Goal: Task Accomplishment & Management: Manage account settings

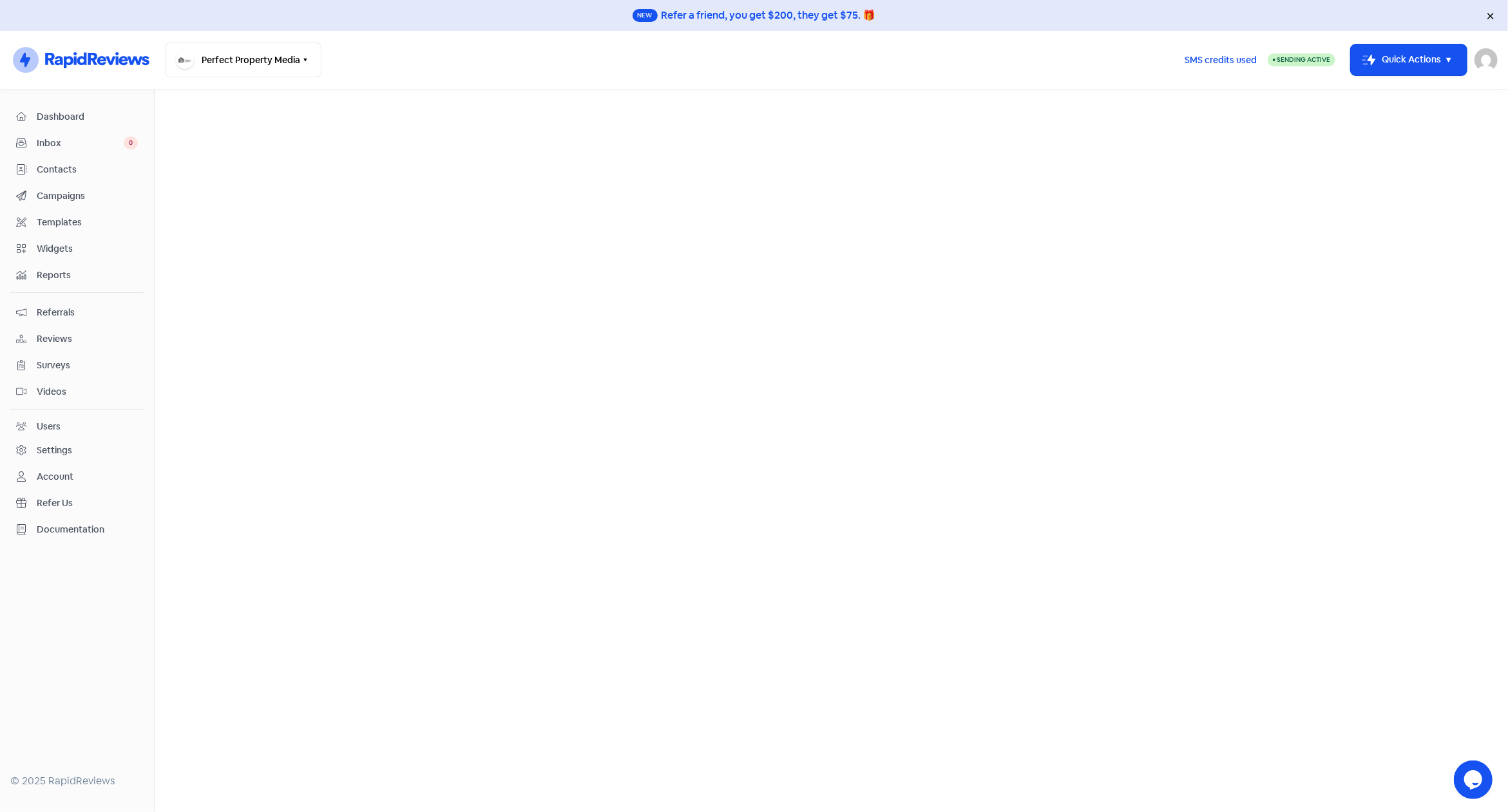
click at [55, 333] on span "Reviews" at bounding box center [87, 339] width 101 height 14
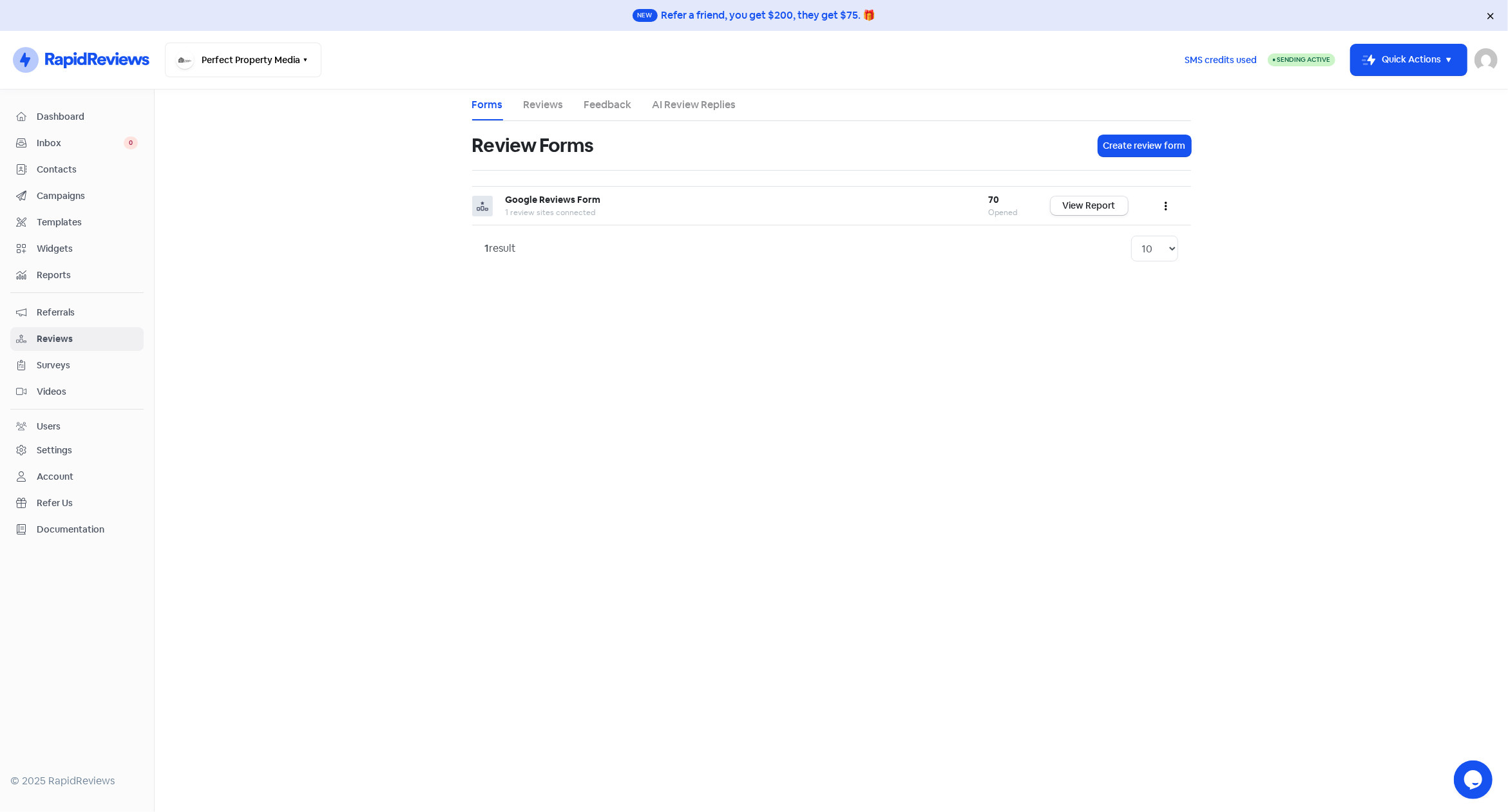
click at [66, 197] on span "Campaigns" at bounding box center [87, 196] width 101 height 14
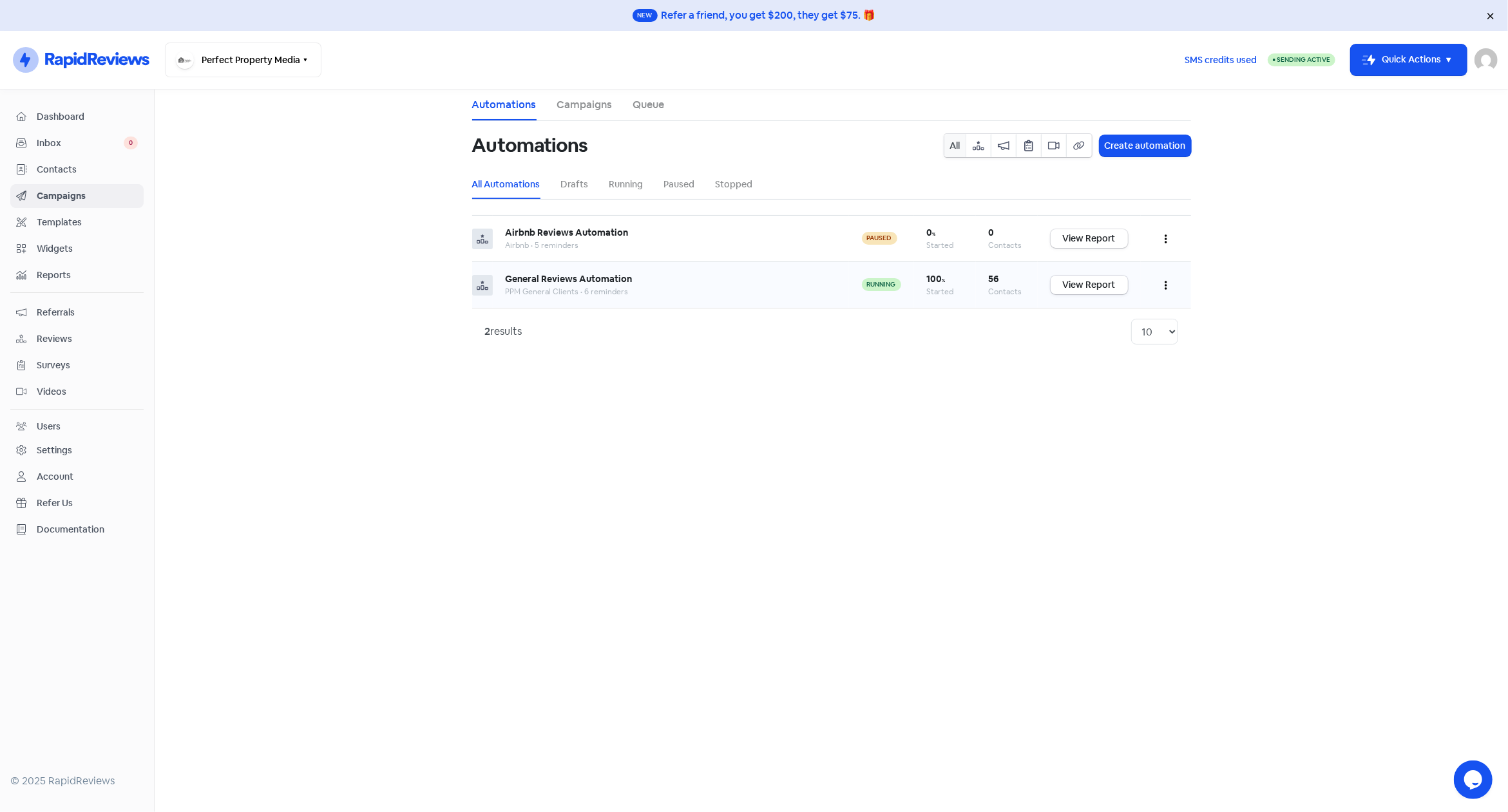
click at [1164, 283] on button "button" at bounding box center [1166, 285] width 24 height 30
click at [1131, 311] on button "Edit" at bounding box center [1126, 318] width 102 height 26
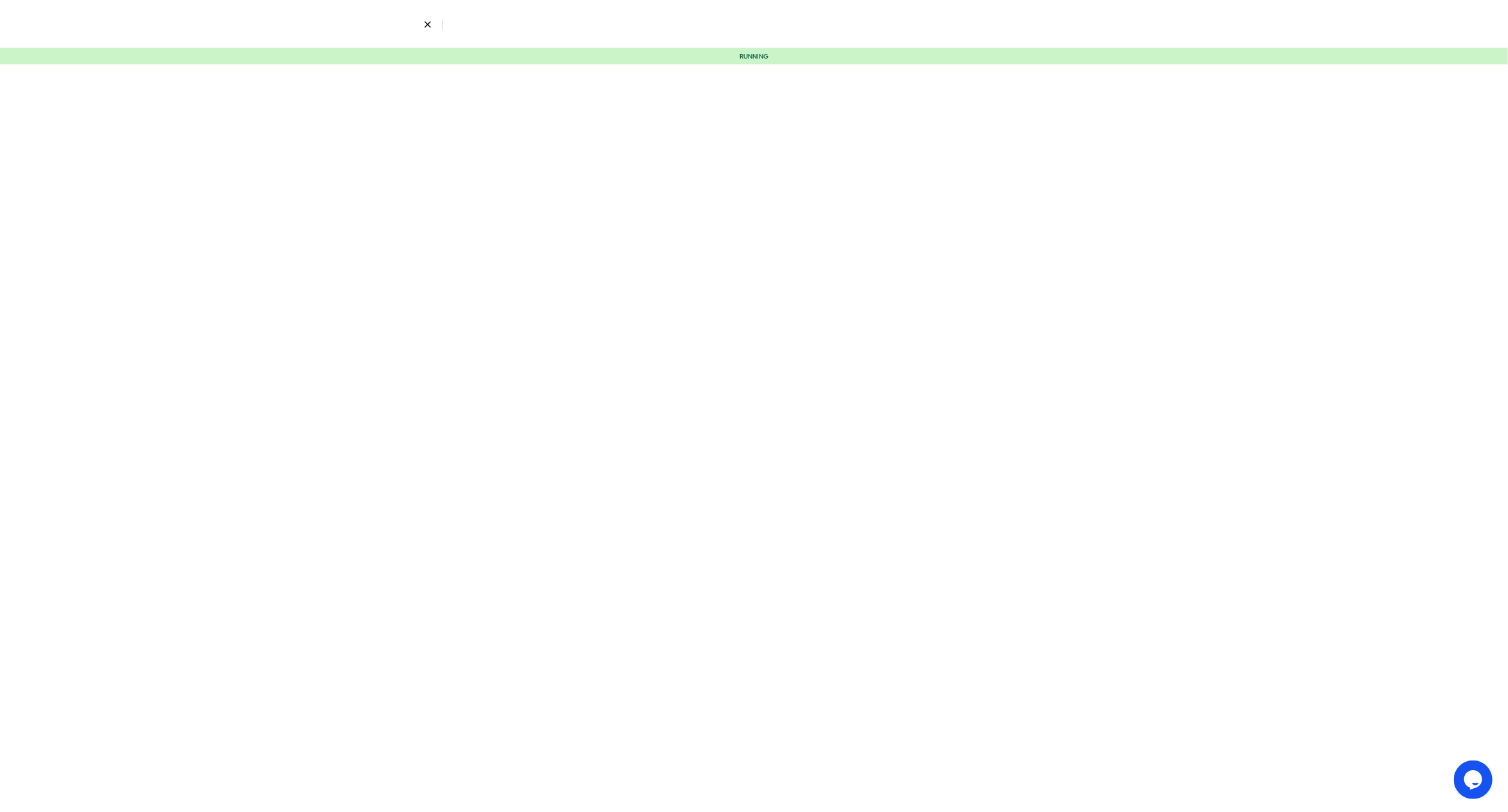
select select "5"
select select "9"
select select "10"
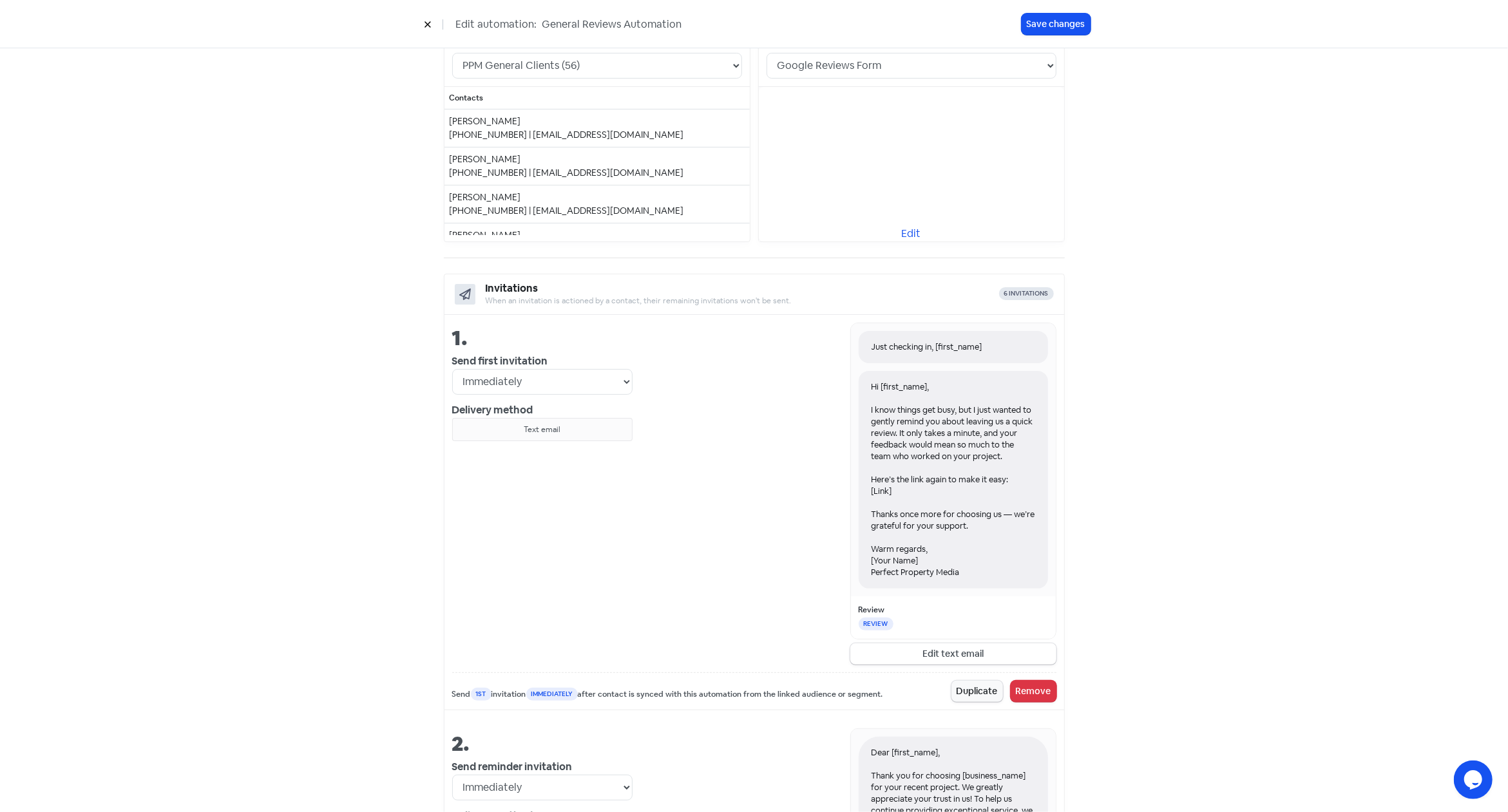
scroll to position [320, 0]
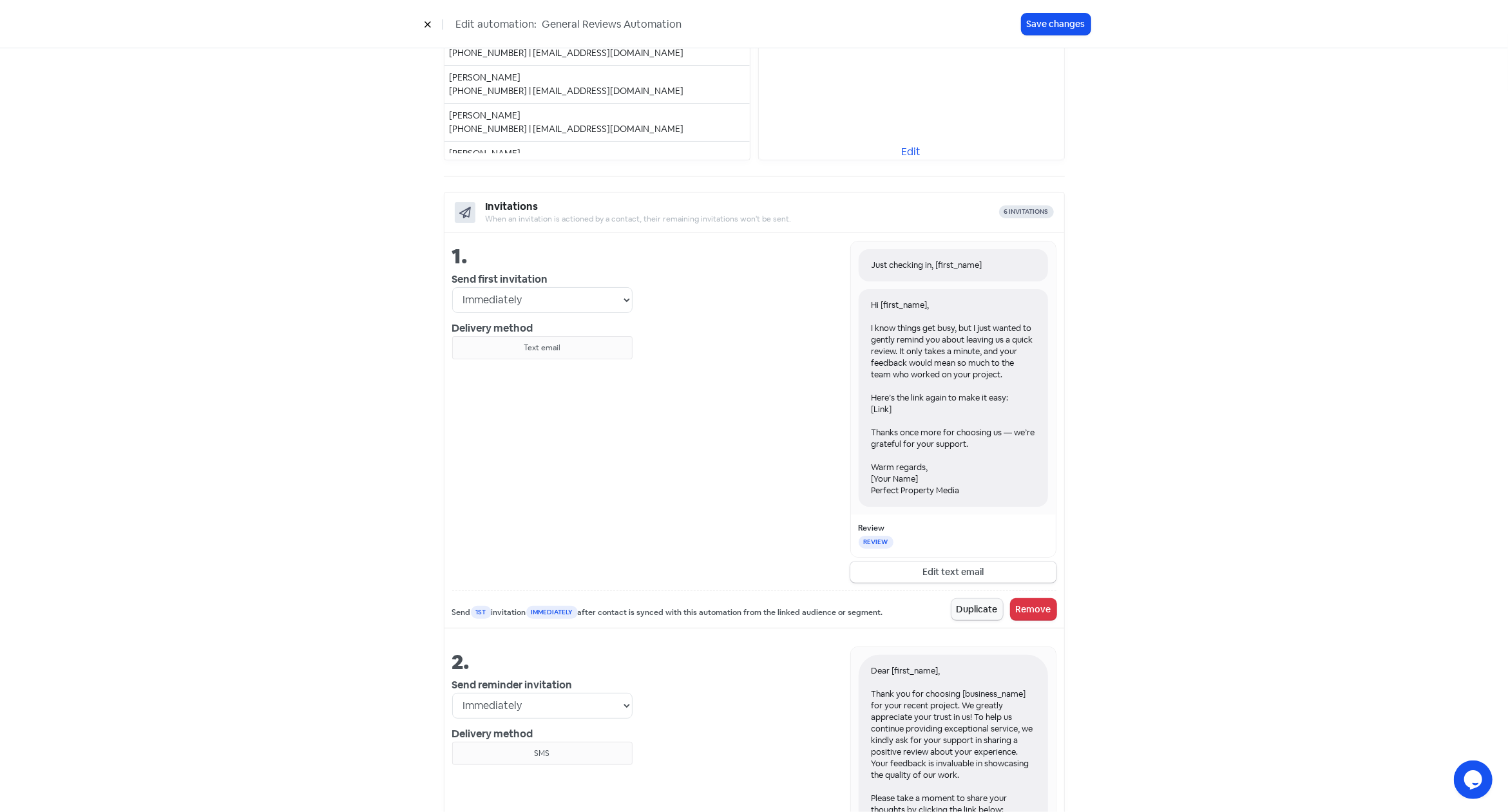
click at [910, 260] on div "Just checking in, [first_name]" at bounding box center [954, 266] width 164 height 12
click at [910, 262] on div "Just checking in, [first_name]" at bounding box center [954, 266] width 164 height 12
click at [934, 264] on div "Just checking in, [first_name]" at bounding box center [954, 266] width 164 height 12
click at [993, 264] on div "Just checking in, [first_name]" at bounding box center [954, 266] width 164 height 12
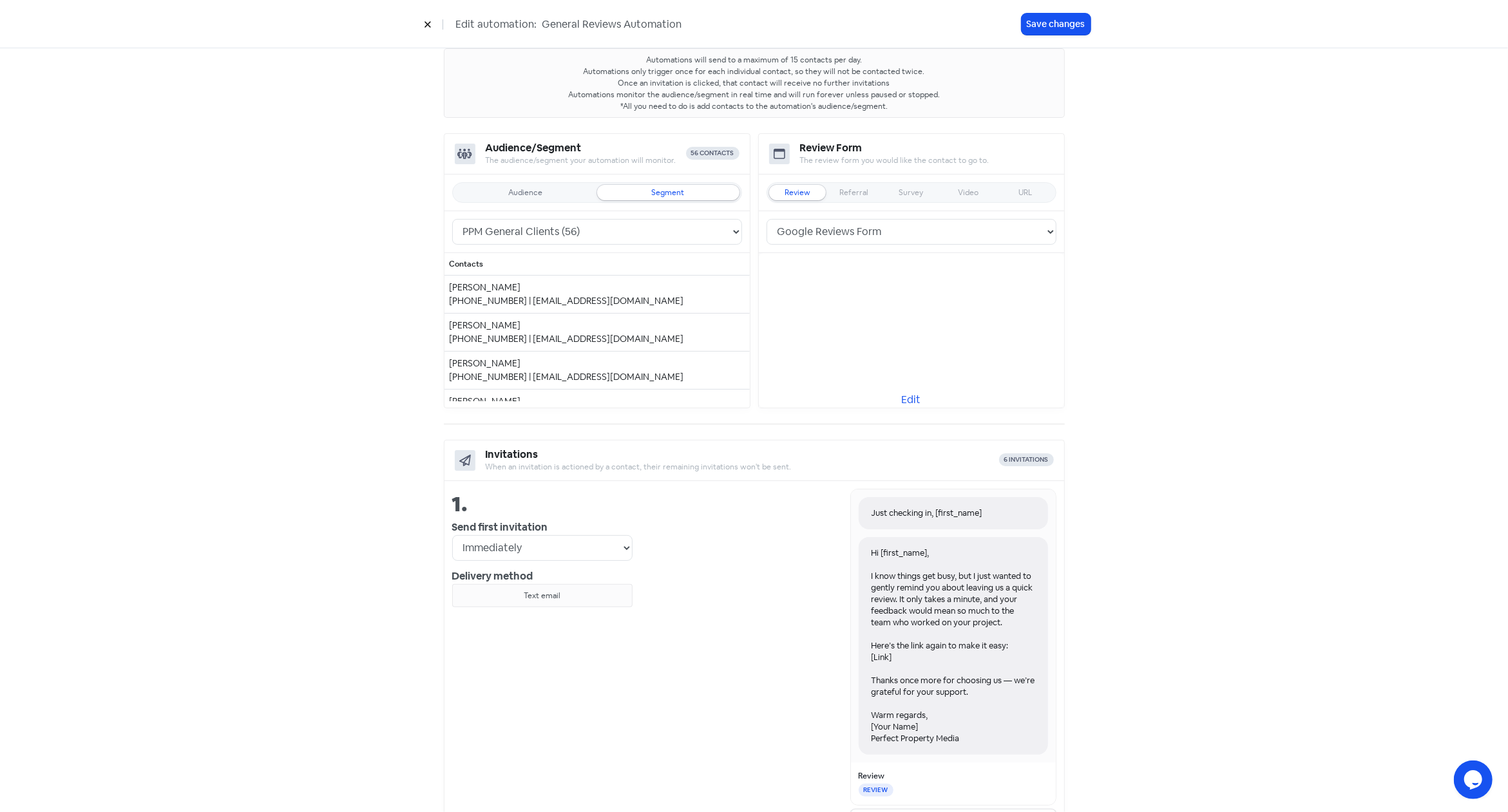
scroll to position [391, 0]
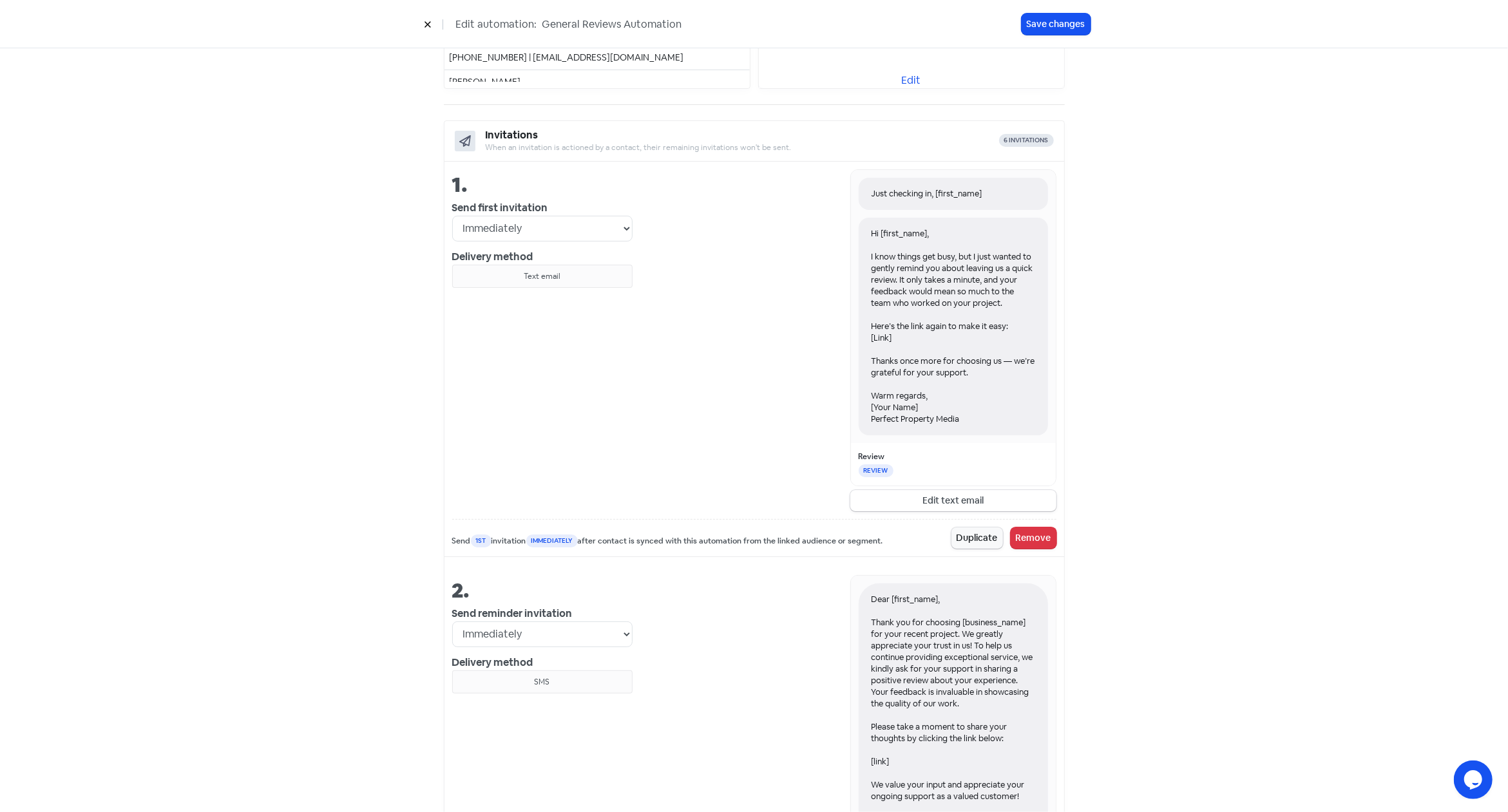
click at [829, 216] on div "Just checking in, [first_name] Hi [first_name], I know things get busy, but I j…" at bounding box center [844, 340] width 424 height 342
click at [1019, 179] on div "Just checking in, [first_name]" at bounding box center [954, 194] width 190 height 32
click at [960, 189] on div "Just checking in, [first_name]" at bounding box center [954, 194] width 164 height 12
click at [910, 193] on div "Just checking in, [first_name]" at bounding box center [954, 194] width 164 height 12
click at [806, 202] on div "Just checking in, [first_name] Hi [first_name], I know things get busy, but I j…" at bounding box center [844, 340] width 424 height 342
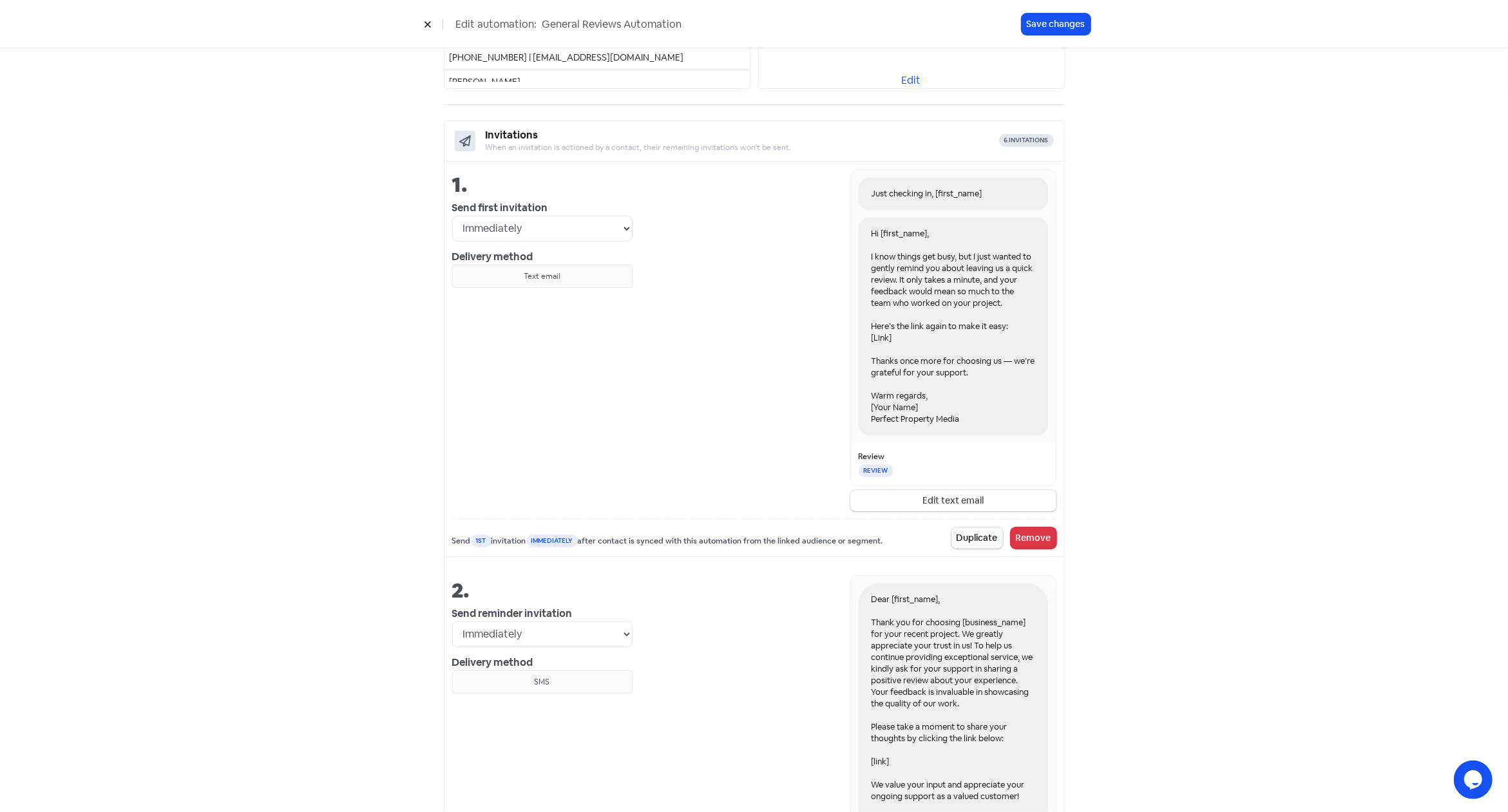
click at [556, 186] on div "1." at bounding box center [542, 185] width 181 height 31
click at [980, 191] on div "Just checking in, [first_name]" at bounding box center [954, 194] width 164 height 12
drag, startPoint x: 991, startPoint y: 189, endPoint x: 850, endPoint y: 197, distance: 141.2
click at [851, 197] on div "Just checking in, [first_name] Hi [first_name], I know things get busy, but I j…" at bounding box center [954, 307] width 205 height 273
click at [935, 191] on div "Just checking in, [first_name]" at bounding box center [954, 194] width 164 height 12
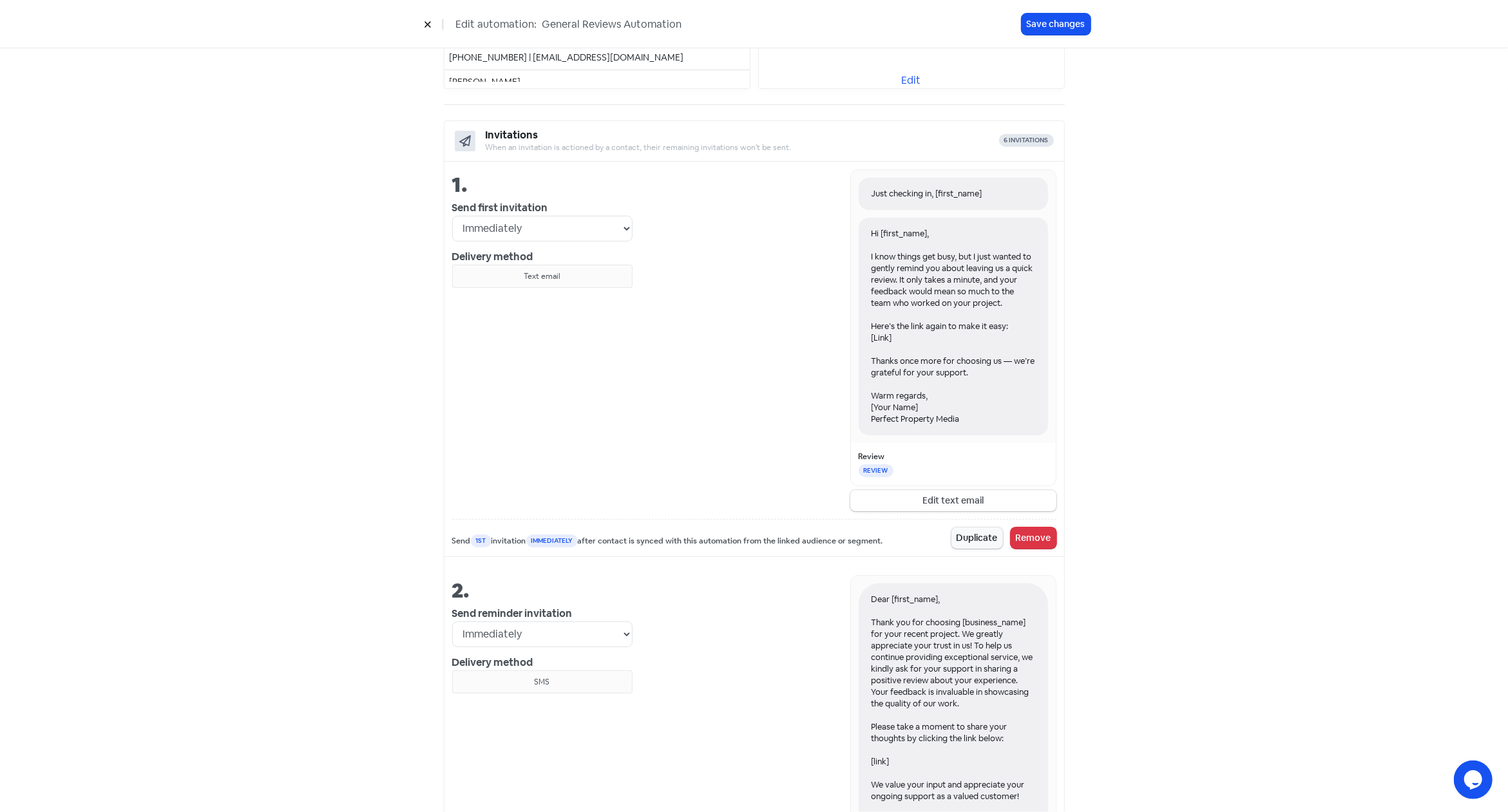
click at [935, 191] on div "Just checking in, [first_name]" at bounding box center [954, 194] width 164 height 12
click at [968, 498] on button "Edit text email" at bounding box center [954, 500] width 206 height 21
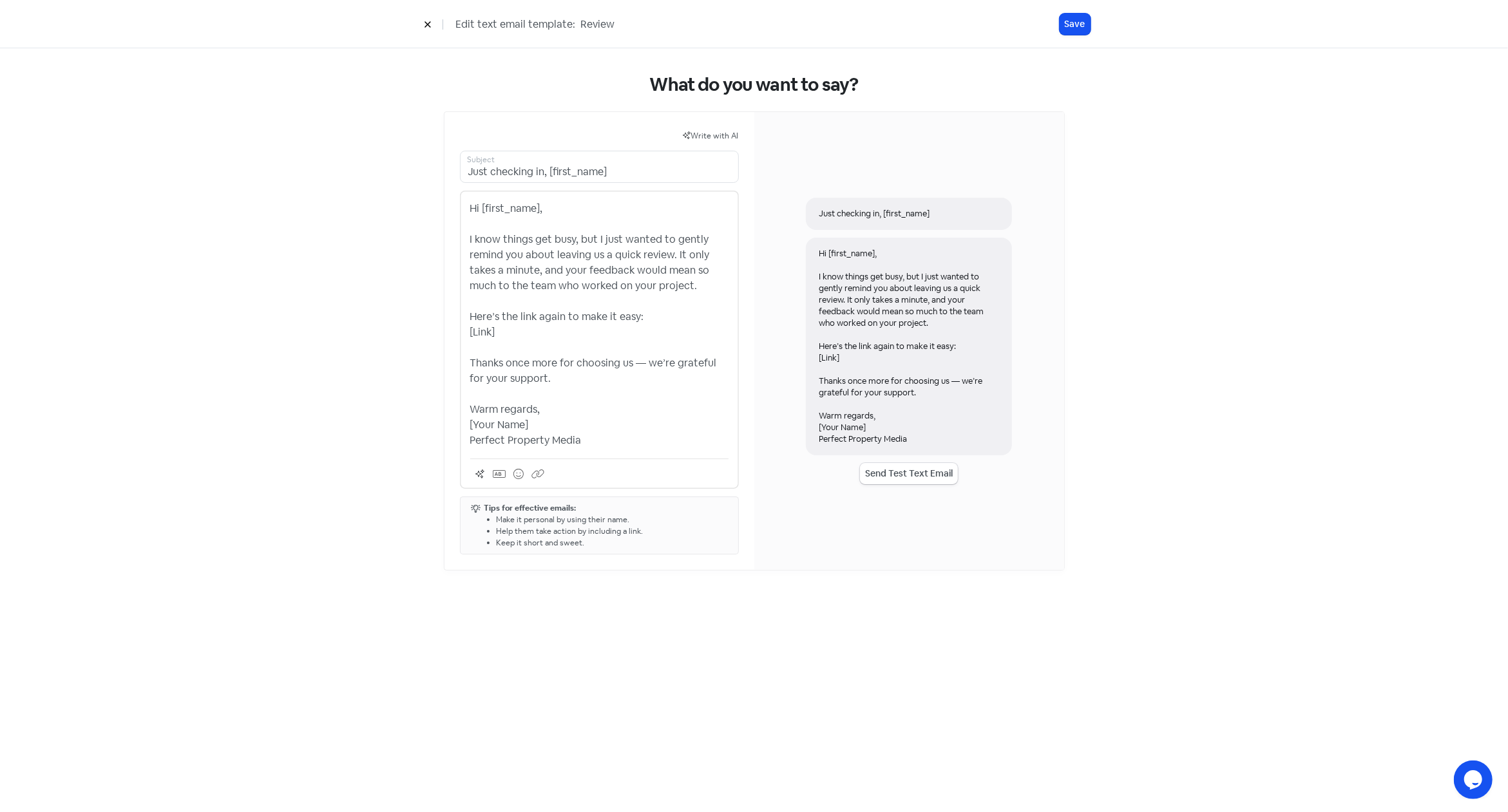
click at [714, 133] on span "Write with AI" at bounding box center [715, 136] width 48 height 10
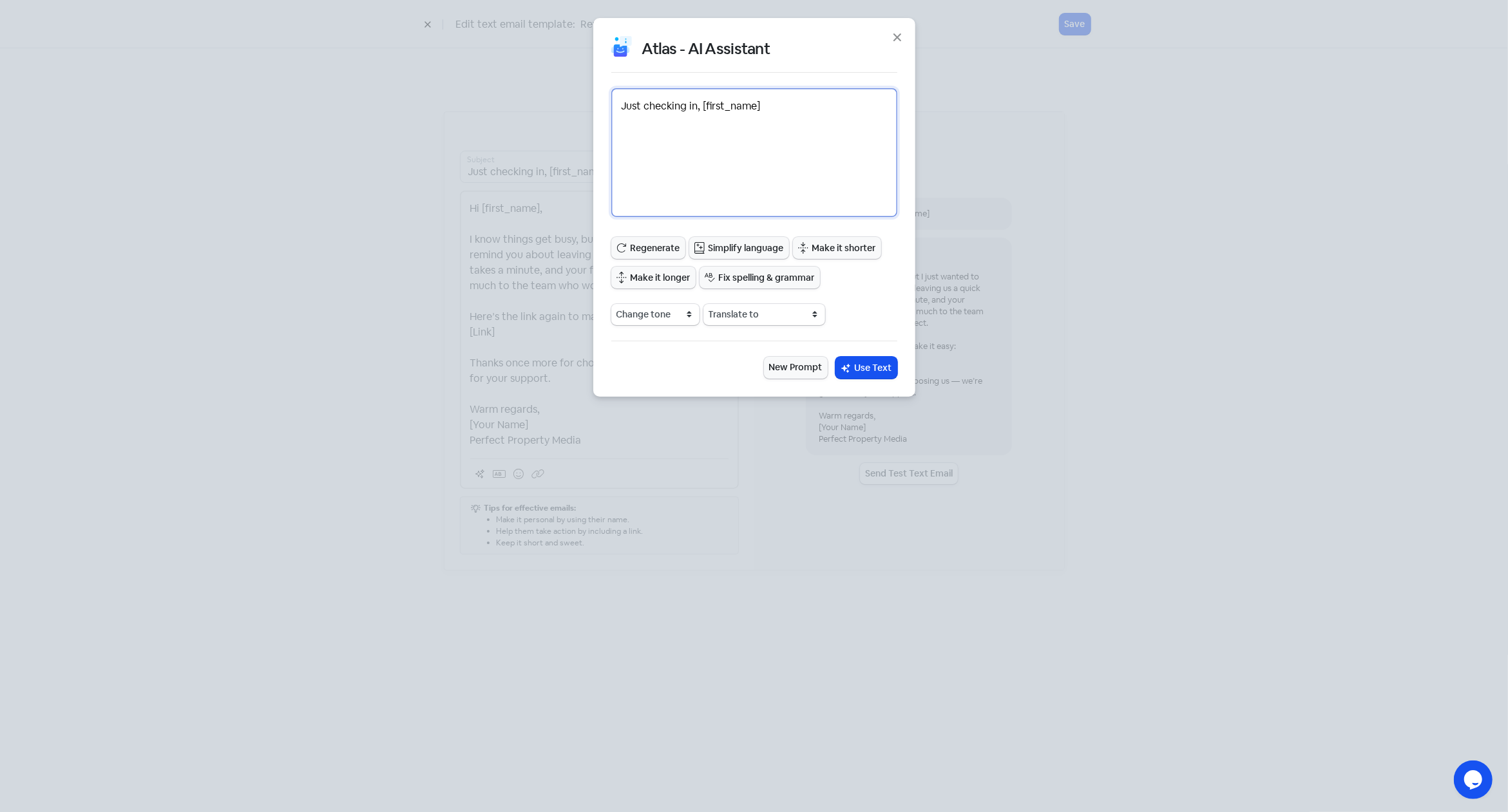
click at [780, 141] on textarea "Just checking in, [first_name]" at bounding box center [754, 153] width 286 height 129
drag, startPoint x: 822, startPoint y: 110, endPoint x: 502, endPoint y: 94, distance: 320.4
click at [611, 94] on textarea "Just checking in, [first_name]" at bounding box center [754, 153] width 286 height 129
paste textarea "[first_name], a quick favour from us"
type textarea "[first_name], a quick favour from us"
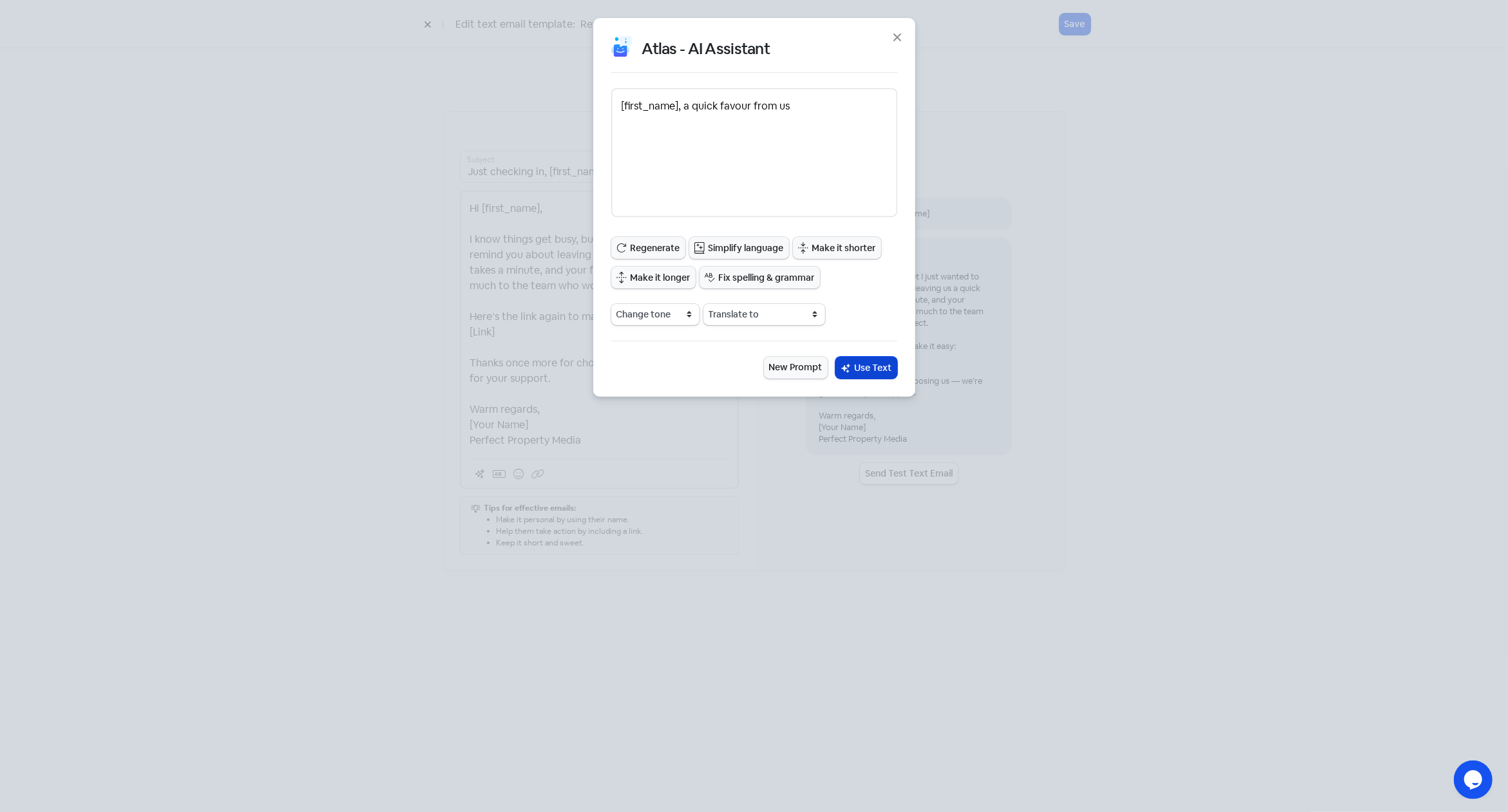
click at [876, 363] on span "Use Text" at bounding box center [874, 367] width 37 height 14
type input "[first_name], a quick favour from us"
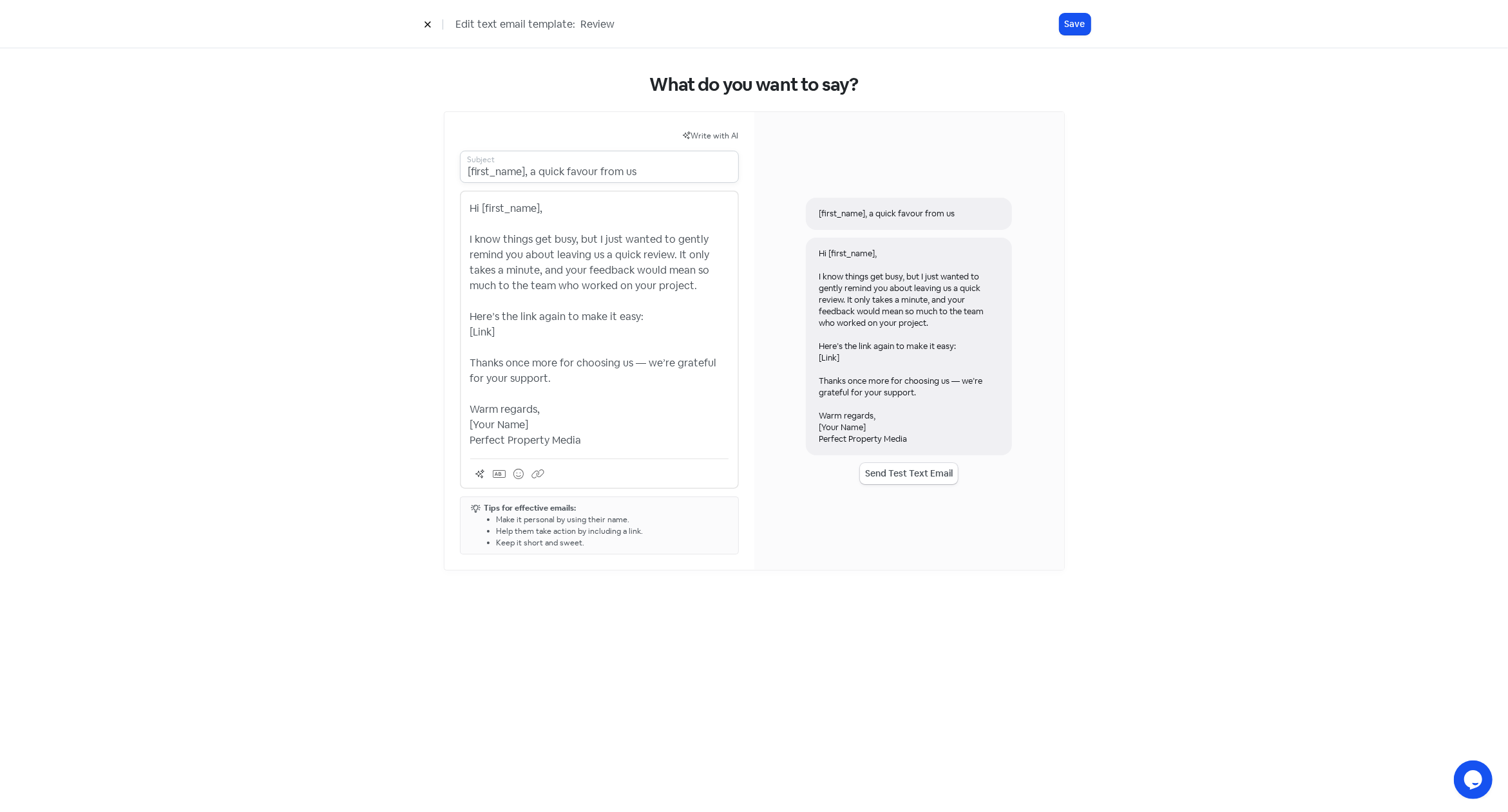
click at [653, 168] on input "[first_name], a quick favour from us" at bounding box center [599, 167] width 279 height 32
click at [710, 132] on span "Write with AI" at bounding box center [715, 136] width 48 height 10
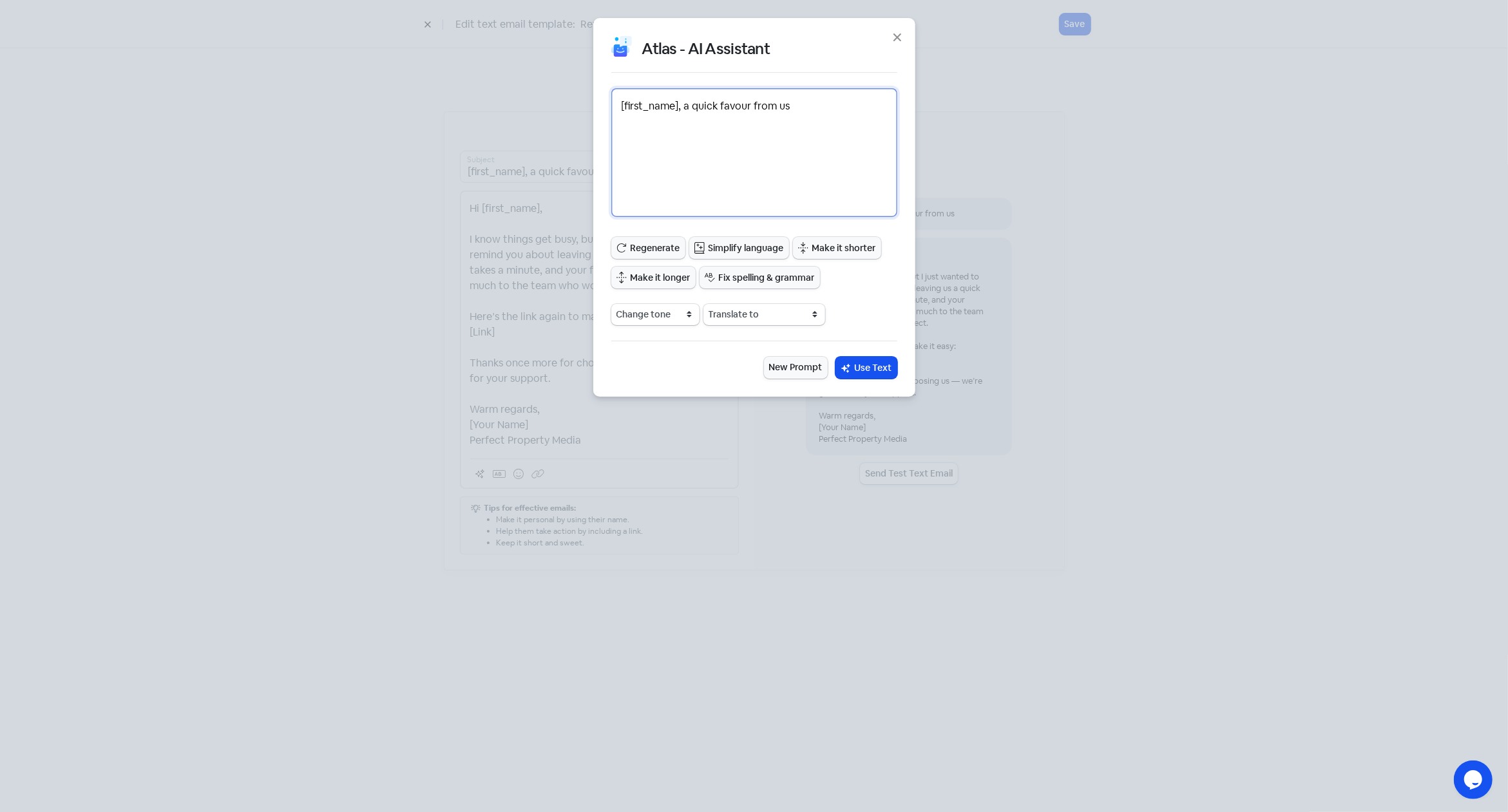
click at [758, 128] on textarea "[first_name], a quick favour from us" at bounding box center [754, 153] width 286 height 129
click at [856, 114] on textarea "[first_name], a quick favour from us" at bounding box center [754, 153] width 286 height 129
click at [745, 106] on textarea "[first_name], a quick favour from us" at bounding box center [754, 153] width 286 height 129
click at [725, 108] on textarea "[first_name], a quick favour from us" at bounding box center [754, 153] width 286 height 129
click at [709, 141] on textarea "[first_name], a quick favour from us" at bounding box center [754, 153] width 286 height 129
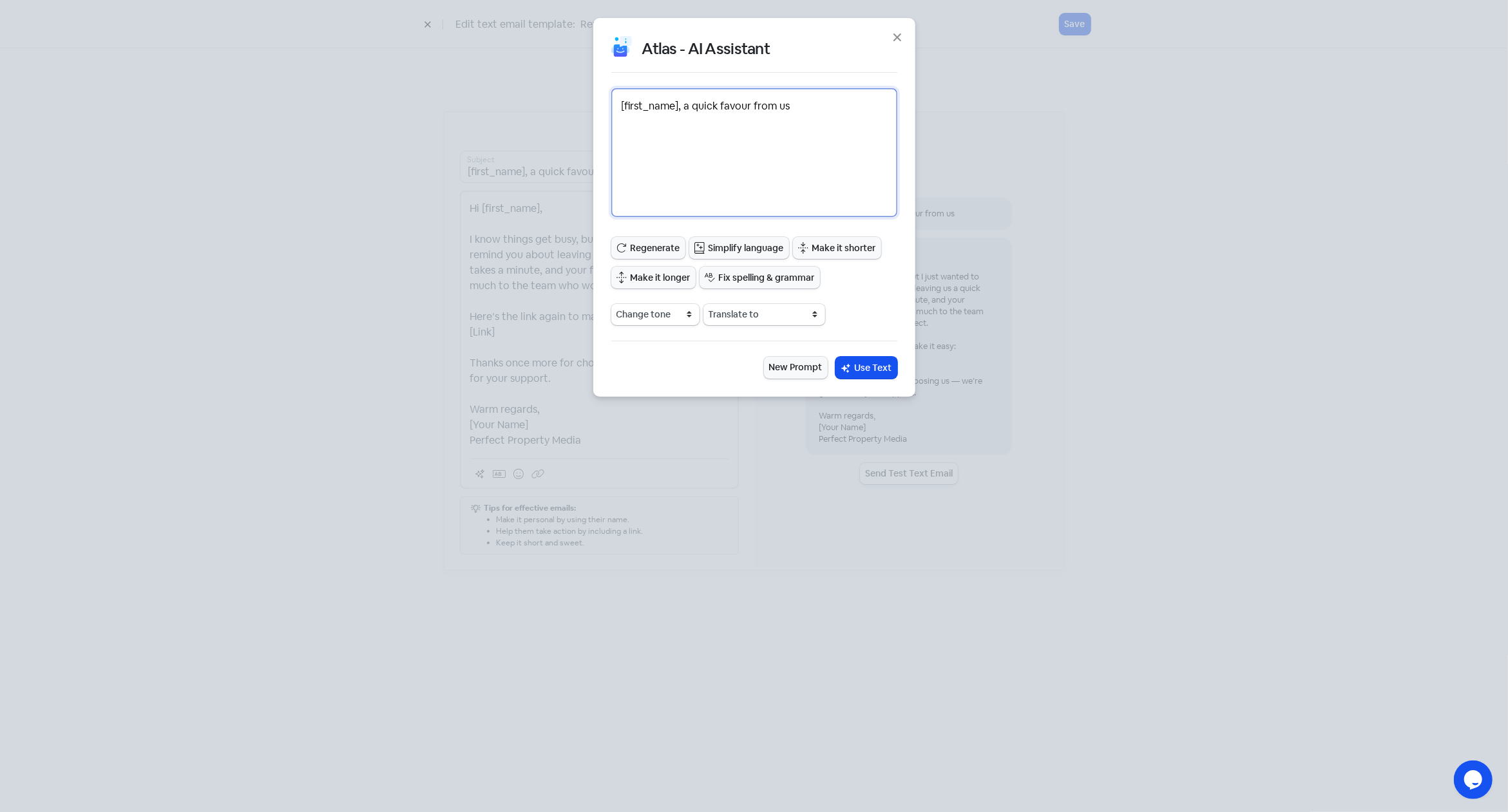
click at [828, 114] on textarea "[first_name], a quick favour from us" at bounding box center [754, 153] width 286 height 129
click at [856, 366] on span "Use Text" at bounding box center [874, 367] width 37 height 14
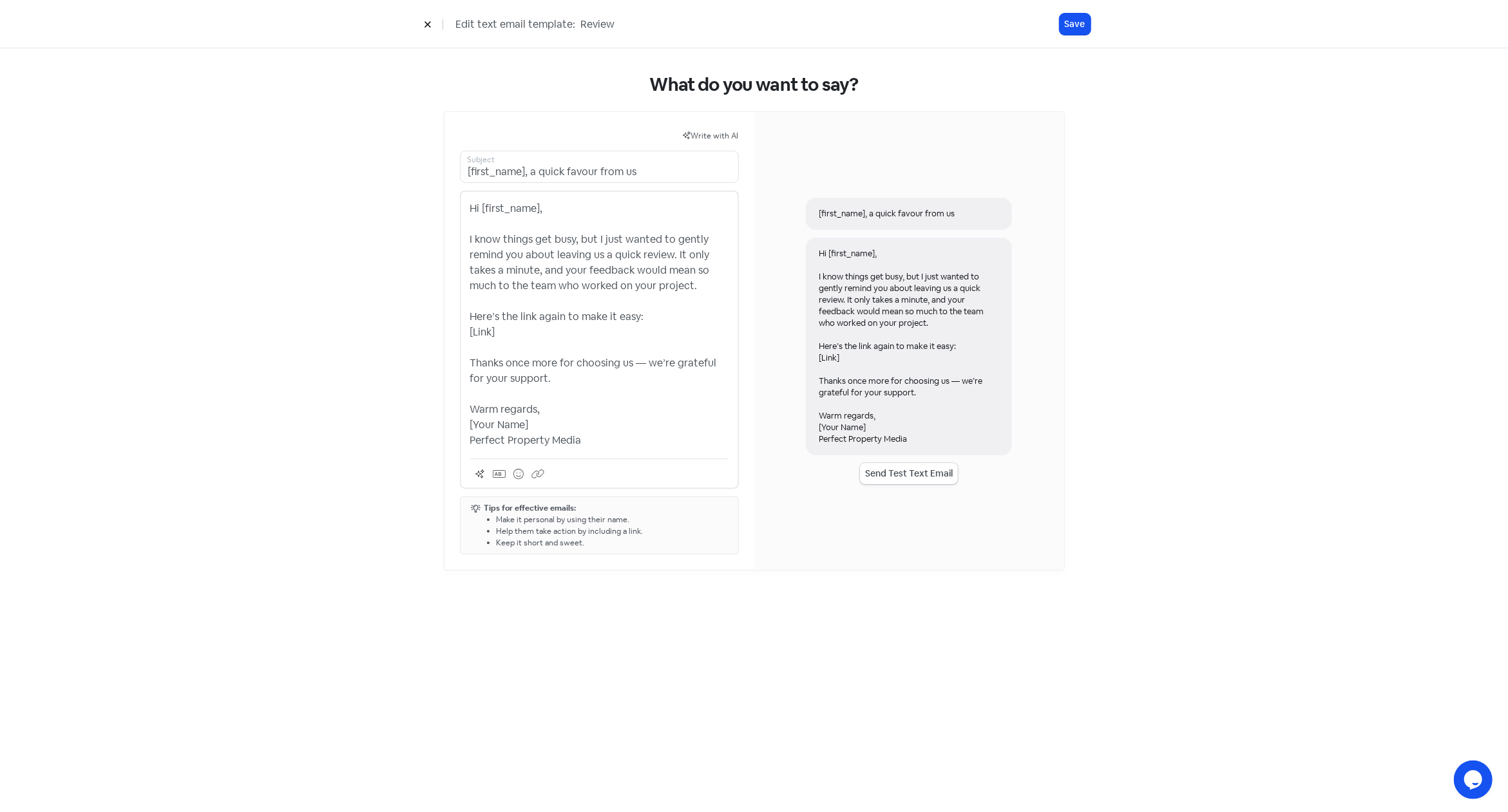
click at [629, 438] on p "Hi [first_name], I know things get busy, but I just wanted to gently remind you…" at bounding box center [599, 325] width 259 height 247
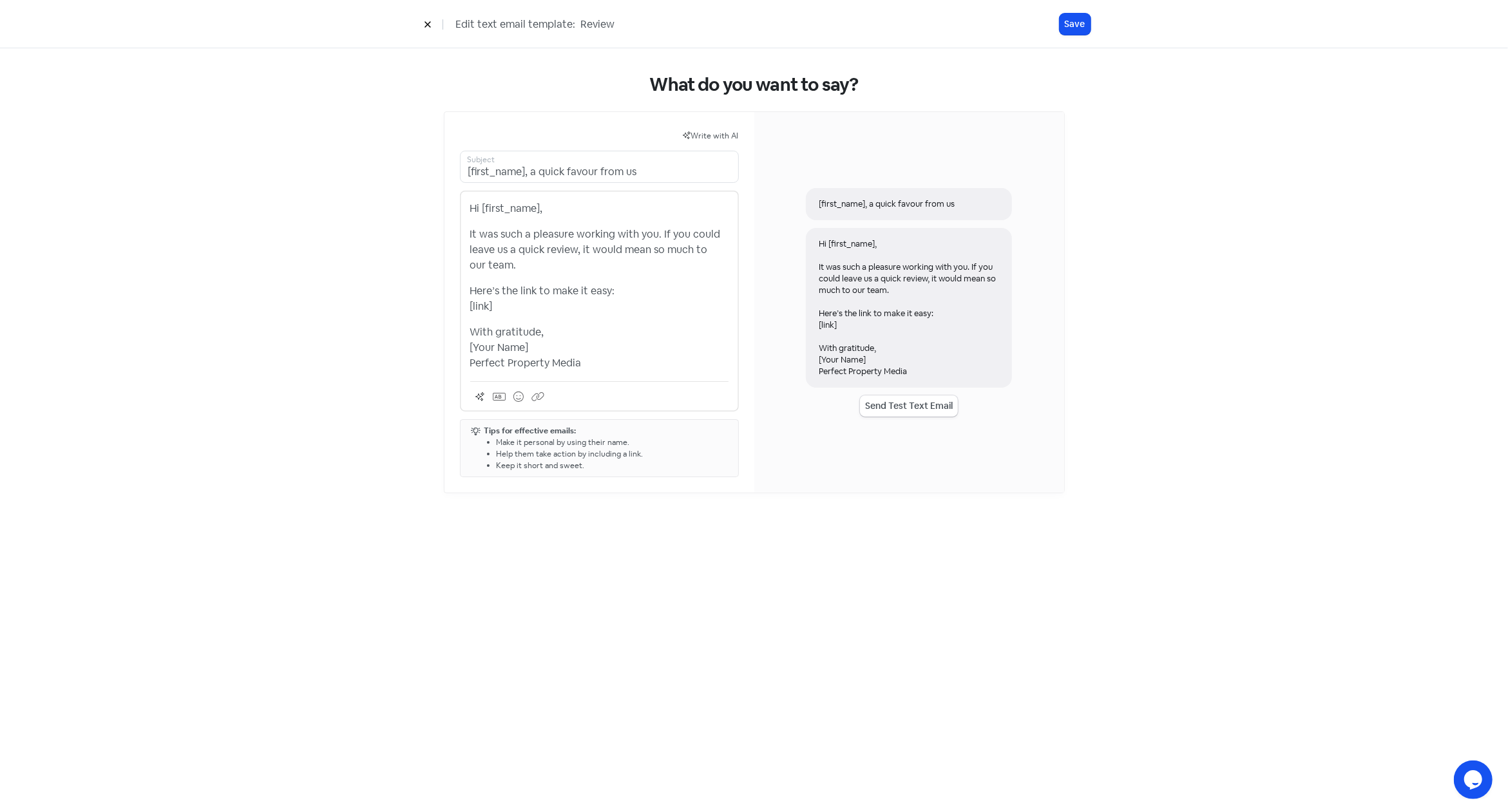
click at [641, 351] on p "With gratitude, [Your Name] Perfect Property Media" at bounding box center [599, 348] width 259 height 46
click at [709, 140] on span "Write with AI" at bounding box center [715, 136] width 48 height 10
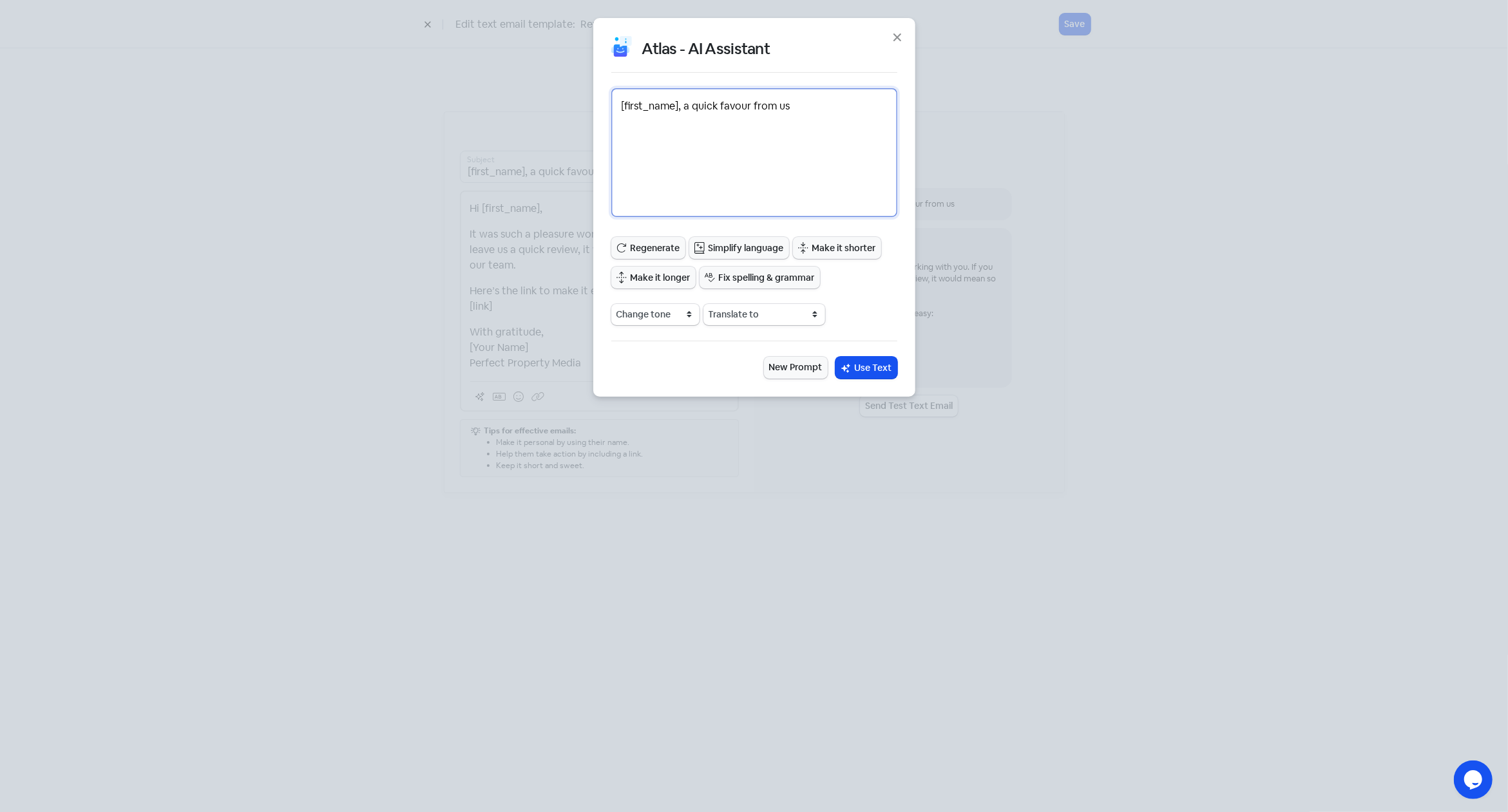
click at [758, 149] on textarea "[first_name], a quick favour from us" at bounding box center [754, 153] width 286 height 129
click at [762, 172] on textarea "[first_name], a quick favour from us" at bounding box center [754, 153] width 286 height 129
click at [899, 35] on icon "button" at bounding box center [897, 37] width 8 height 8
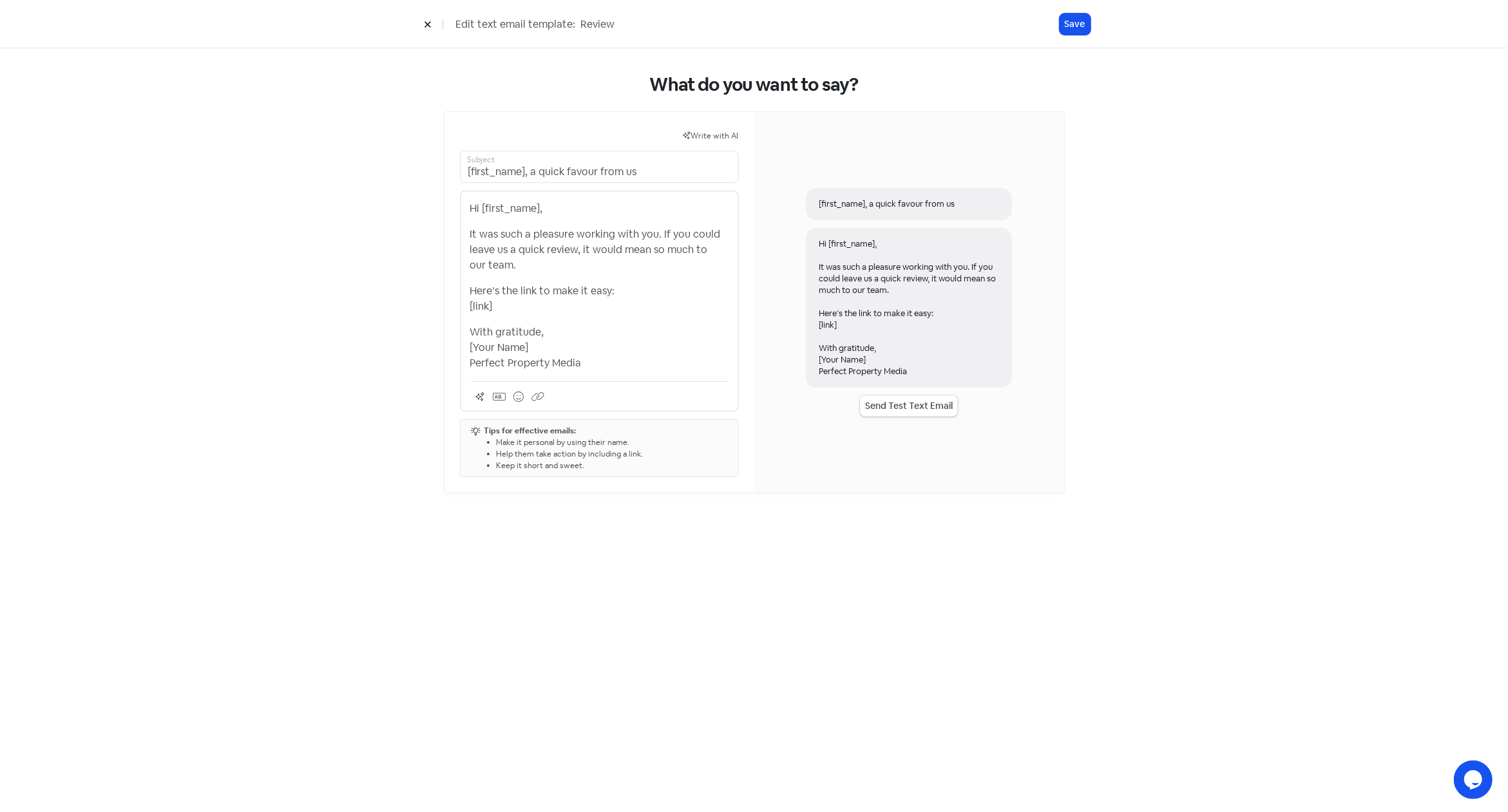
click at [686, 318] on div "Hi [first_name], It was such a pleasure working with you. If you could leave us…" at bounding box center [599, 286] width 259 height 170
click at [555, 345] on p "With gratitude, [Your Name] Perfect Property Media" at bounding box center [599, 348] width 259 height 46
click at [1081, 24] on button "Save" at bounding box center [1075, 24] width 31 height 21
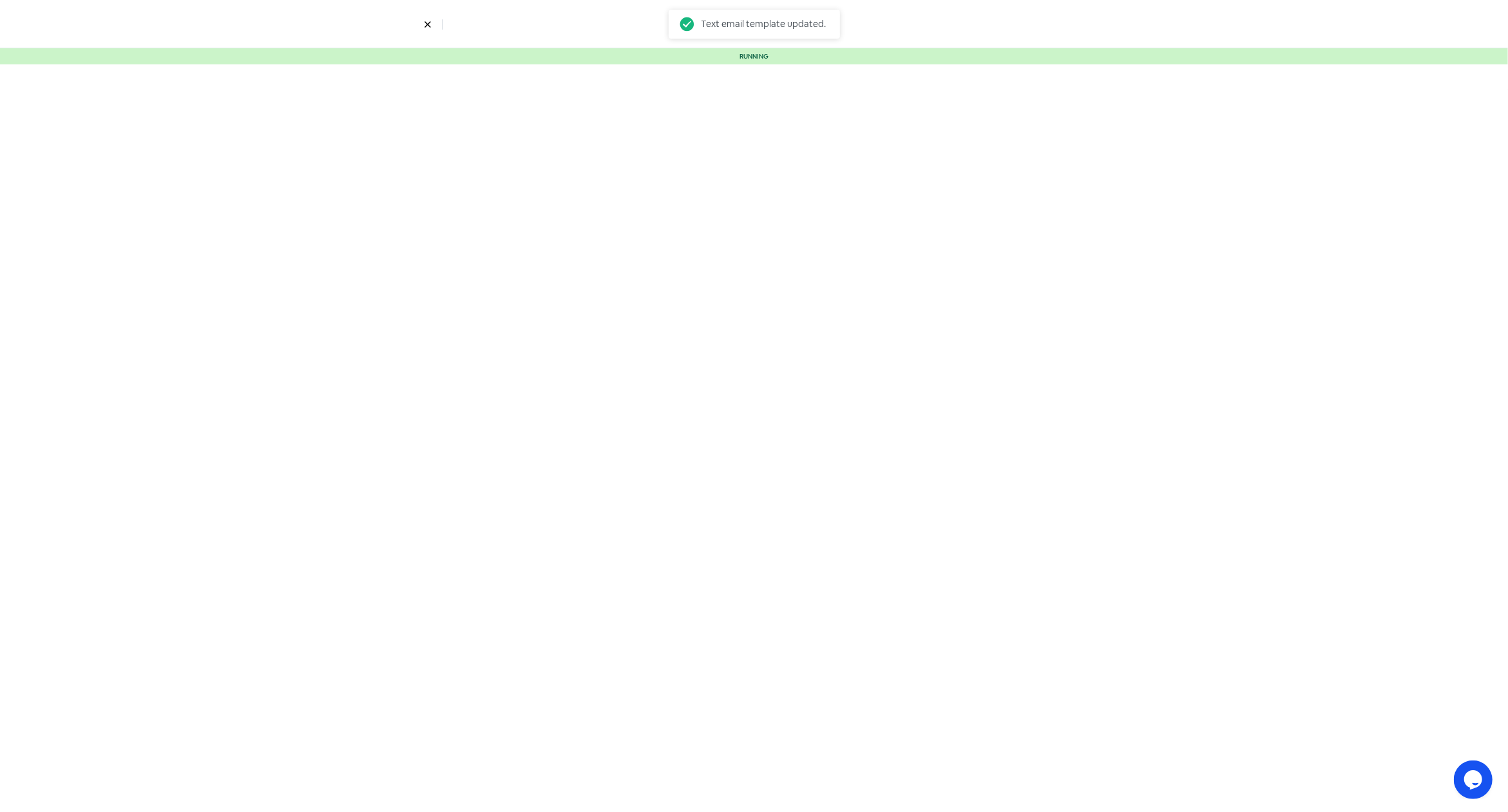
select select "5"
select select "9"
select select "10"
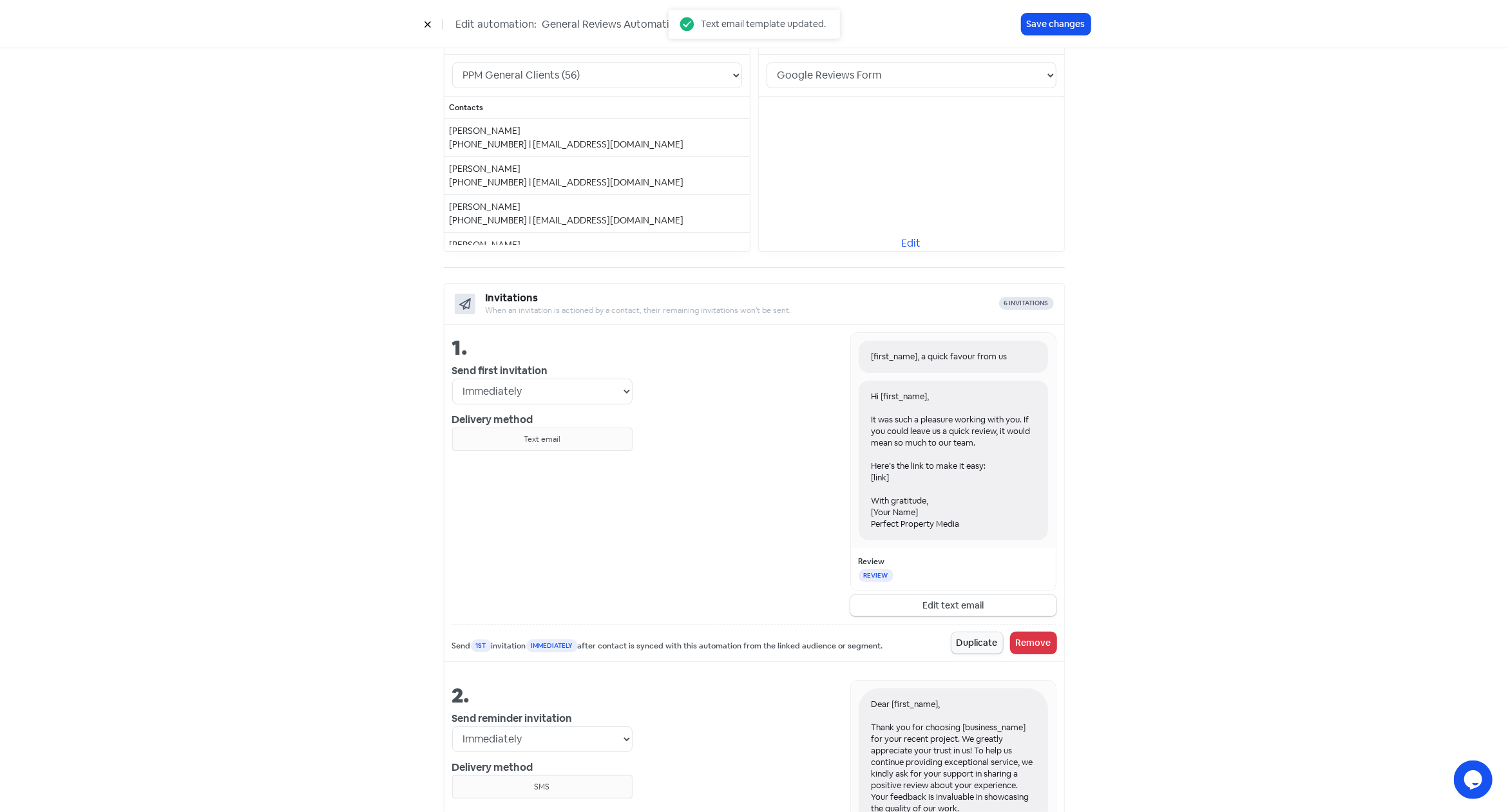
scroll to position [240, 0]
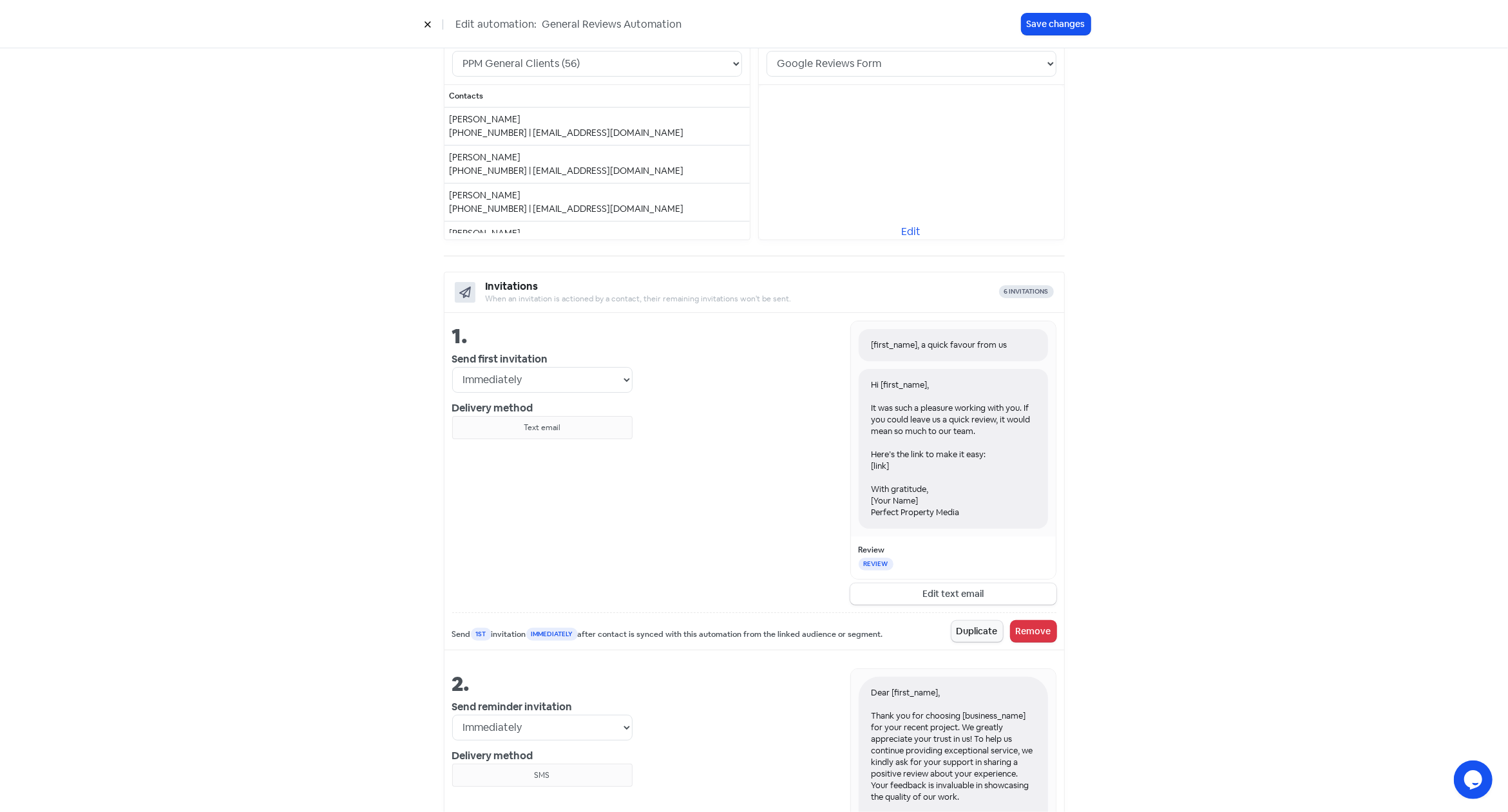
click at [958, 592] on button "Edit text email" at bounding box center [954, 594] width 206 height 21
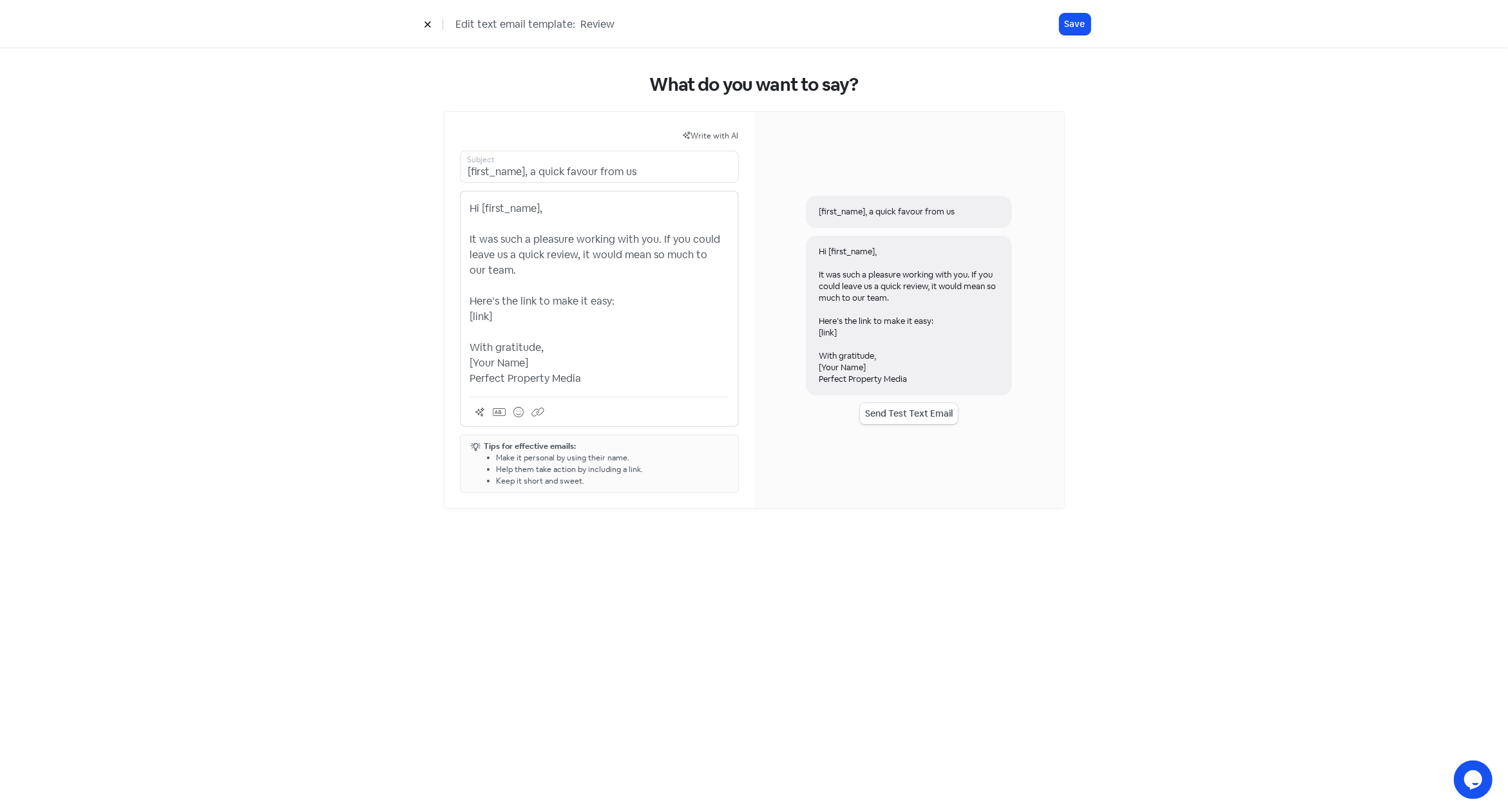
click at [925, 414] on button "Send Test Text Email" at bounding box center [909, 413] width 98 height 21
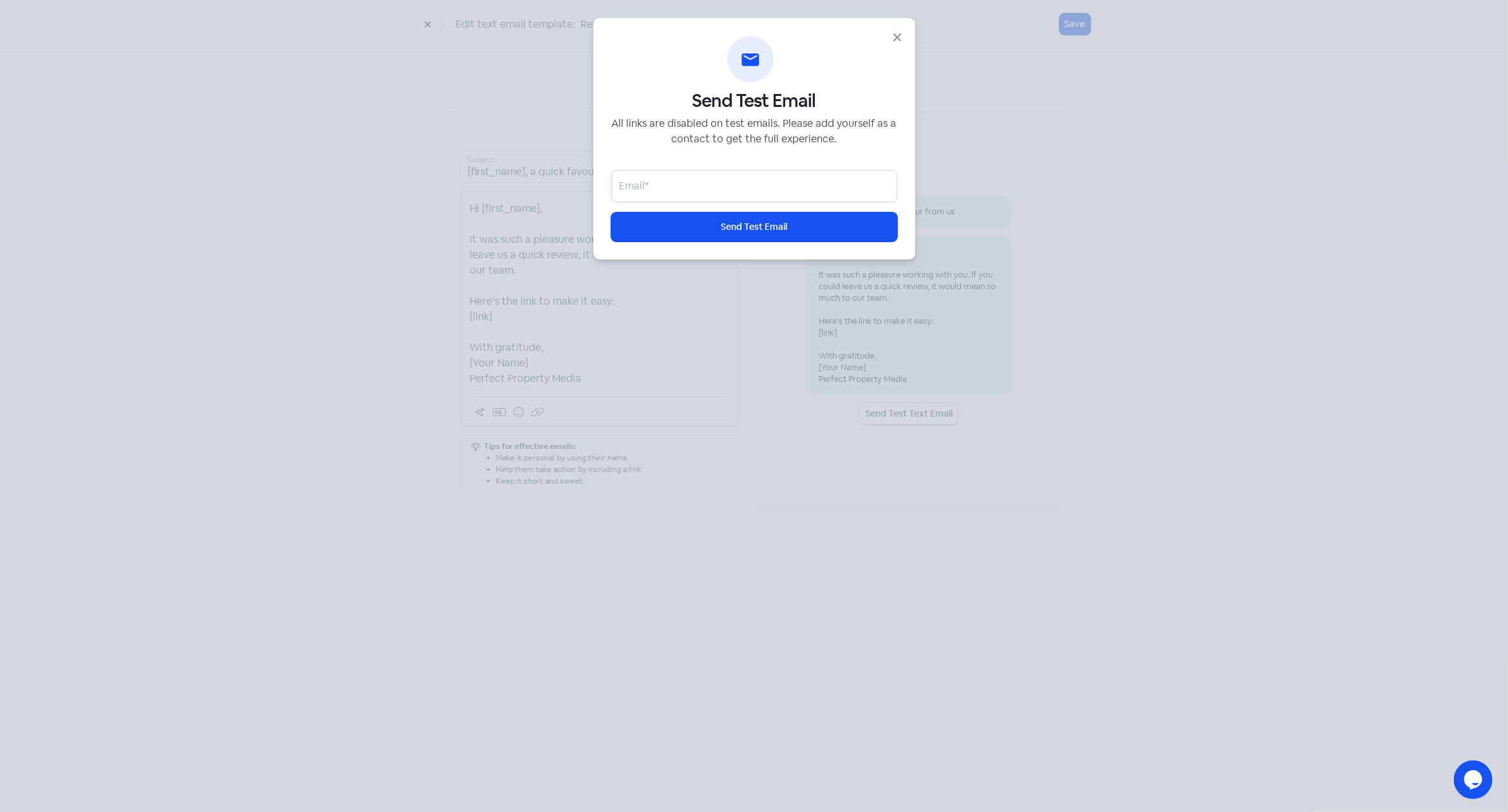
click at [664, 191] on input "email" at bounding box center [754, 186] width 286 height 32
type input "[EMAIL_ADDRESS][DOMAIN_NAME]"
drag, startPoint x: 752, startPoint y: 225, endPoint x: 601, endPoint y: 242, distance: 152.0
click at [597, 240] on div "Icon For Mail Send Test Email All links are disabled on test emails. Please add…" at bounding box center [754, 139] width 322 height 242
click at [897, 37] on icon "button" at bounding box center [897, 37] width 8 height 8
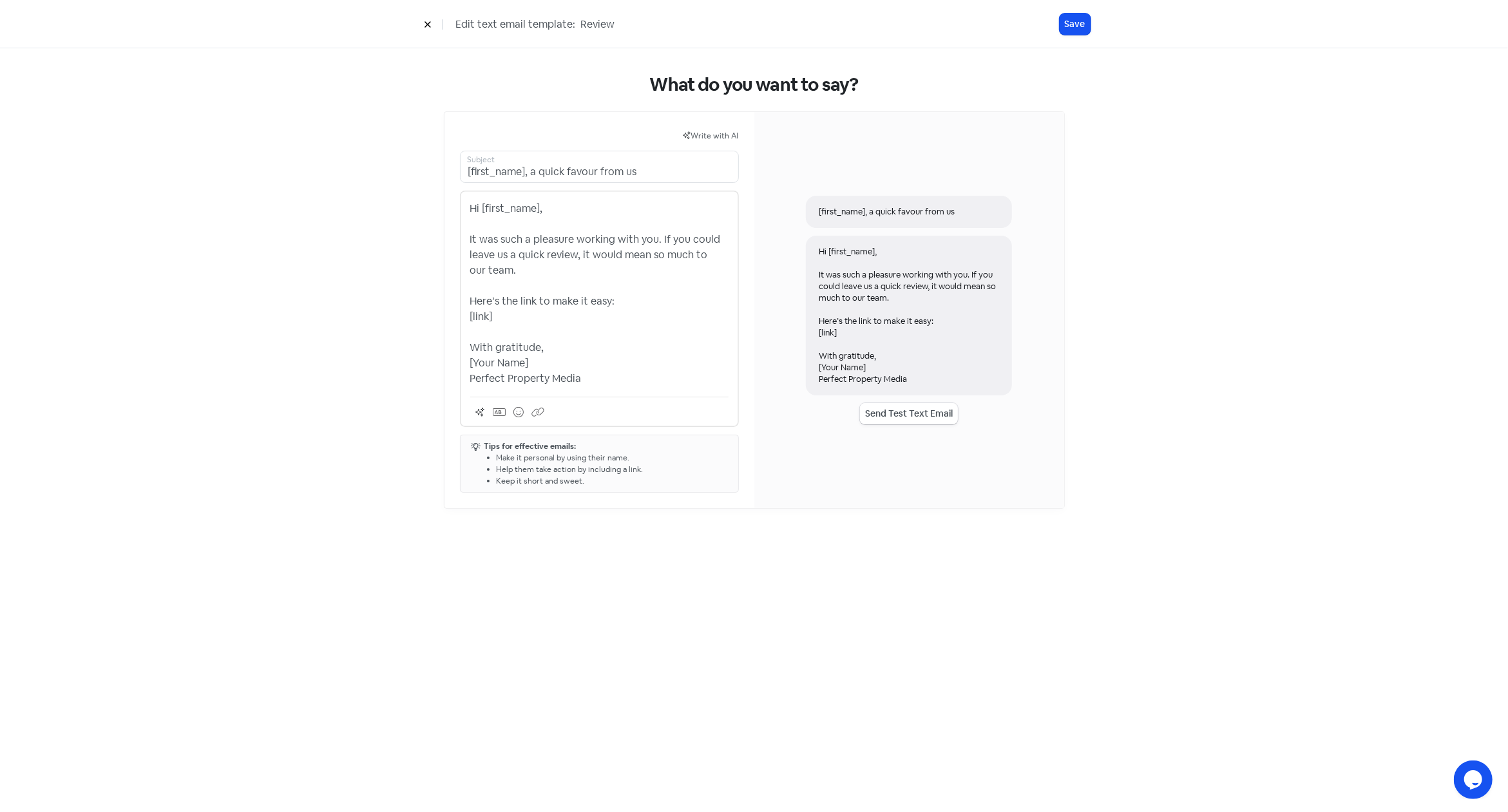
click at [913, 411] on button "Send Test Text Email" at bounding box center [909, 413] width 98 height 21
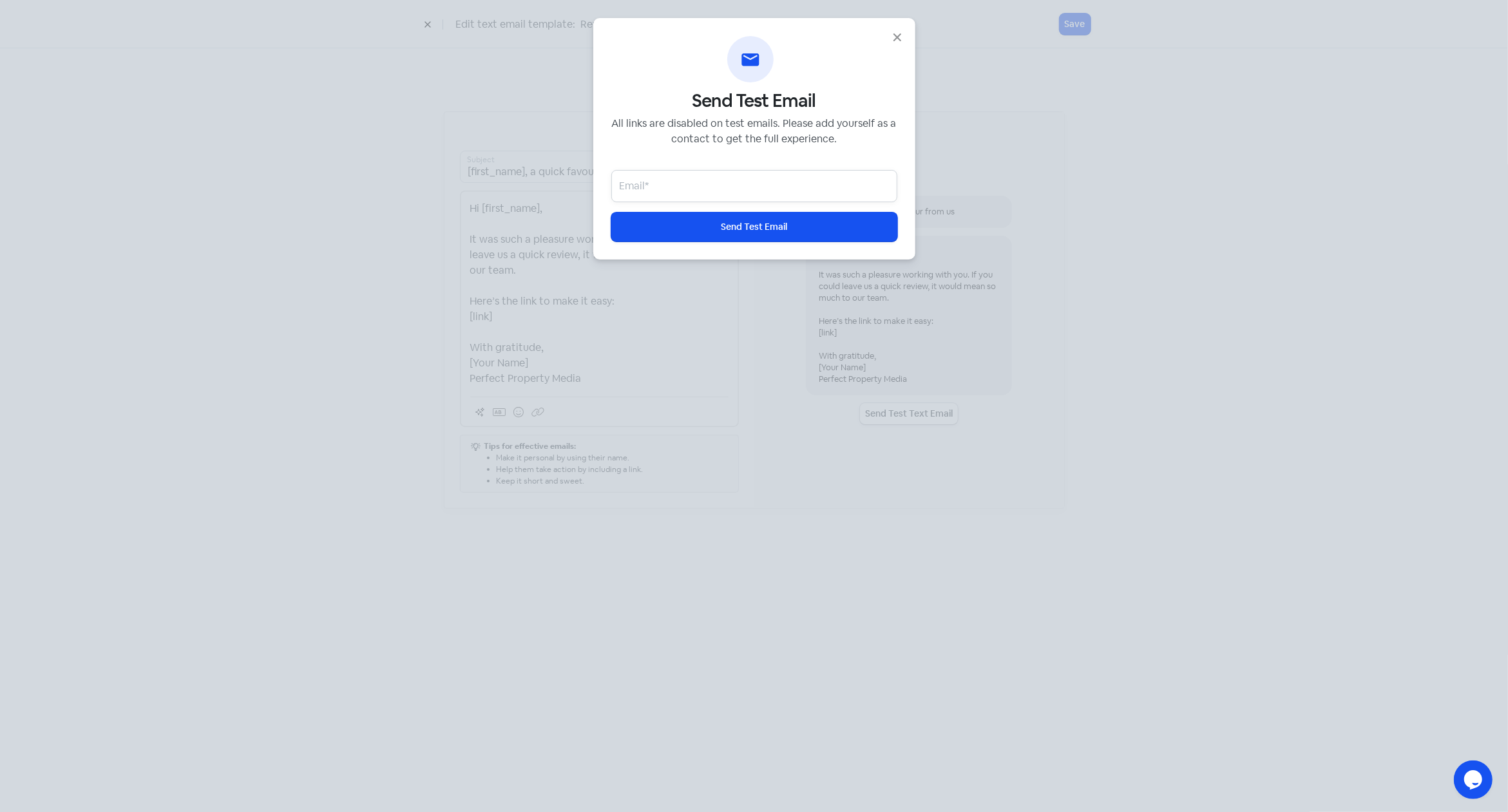
click at [735, 188] on input "email" at bounding box center [754, 186] width 286 height 32
click at [897, 39] on icon "button" at bounding box center [897, 37] width 15 height 15
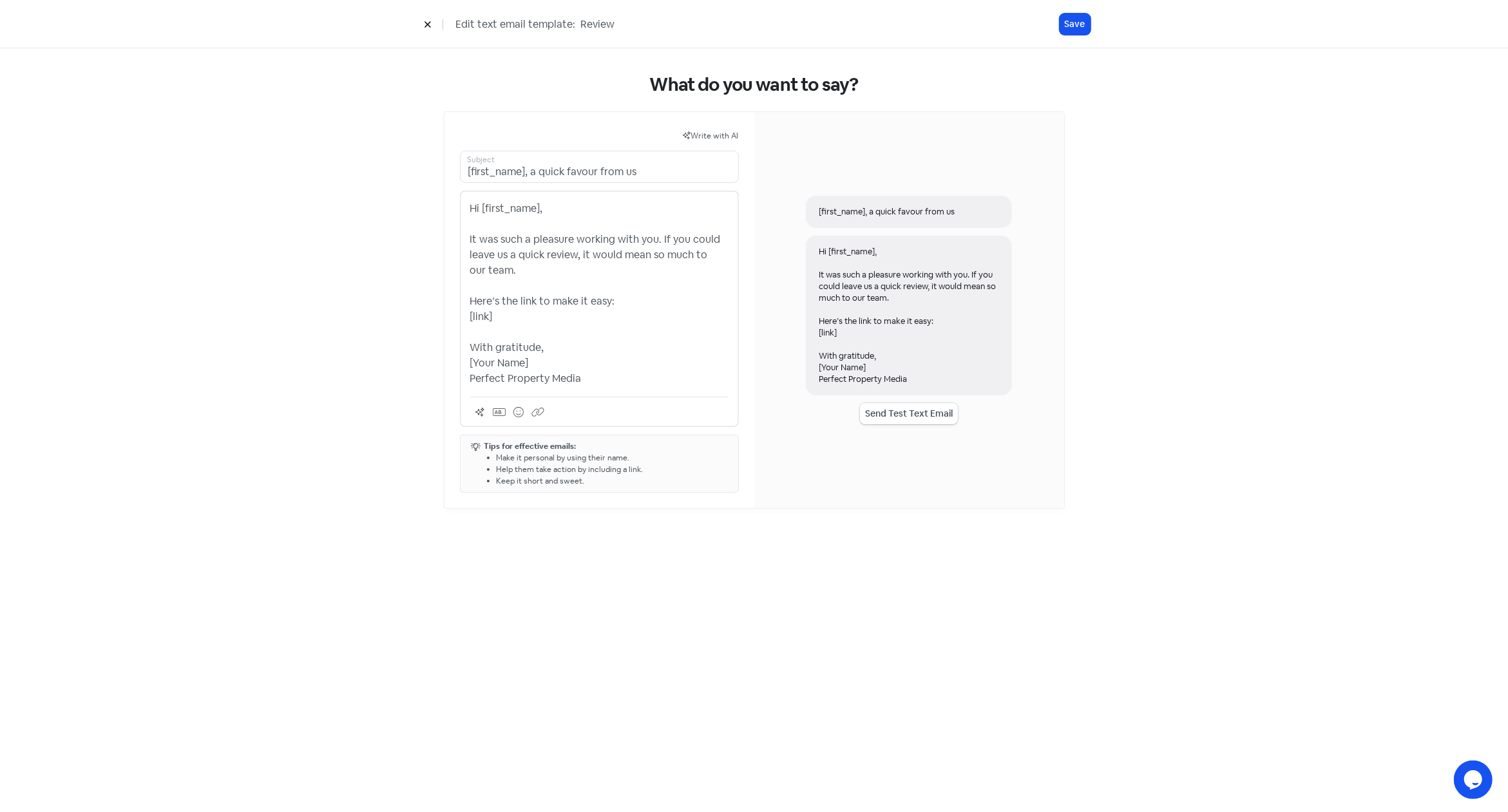
click at [897, 414] on button "Send Test Text Email" at bounding box center [909, 413] width 98 height 21
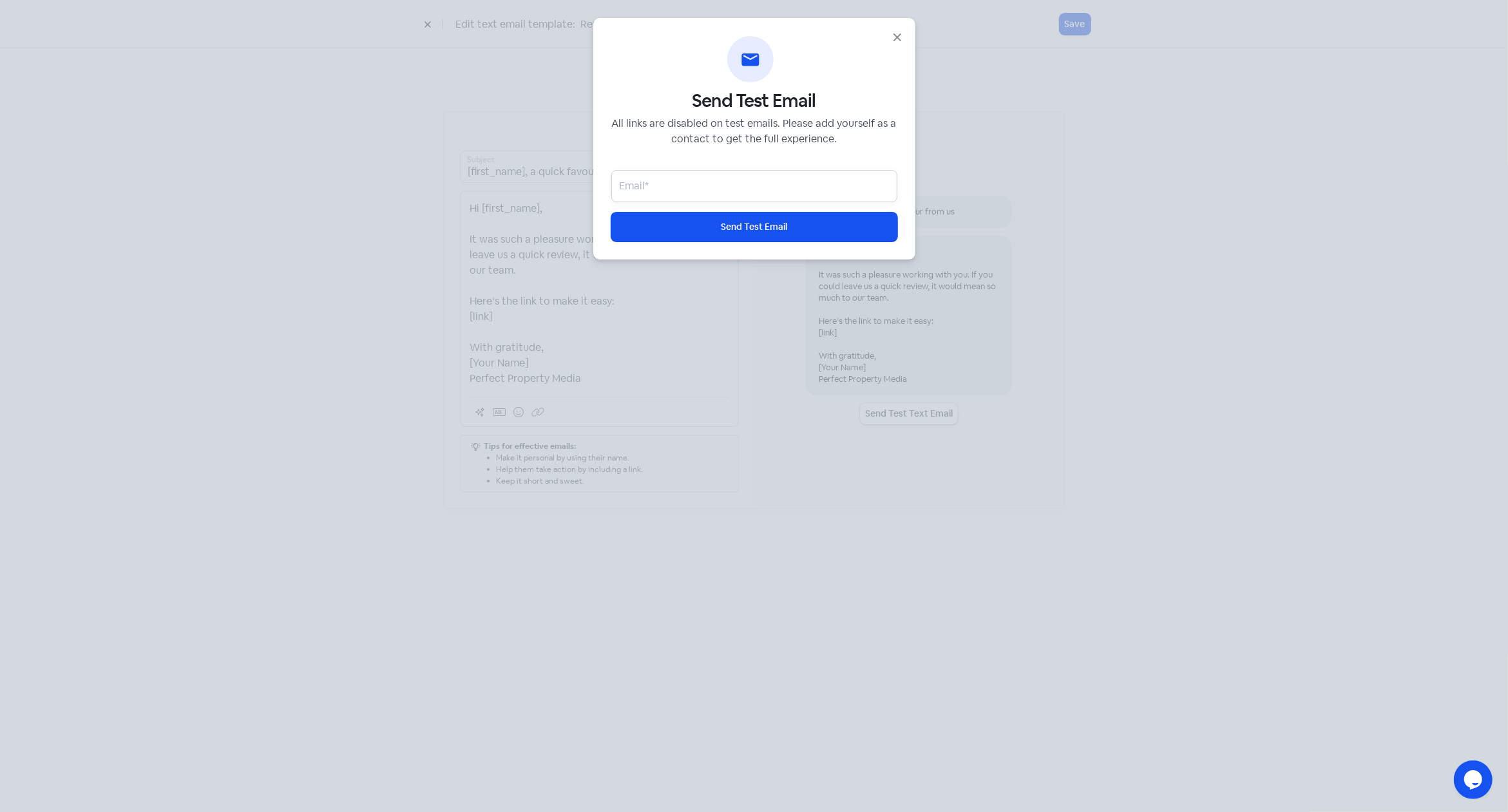
click at [766, 190] on input "email" at bounding box center [754, 186] width 286 height 32
paste input "amandeepsethi@hotmail.com"
type input "amandeepsethi@hotmail.com"
click at [789, 237] on button "Icon For Loading Send Test Email" at bounding box center [754, 227] width 286 height 29
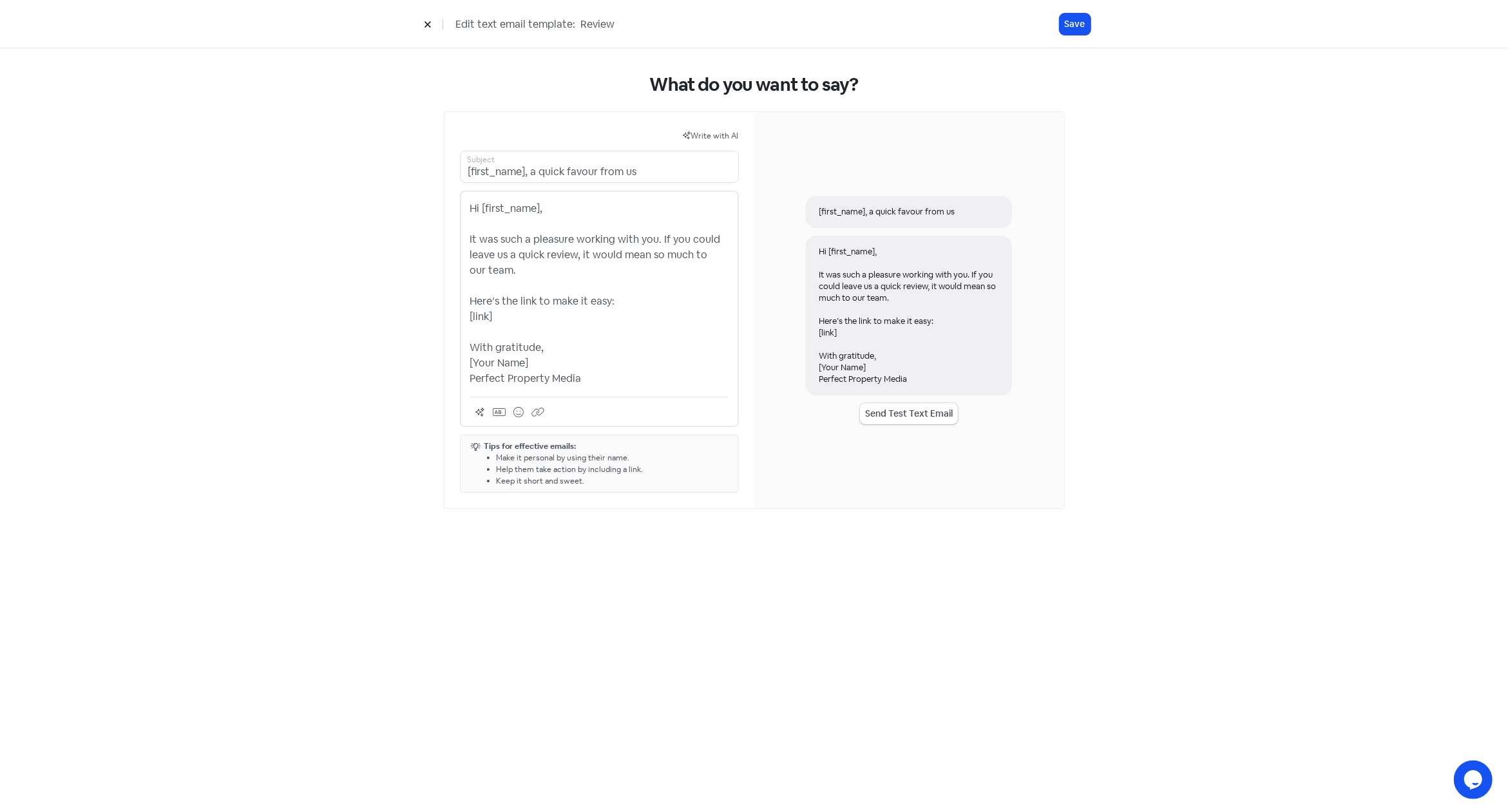
click at [525, 211] on p "Hi [first_name], It was such a pleasure working with you. If you could leave us…" at bounding box center [599, 294] width 259 height 186
drag, startPoint x: 538, startPoint y: 208, endPoint x: 482, endPoint y: 206, distance: 56.0
click at [482, 206] on p "Hi [first_name], It was such a pleasure working with you. If you could leave us…" at bounding box center [599, 294] width 259 height 186
click at [502, 411] on icon at bounding box center [499, 412] width 13 height 10
click at [529, 316] on pre "[first_name]" at bounding box center [570, 313] width 140 height 14
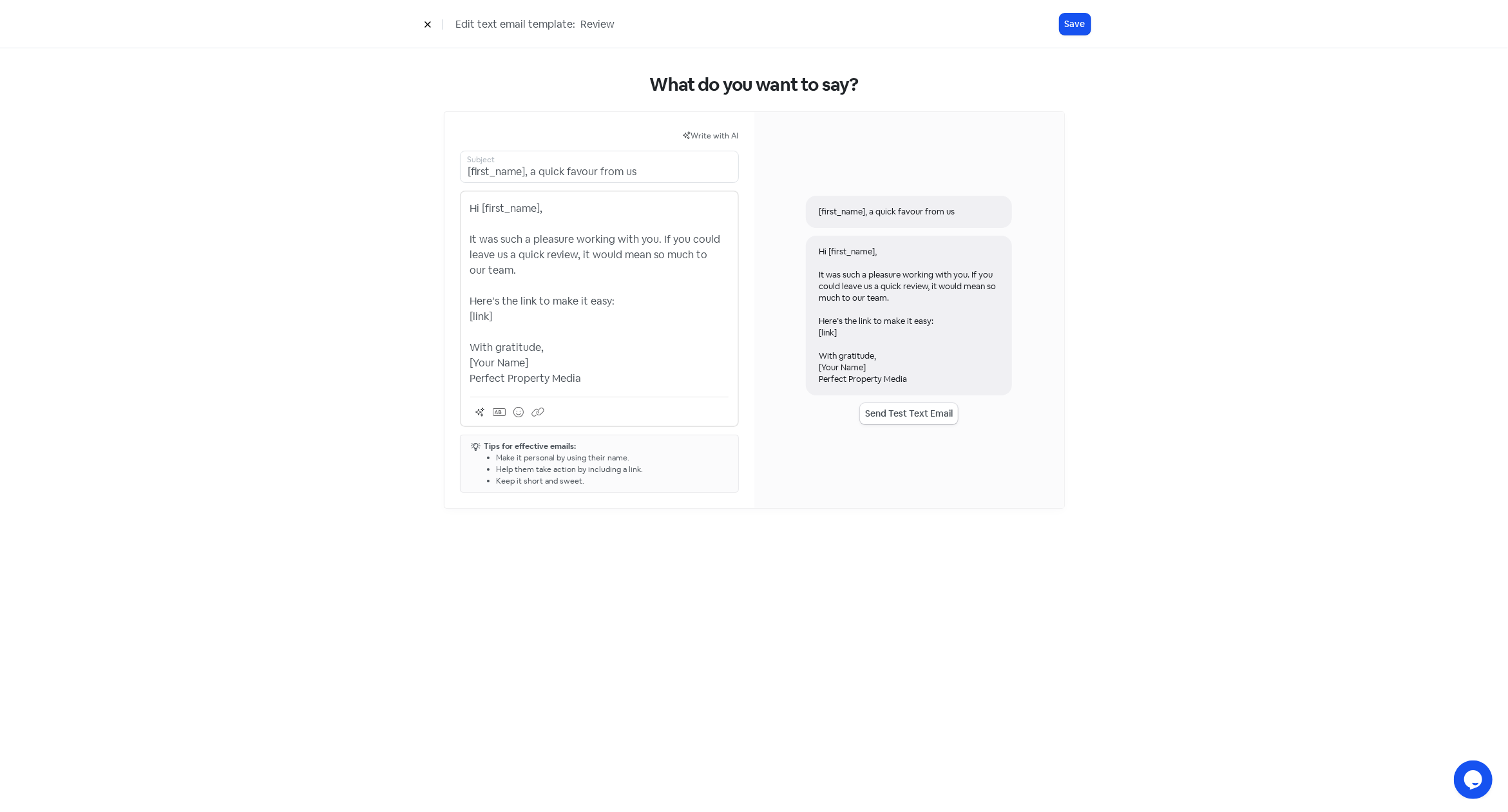
click at [556, 207] on p "Hi [first_name], It was such a pleasure working with you. If you could leave us…" at bounding box center [599, 294] width 259 height 186
click at [560, 229] on p "Hi [first_name], It was such a pleasure working with you. If you could leave us…" at bounding box center [599, 294] width 259 height 186
drag, startPoint x: 493, startPoint y: 315, endPoint x: 467, endPoint y: 317, distance: 26.1
click at [467, 317] on div "Hi [first_name], It was such a pleasure working with you. If you could leave us…" at bounding box center [599, 309] width 279 height 237
click at [496, 411] on icon at bounding box center [499, 412] width 13 height 10
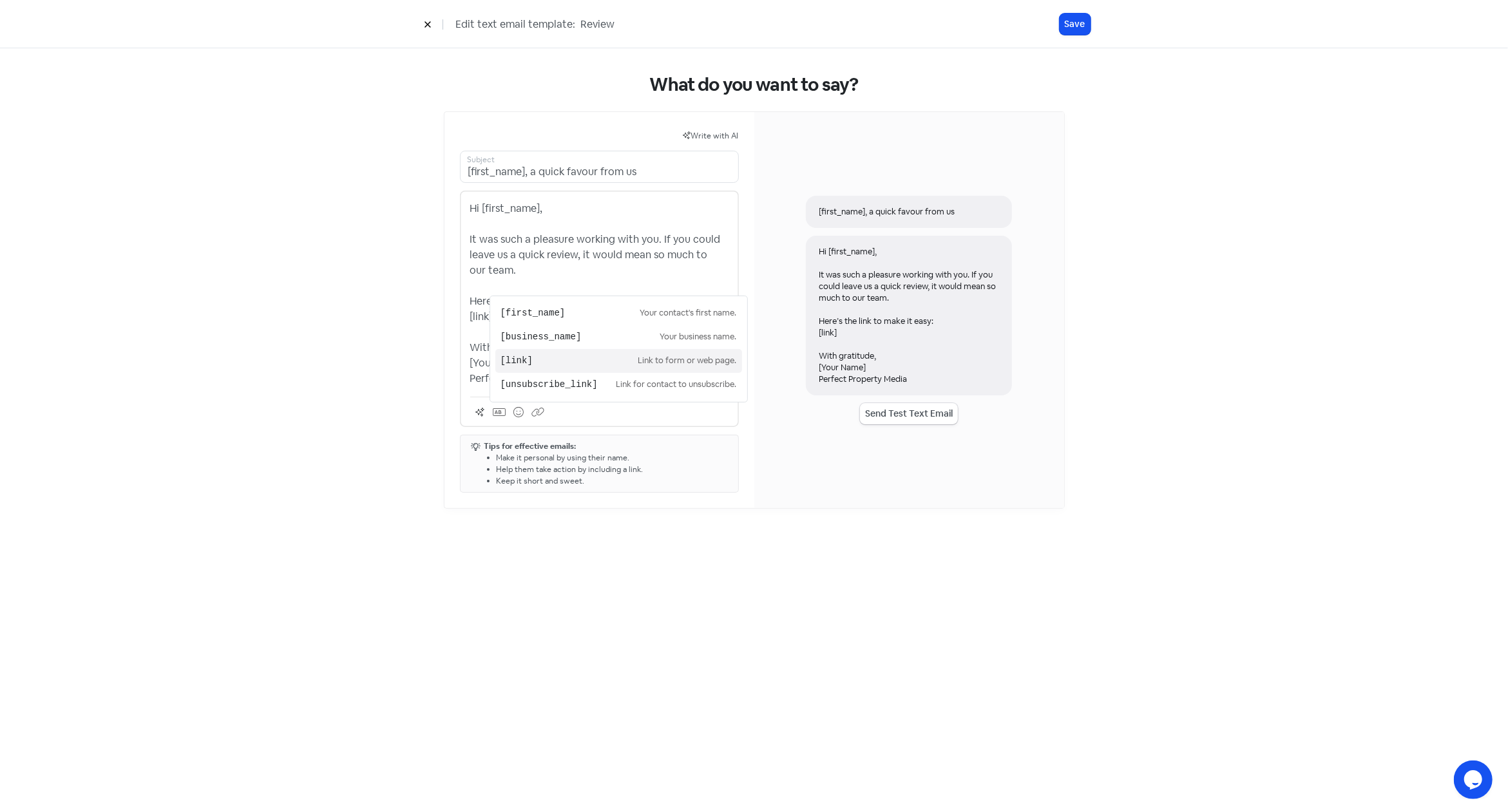
click at [514, 360] on pre "[link]" at bounding box center [569, 360] width 138 height 14
click at [514, 320] on p "Hi [first_name], It was such a pleasure working with you. If you could leave us…" at bounding box center [599, 294] width 259 height 186
drag, startPoint x: 530, startPoint y: 360, endPoint x: 464, endPoint y: 360, distance: 66.0
click at [464, 360] on div "Hi [first_name], It was such a pleasure working with you. If you could leave us…" at bounding box center [599, 309] width 279 height 237
click at [500, 410] on icon at bounding box center [499, 412] width 13 height 8
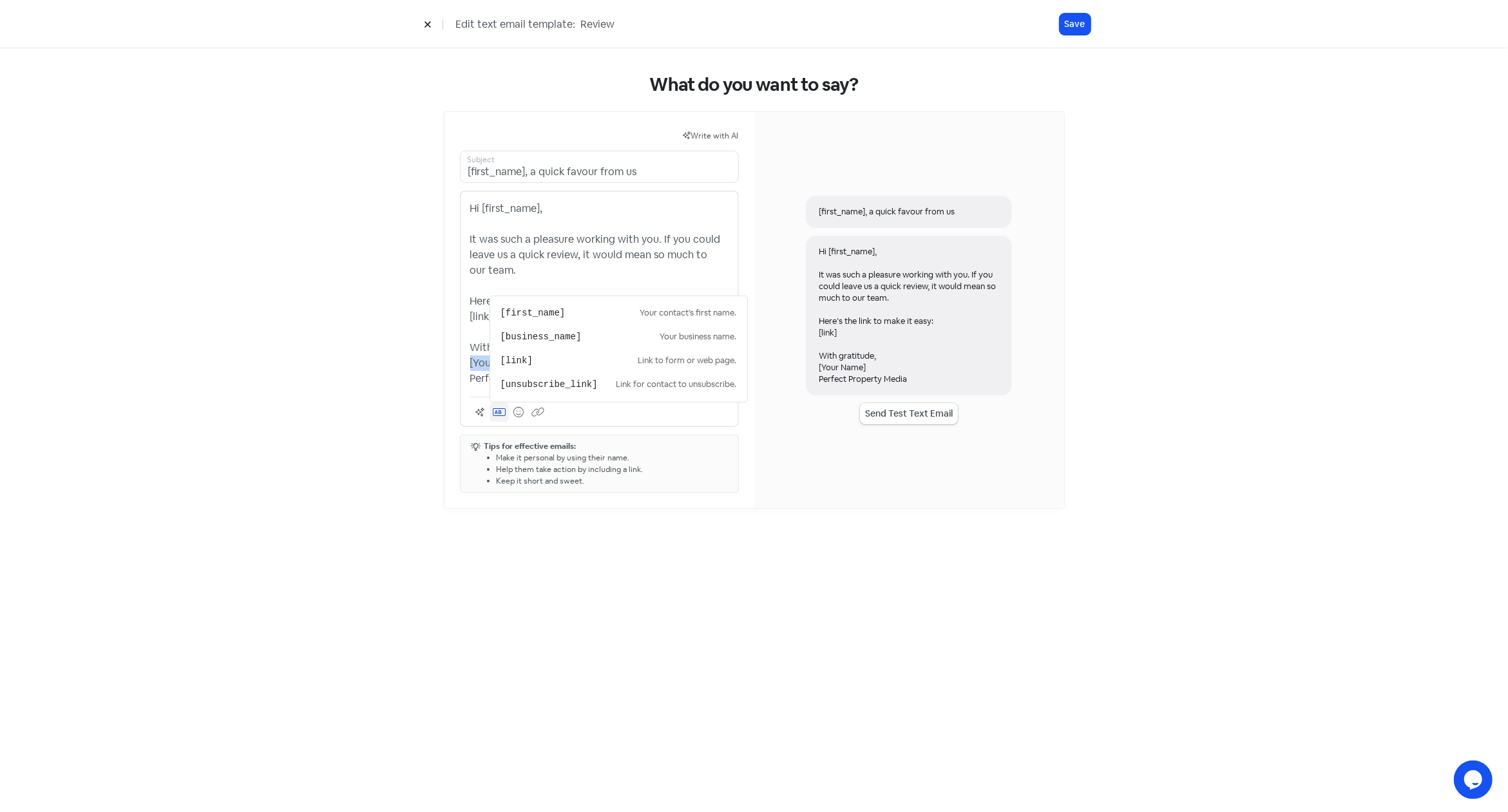
click at [500, 410] on icon at bounding box center [499, 412] width 13 height 8
click at [532, 365] on p "Hi [first_name], It was such a pleasure working with you. If you could leave us…" at bounding box center [599, 294] width 259 height 186
drag, startPoint x: 534, startPoint y: 362, endPoint x: 467, endPoint y: 360, distance: 67.0
click at [467, 360] on div "Hi [first_name], It was such a pleasure working with you. If you could leave us…" at bounding box center [599, 309] width 279 height 237
click at [623, 375] on p "Hi [first_name], It was such a pleasure working with you. If you could leave us…" at bounding box center [599, 294] width 259 height 186
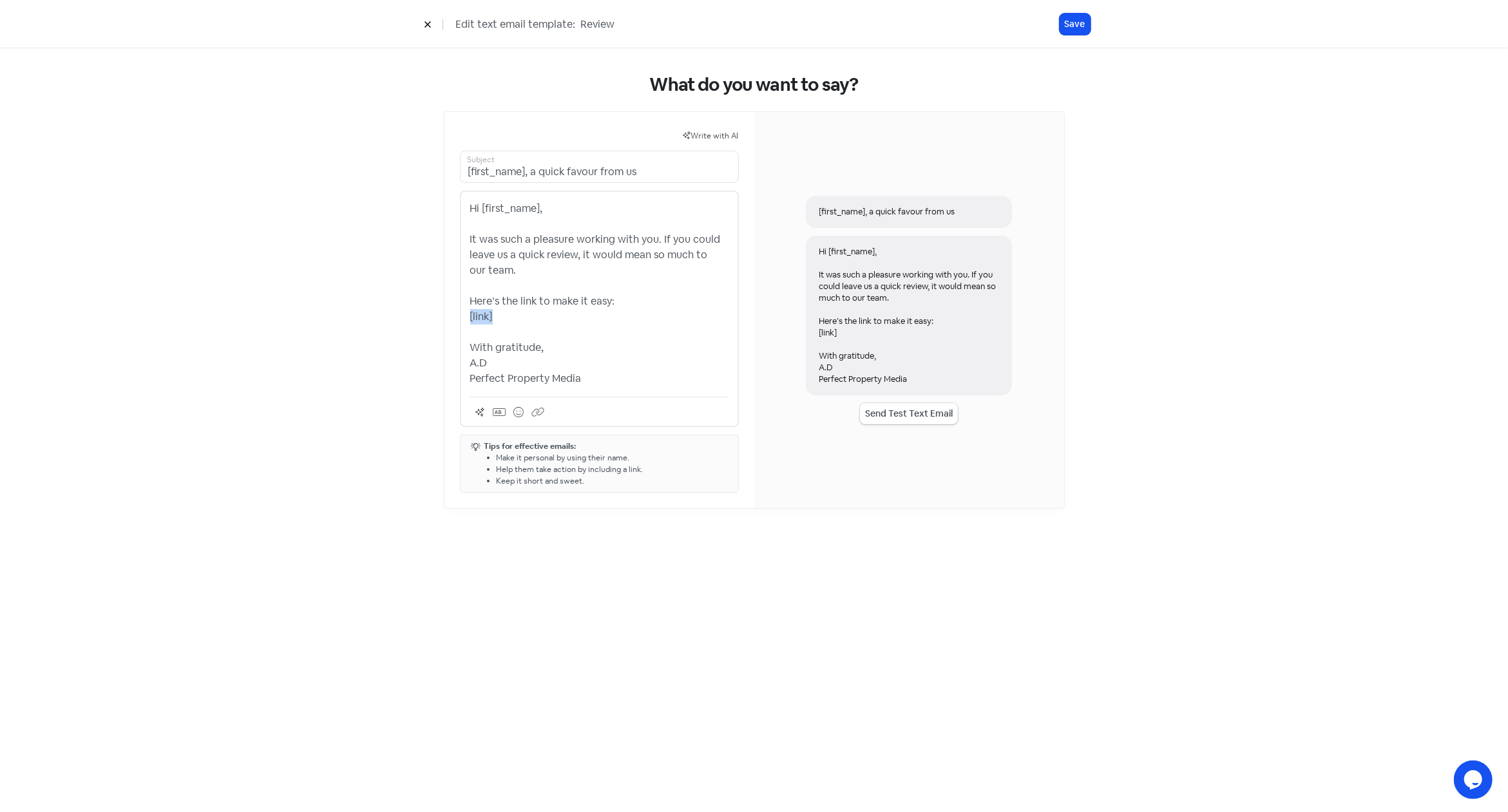
drag, startPoint x: 494, startPoint y: 317, endPoint x: 467, endPoint y: 316, distance: 27.0
click at [467, 316] on div "Hi [first_name], It was such a pleasure working with you. If you could leave us…" at bounding box center [599, 309] width 279 height 237
click at [537, 405] on button at bounding box center [538, 412] width 19 height 19
drag, startPoint x: 502, startPoint y: 319, endPoint x: 459, endPoint y: 319, distance: 43.0
click at [460, 319] on div "Hi [first_name], It was such a pleasure working with you. If you could leave us…" at bounding box center [599, 309] width 279 height 237
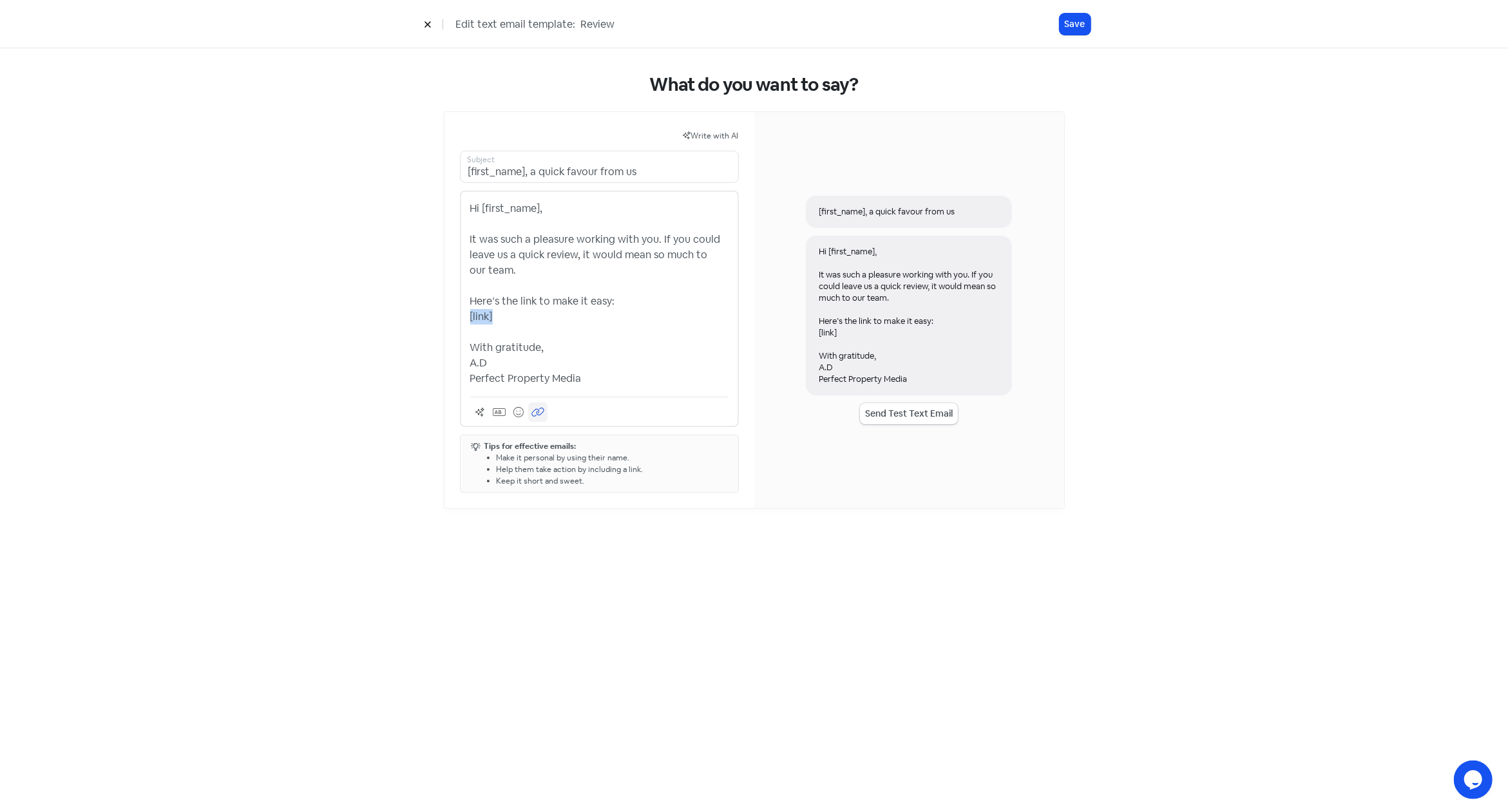
click at [540, 411] on icon at bounding box center [538, 412] width 13 height 12
click at [513, 321] on p "Hi [first_name], It was such a pleasure working with you. If you could leave us…" at bounding box center [599, 294] width 259 height 186
click at [498, 331] on p "Hi [first_name], It was such a pleasure working with you. If you could leave us…" at bounding box center [599, 294] width 259 height 186
click at [543, 410] on icon at bounding box center [538, 412] width 13 height 12
drag, startPoint x: 502, startPoint y: 334, endPoint x: 459, endPoint y: 332, distance: 43.0
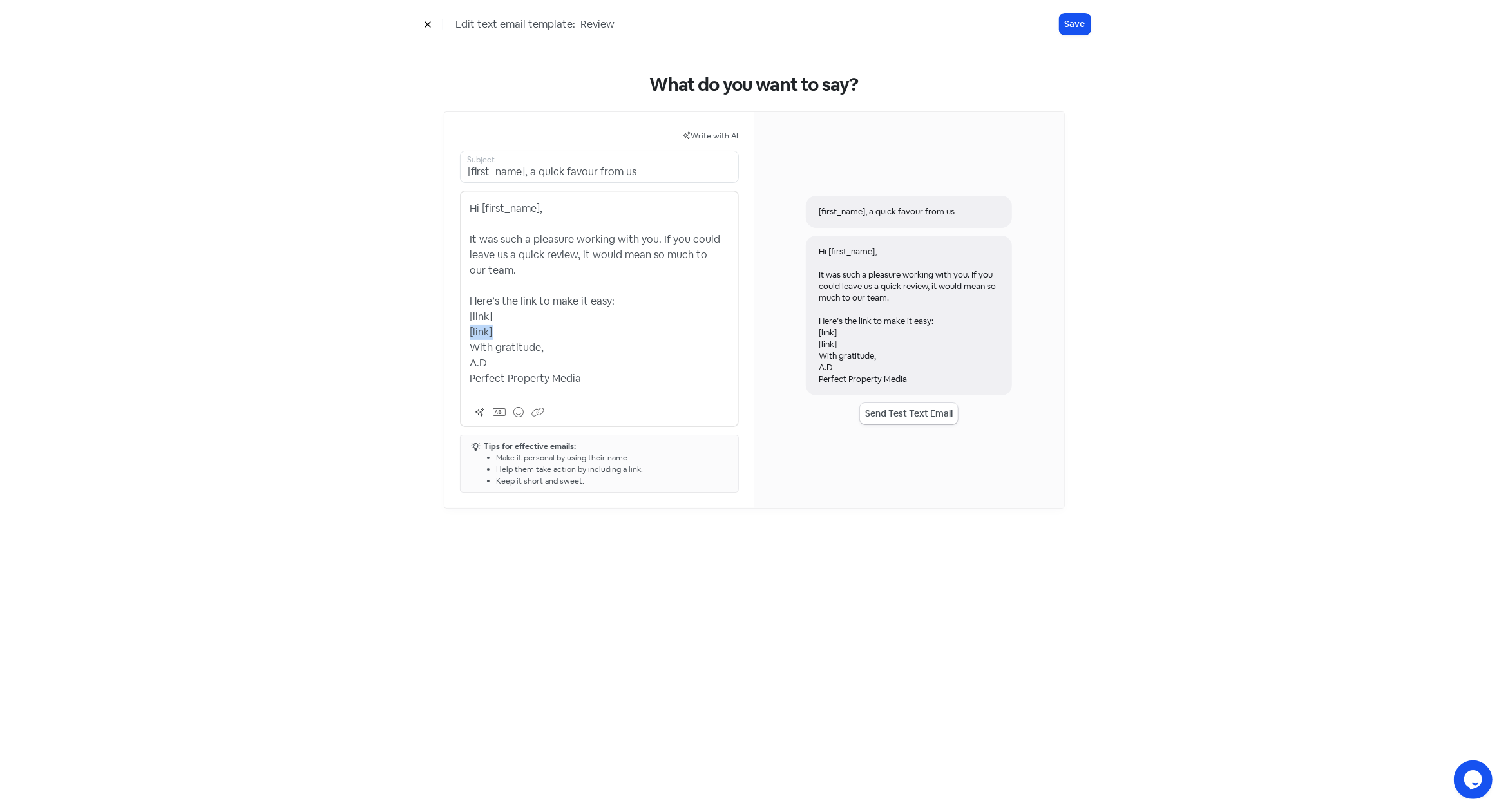
click at [459, 332] on div "Write with AI [first_name], a quick favour from us Subject Hi [first_name], It …" at bounding box center [599, 310] width 310 height 396
click at [518, 323] on p "Hi [first_name], It was such a pleasure working with you. If you could leave us…" at bounding box center [599, 294] width 259 height 186
click at [916, 407] on button "Send Test Text Email" at bounding box center [909, 413] width 98 height 21
click at [573, 320] on p "Hi [first_name], It was such a pleasure working with you. If you could leave us…" at bounding box center [599, 294] width 259 height 186
click at [1069, 23] on button "Save" at bounding box center [1075, 24] width 31 height 21
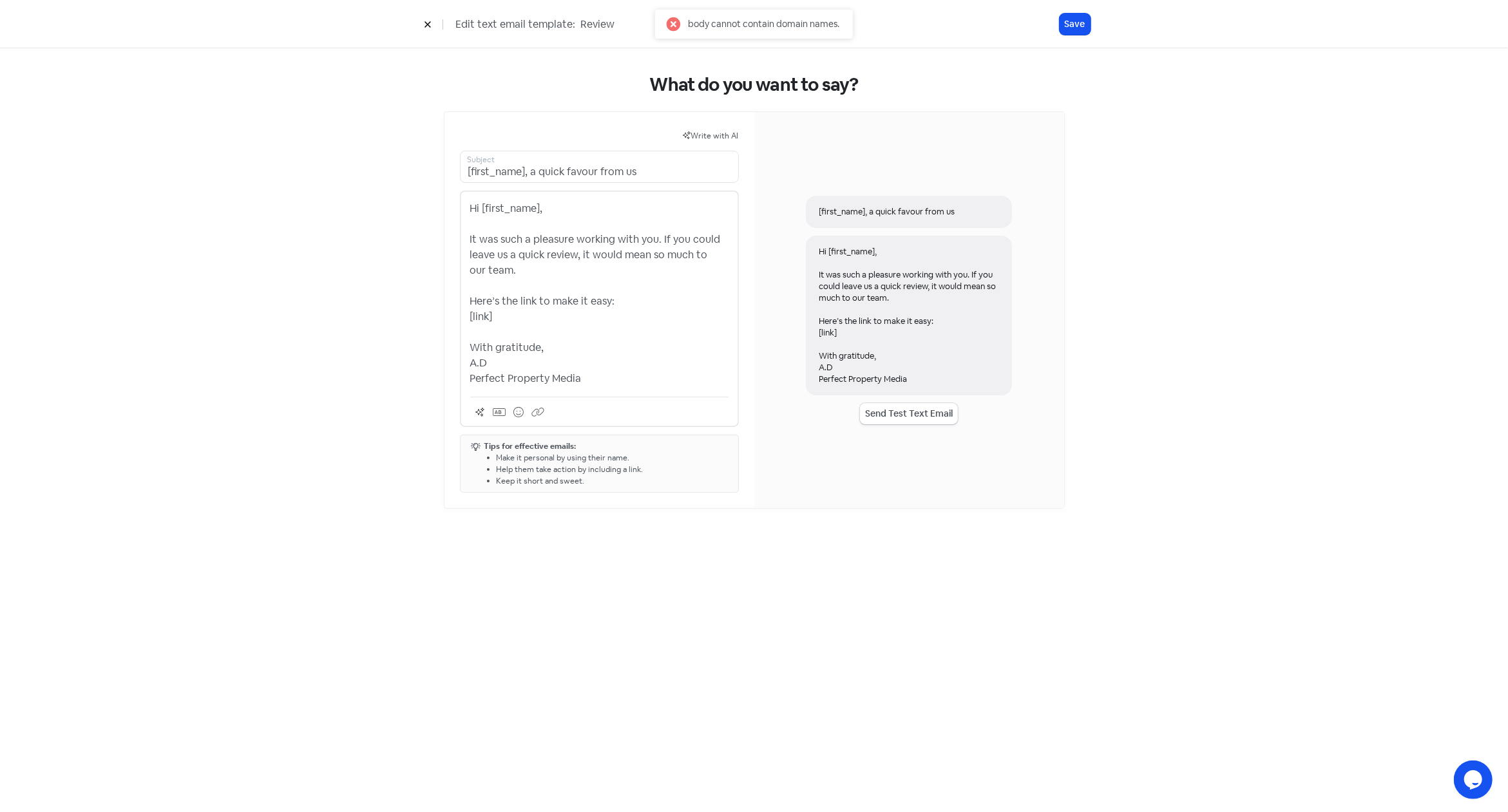
click at [586, 290] on p "Hi [first_name], It was such a pleasure working with you. If you could leave us…" at bounding box center [599, 294] width 259 height 186
click at [545, 321] on p "Hi [first_name], It was such a pleasure working with you. If you could leave us…" at bounding box center [599, 294] width 259 height 186
click at [596, 379] on p "Hi [first_name], It was such a pleasure working with you. If you could leave us…" at bounding box center [599, 294] width 259 height 186
click at [505, 316] on p "Hi [first_name], It was such a pleasure working with you. If you could leave us…" at bounding box center [599, 294] width 259 height 186
click at [504, 331] on p "Hi [first_name], It was such a pleasure working with you. If you could leave us…" at bounding box center [599, 294] width 259 height 186
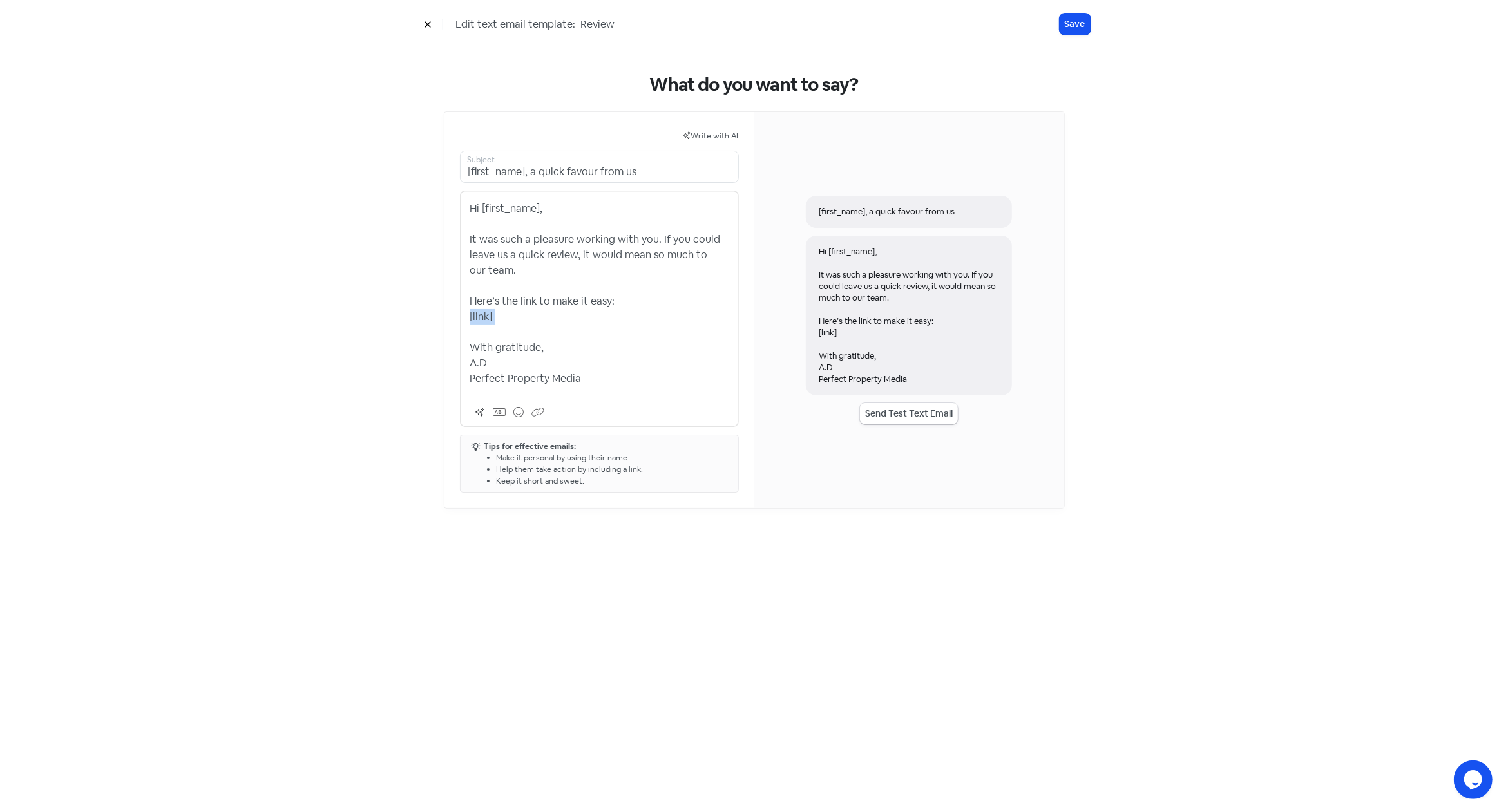
drag, startPoint x: 527, startPoint y: 333, endPoint x: 458, endPoint y: 314, distance: 71.6
click at [458, 314] on div "Write with AI [first_name], a quick favour from us Subject Hi [first_name], It …" at bounding box center [599, 310] width 310 height 396
click at [512, 311] on p "Hi [first_name], It was such a pleasure working with you. If you could leave us…" at bounding box center [599, 263] width 259 height 124
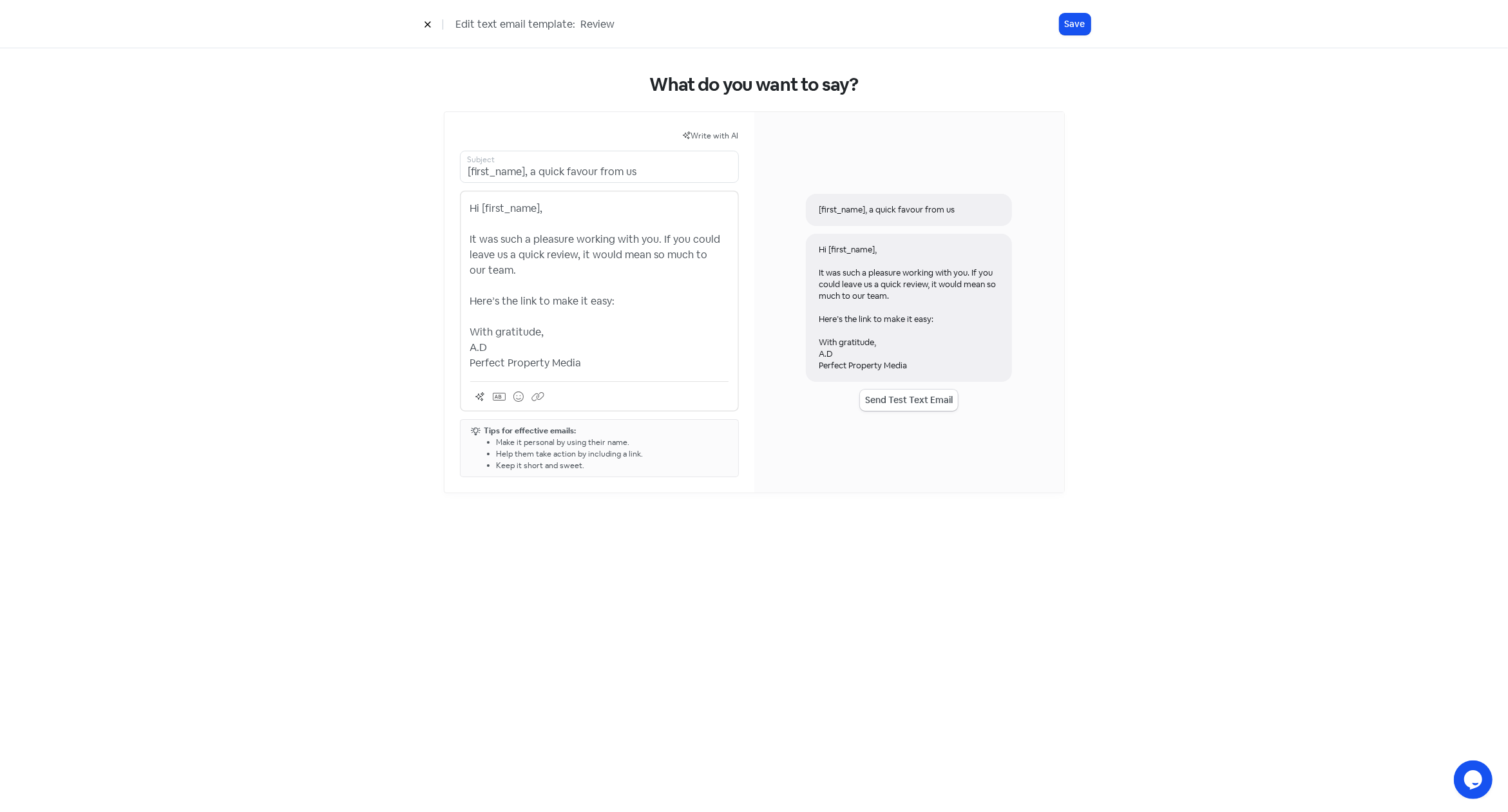
click at [628, 297] on p "Hi [first_name], It was such a pleasure working with you. If you could leave us…" at bounding box center [599, 286] width 259 height 170
click at [500, 394] on icon at bounding box center [499, 396] width 13 height 8
click at [529, 343] on pre "[link]" at bounding box center [569, 345] width 138 height 14
click at [908, 397] on button "Send Test Text Email" at bounding box center [909, 400] width 98 height 21
click at [842, 487] on div "[first_name], a quick favour from us Hi [first_name], It was such a pleasure wo…" at bounding box center [909, 302] width 310 height 380
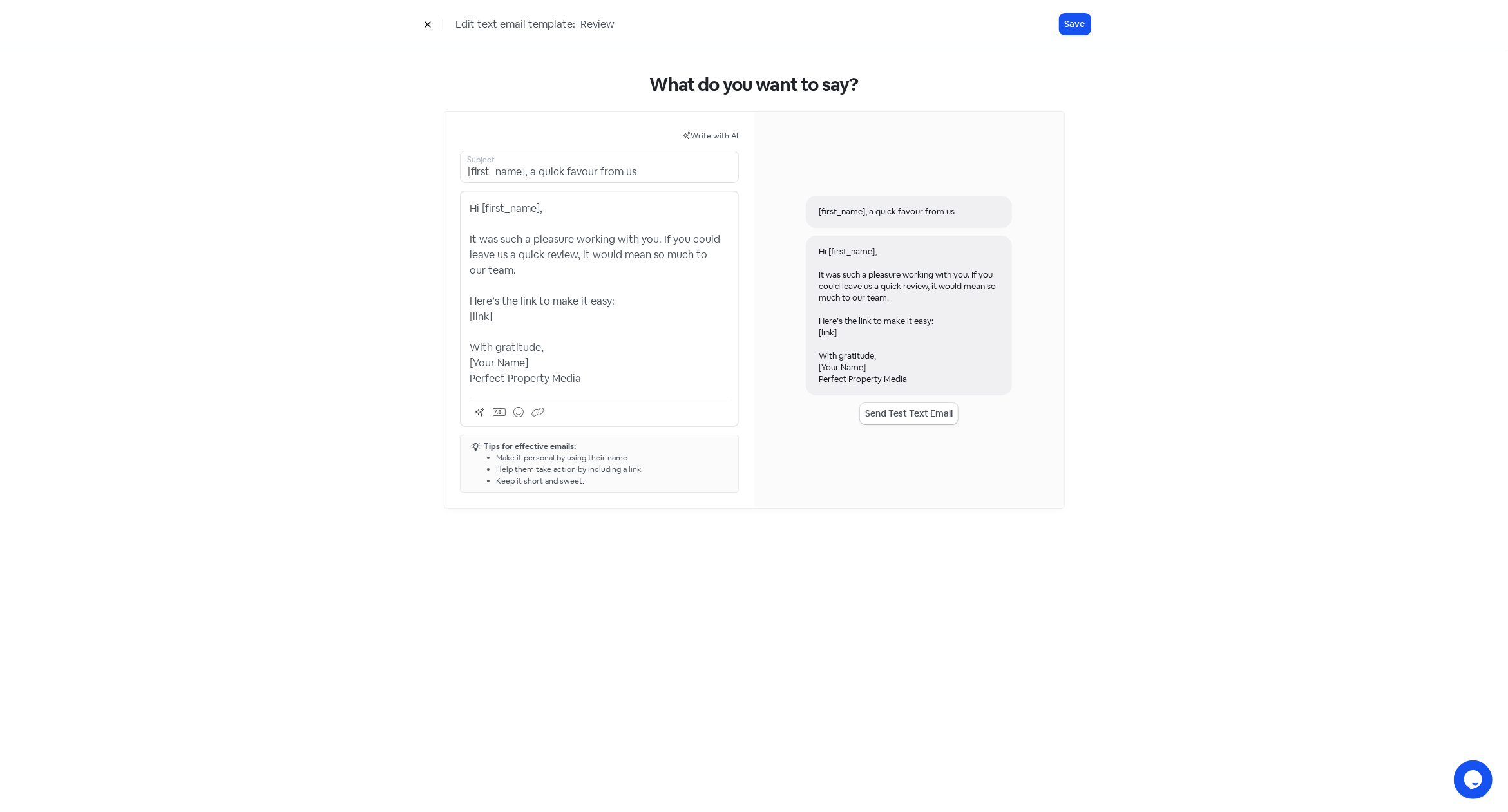
click at [670, 307] on p "Hi [first_name], It was such a pleasure working with you. If you could leave us…" at bounding box center [599, 294] width 259 height 186
click at [925, 409] on button "Send Test Text Email" at bounding box center [909, 413] width 98 height 21
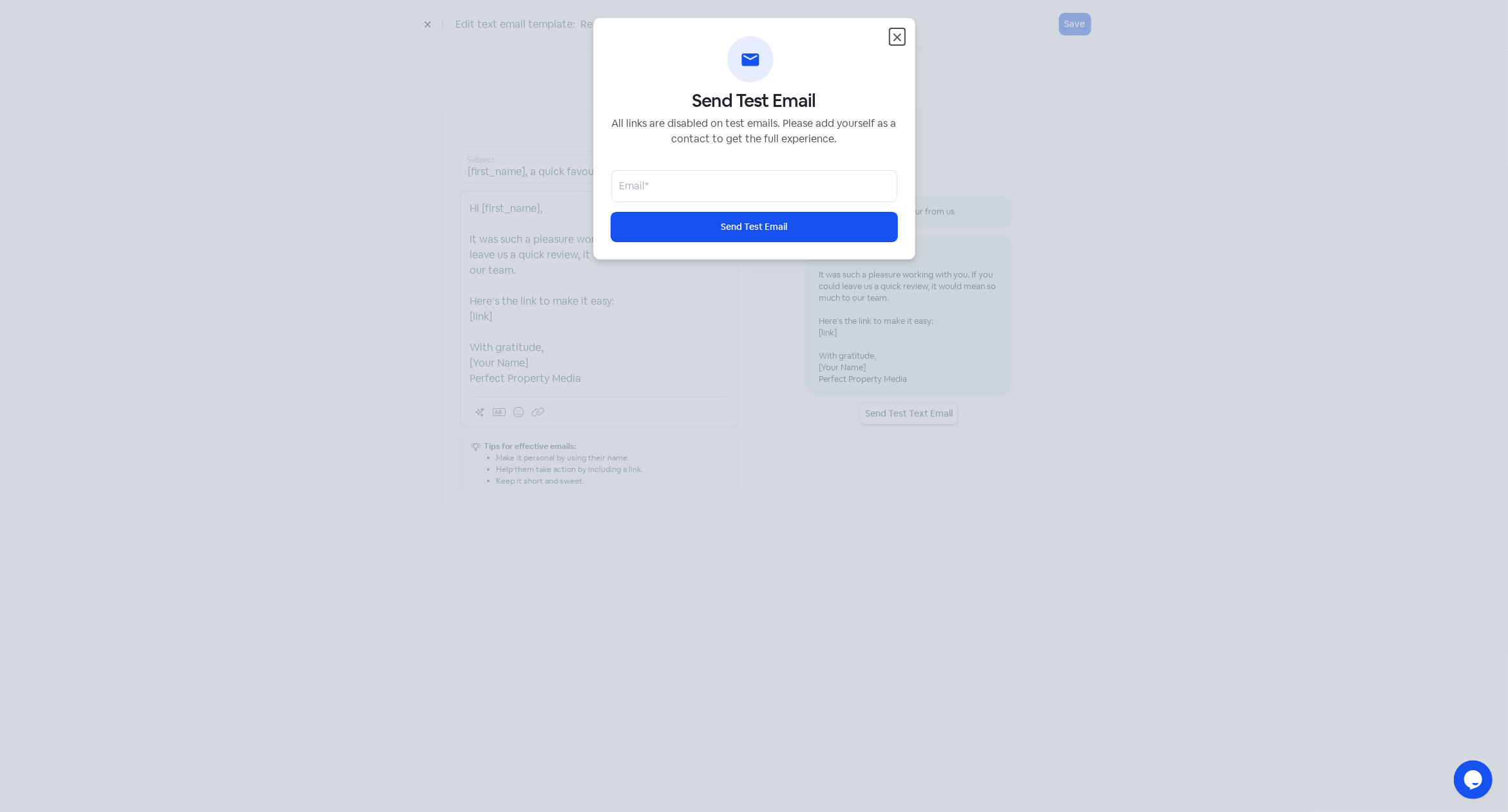
click at [899, 34] on icon "button" at bounding box center [897, 37] width 8 height 8
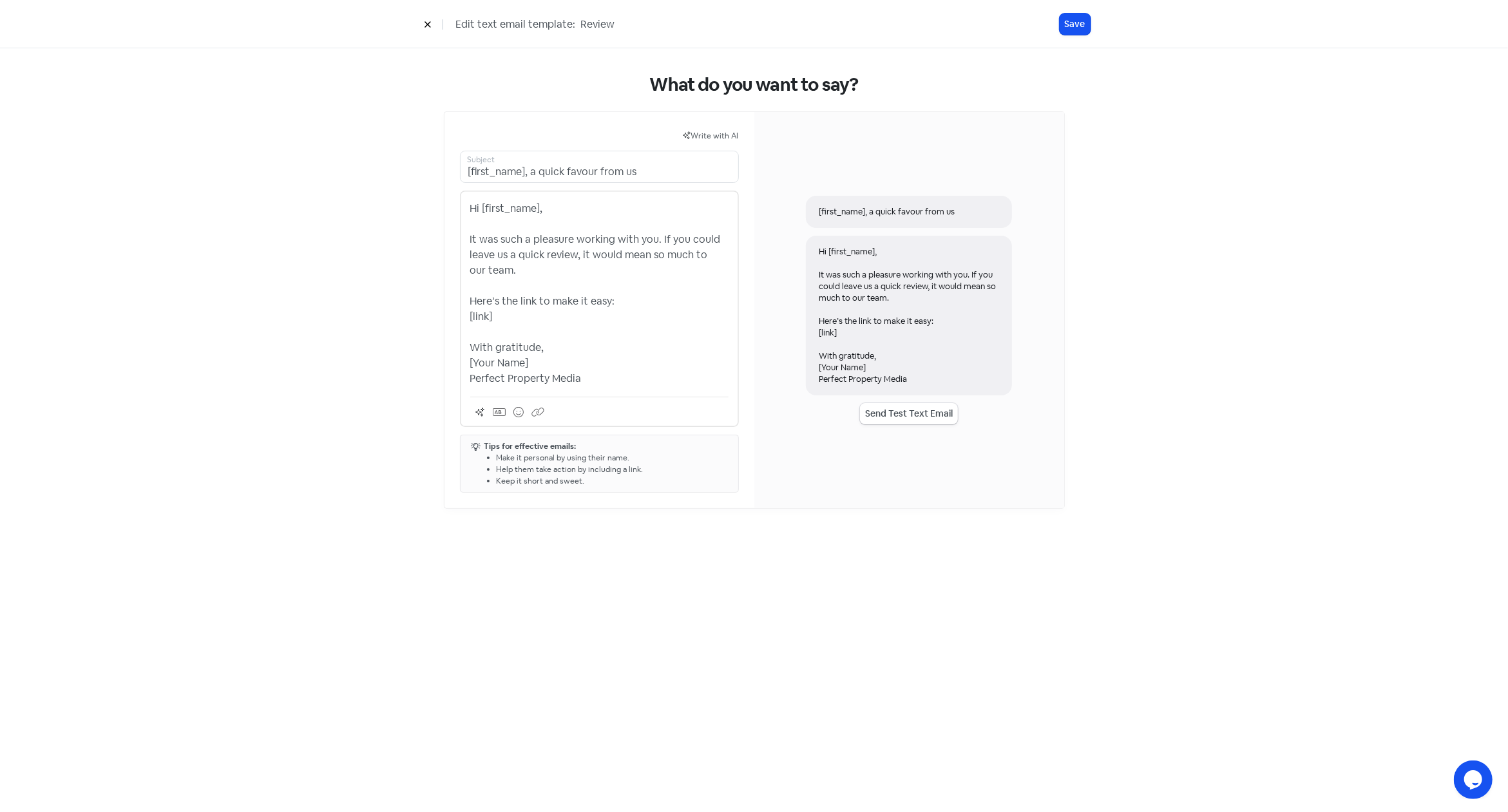
click at [431, 26] on button at bounding box center [427, 24] width 19 height 23
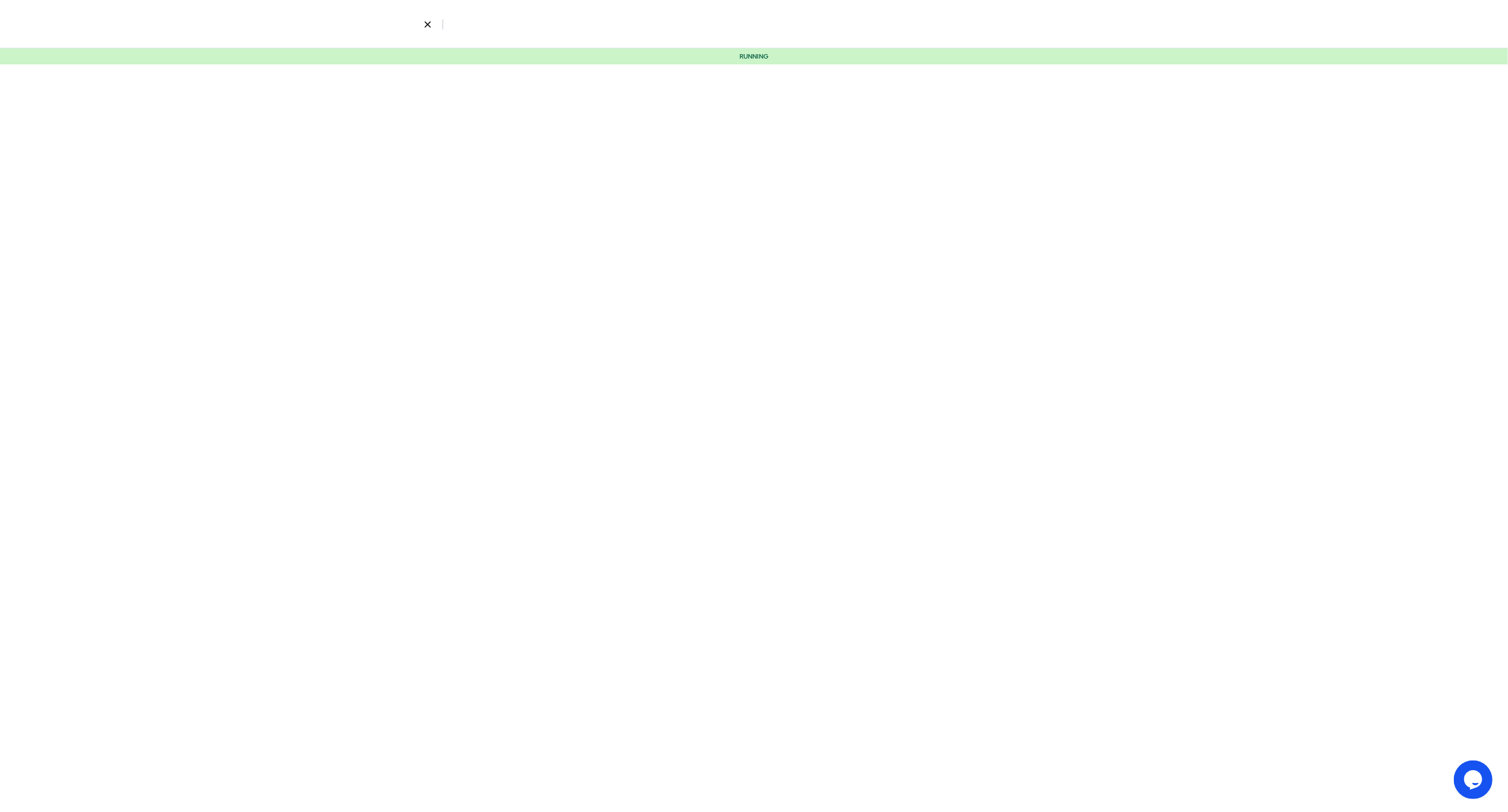
select select "5"
select select "9"
select select "10"
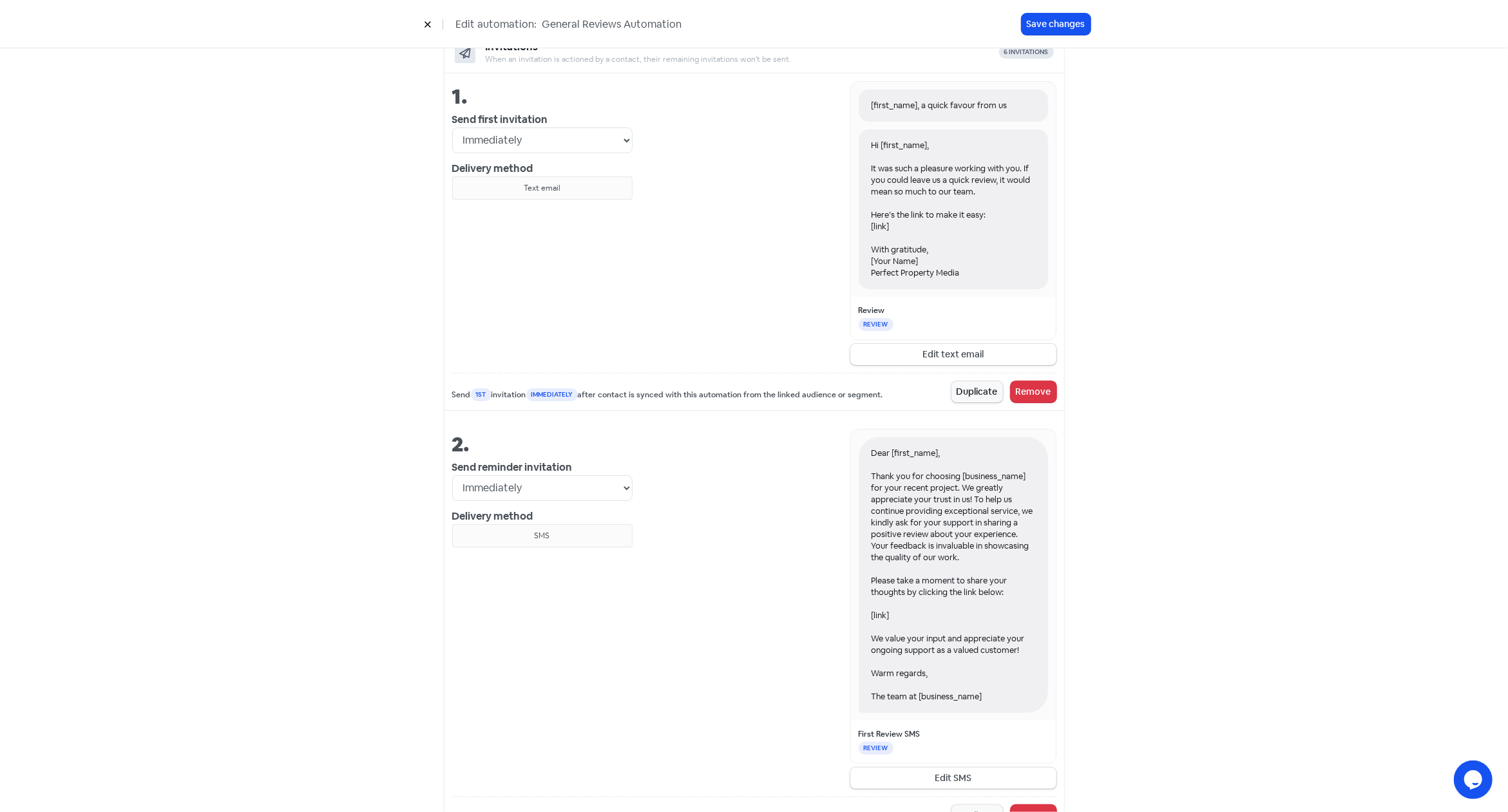
scroll to position [559, 0]
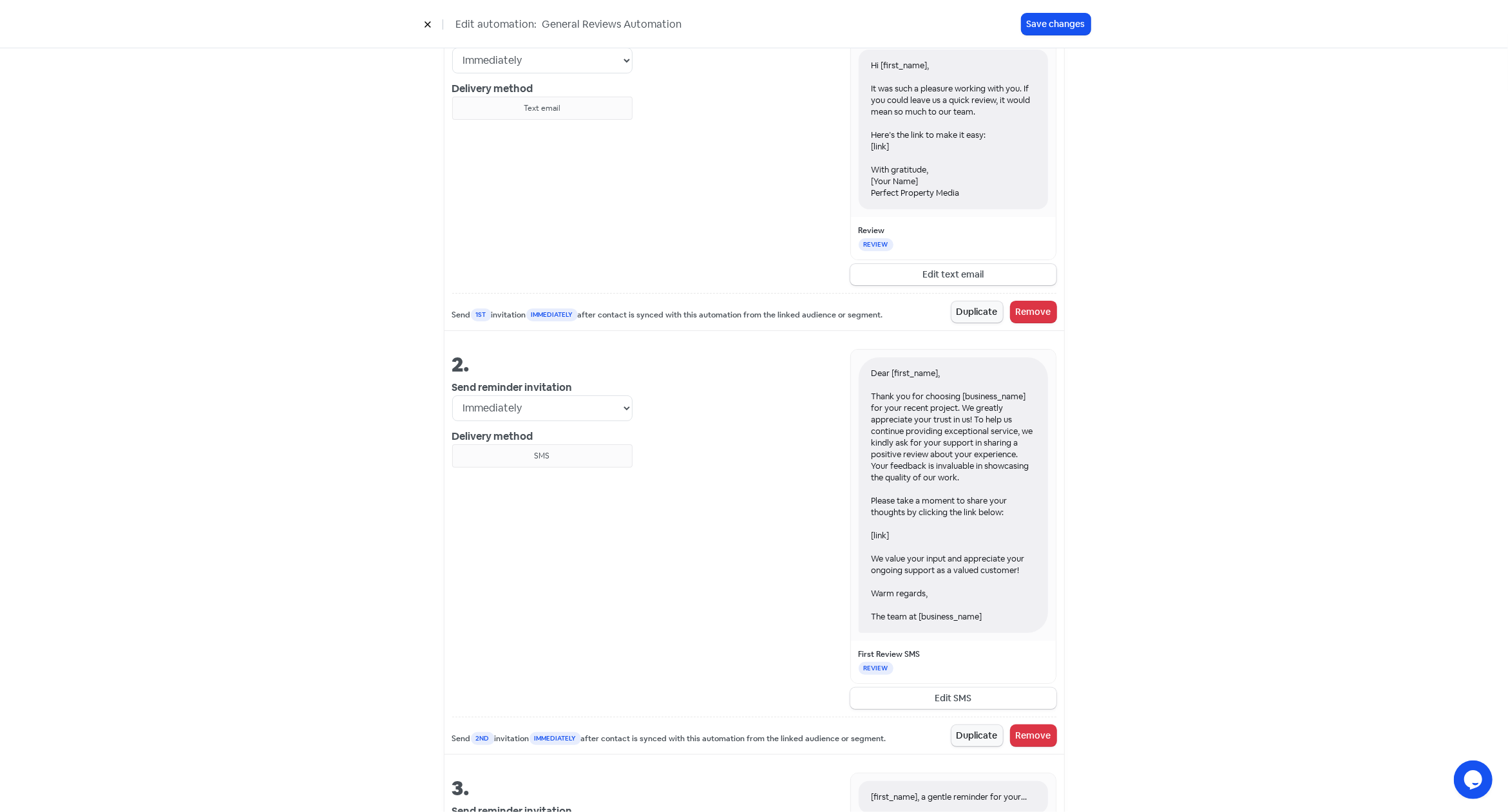
click at [945, 696] on button "Edit SMS" at bounding box center [954, 698] width 206 height 21
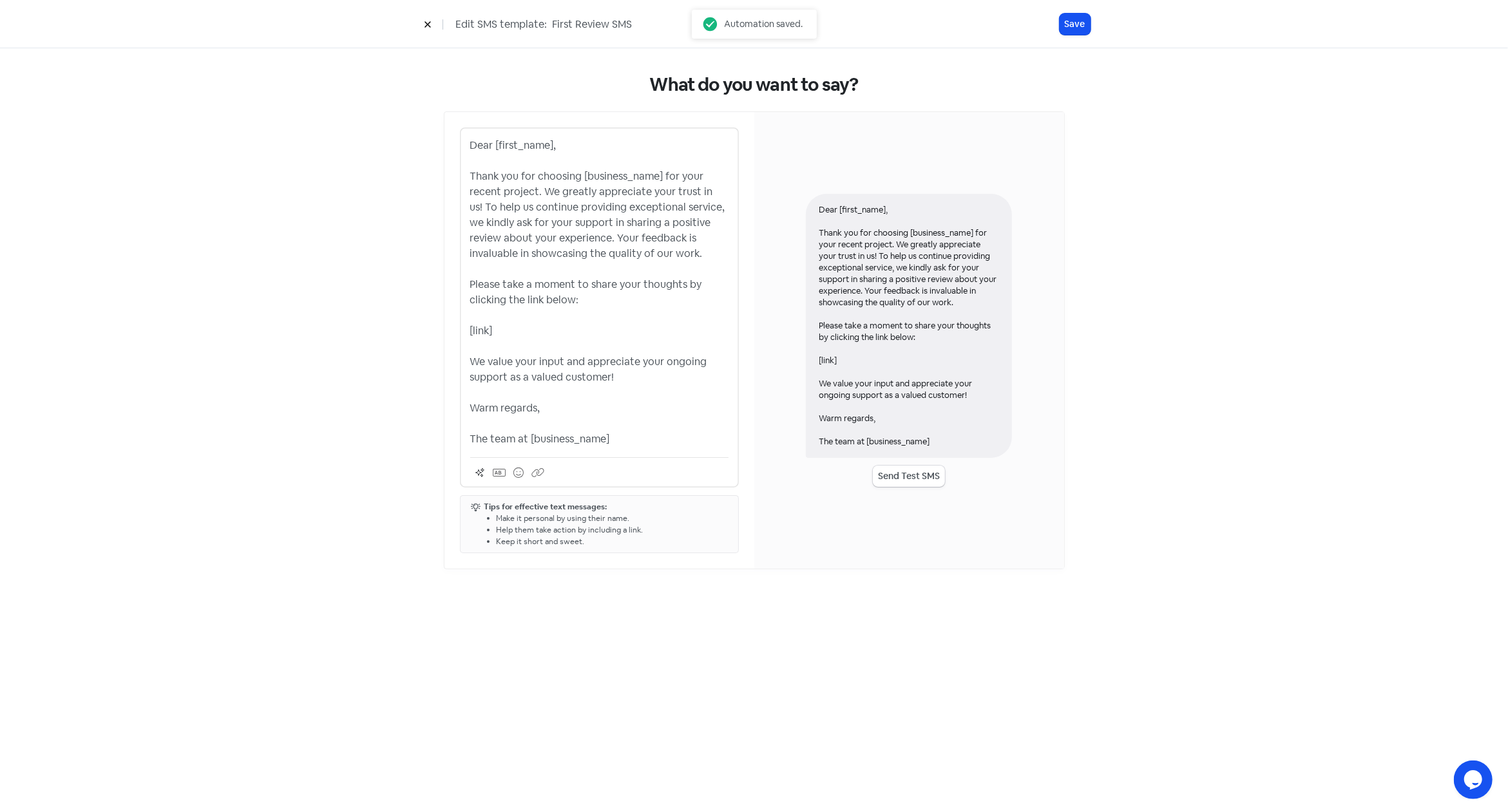
click at [660, 389] on p "Dear [first_name], Thank you for choosing [business_name] for your recent proje…" at bounding box center [599, 293] width 259 height 309
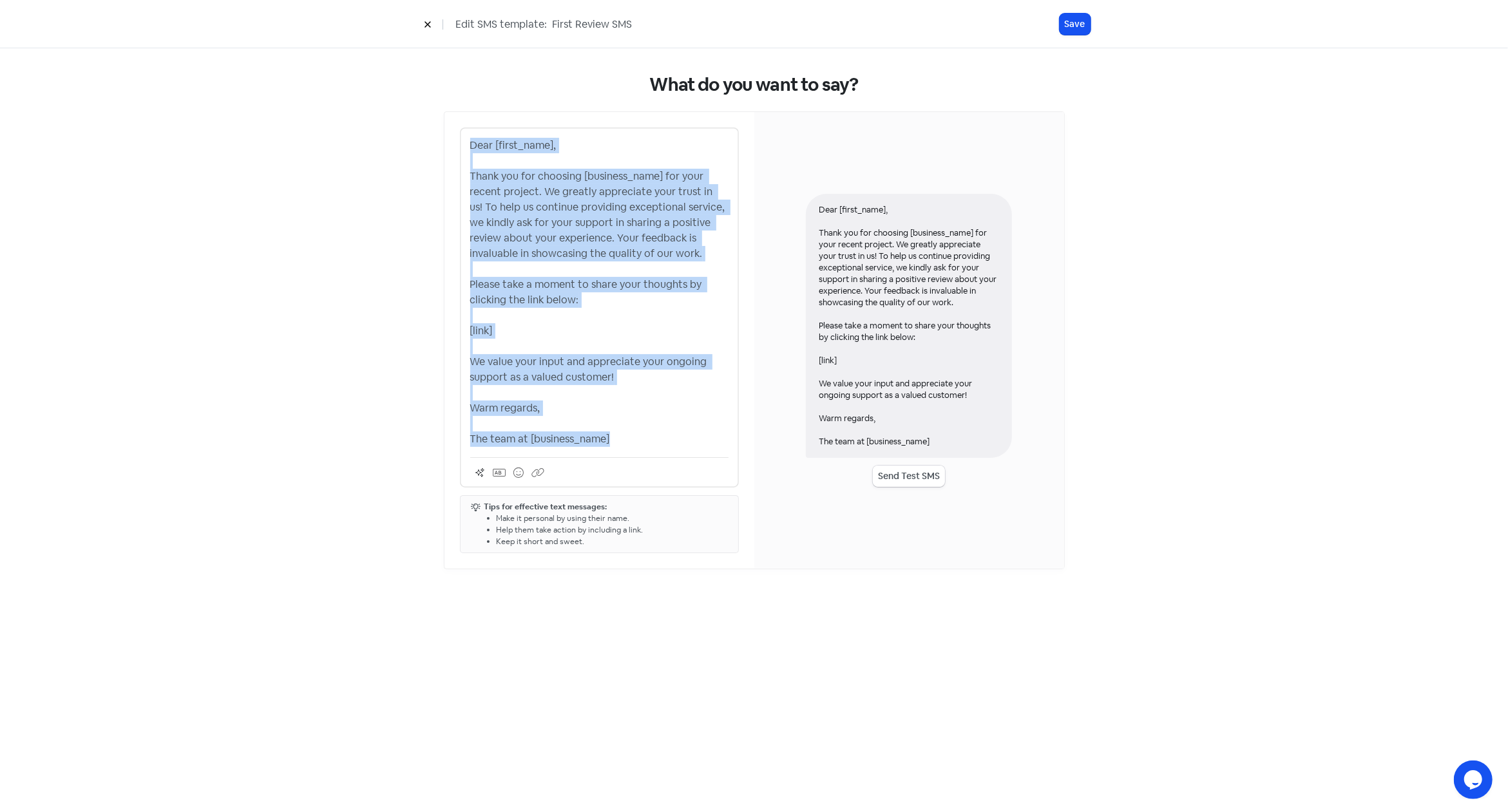
click at [888, 486] on button "Send Test SMS" at bounding box center [909, 476] width 72 height 21
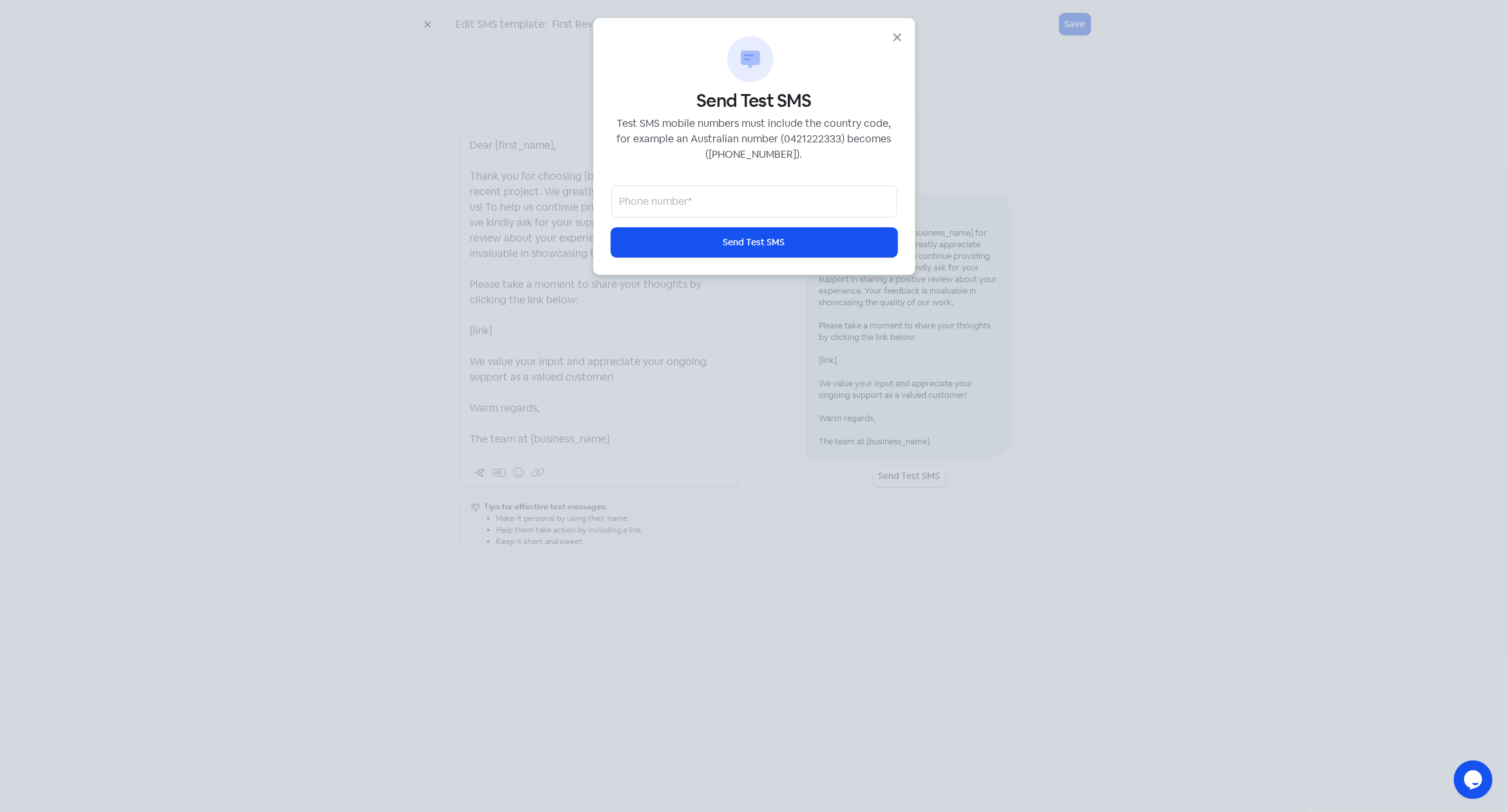
click at [916, 477] on div "Icon For Chat#6 Send Test SMS Test SMS mobile numbers must include the country …" at bounding box center [754, 406] width 1508 height 812
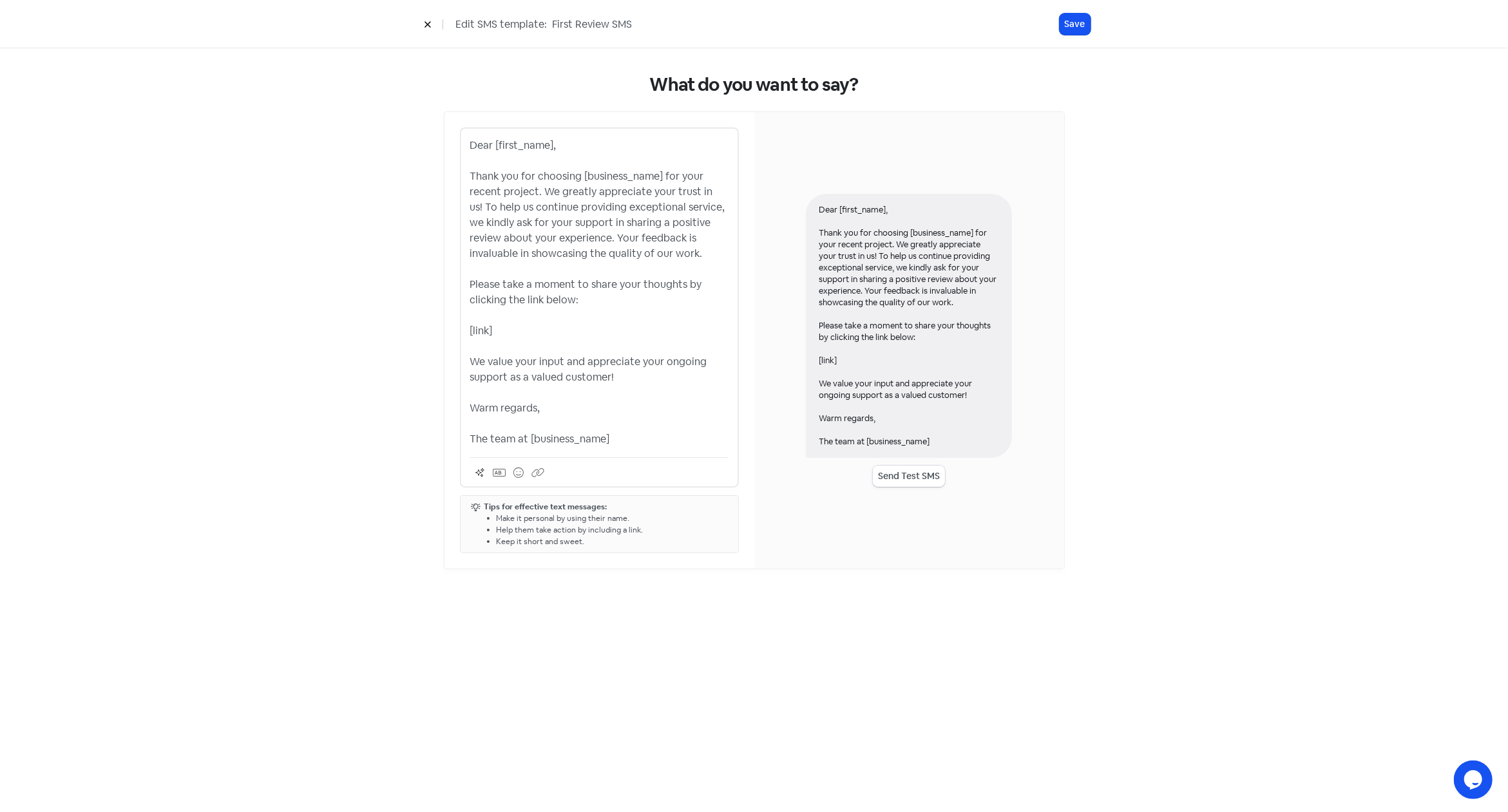
click at [916, 481] on button "Send Test SMS" at bounding box center [909, 476] width 72 height 21
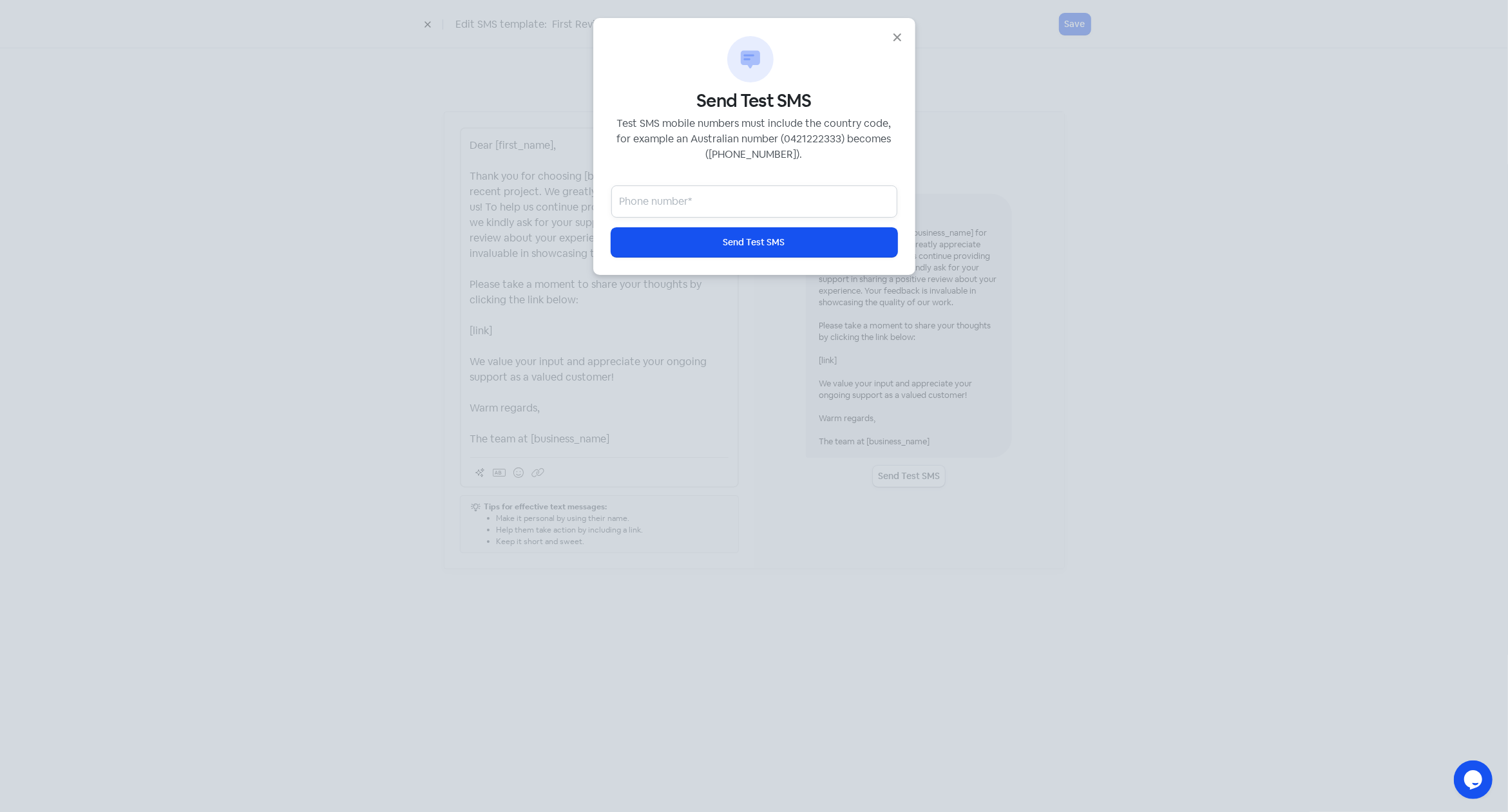
click at [722, 203] on input "text" at bounding box center [754, 202] width 286 height 32
type input "0"
type input "[PHONE_NUMBER]"
click at [763, 243] on span "Send Test SMS" at bounding box center [754, 242] width 62 height 14
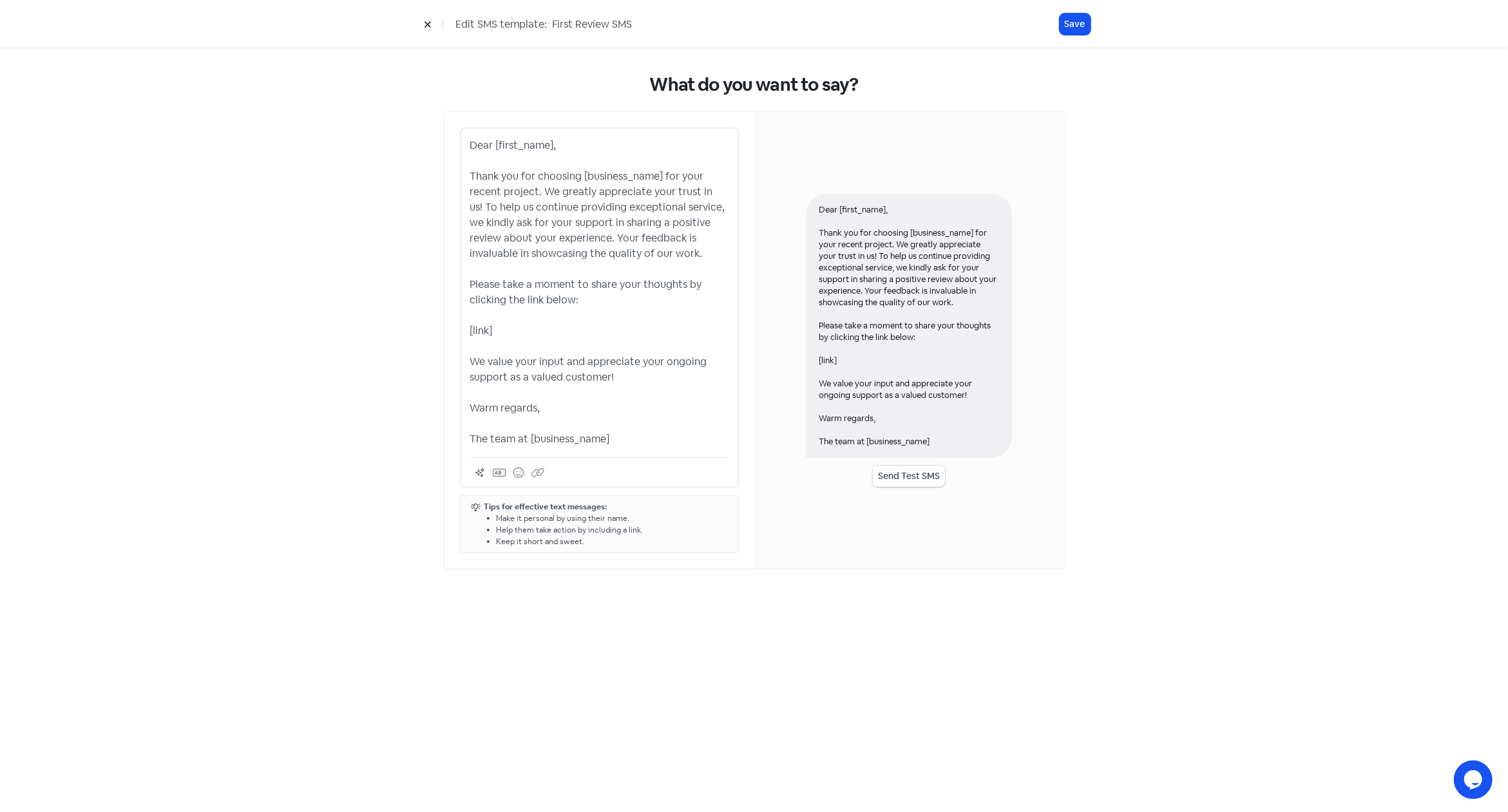
click at [910, 479] on button "Send Test SMS" at bounding box center [909, 476] width 72 height 21
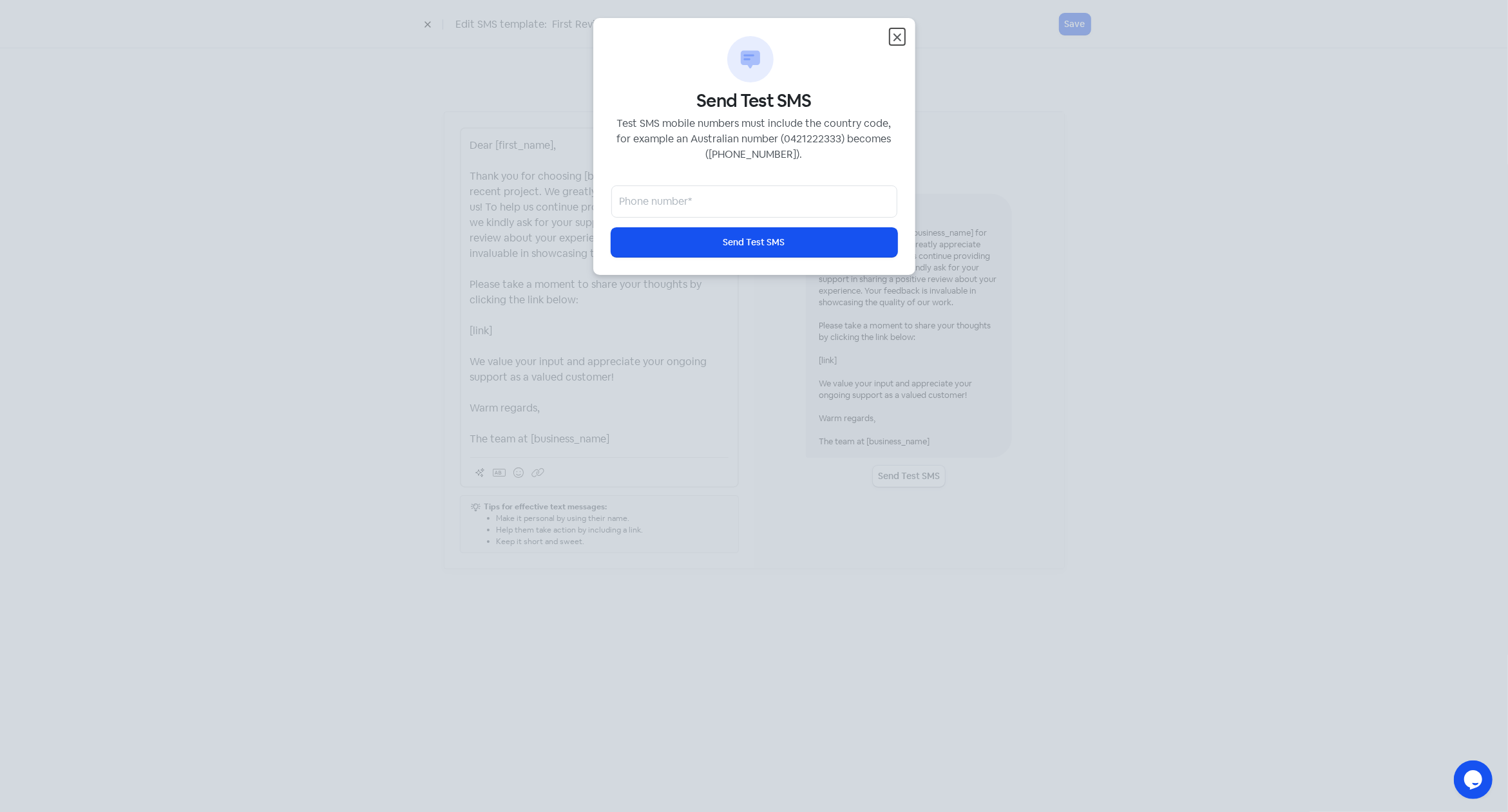
click at [896, 34] on icon "button" at bounding box center [897, 37] width 15 height 15
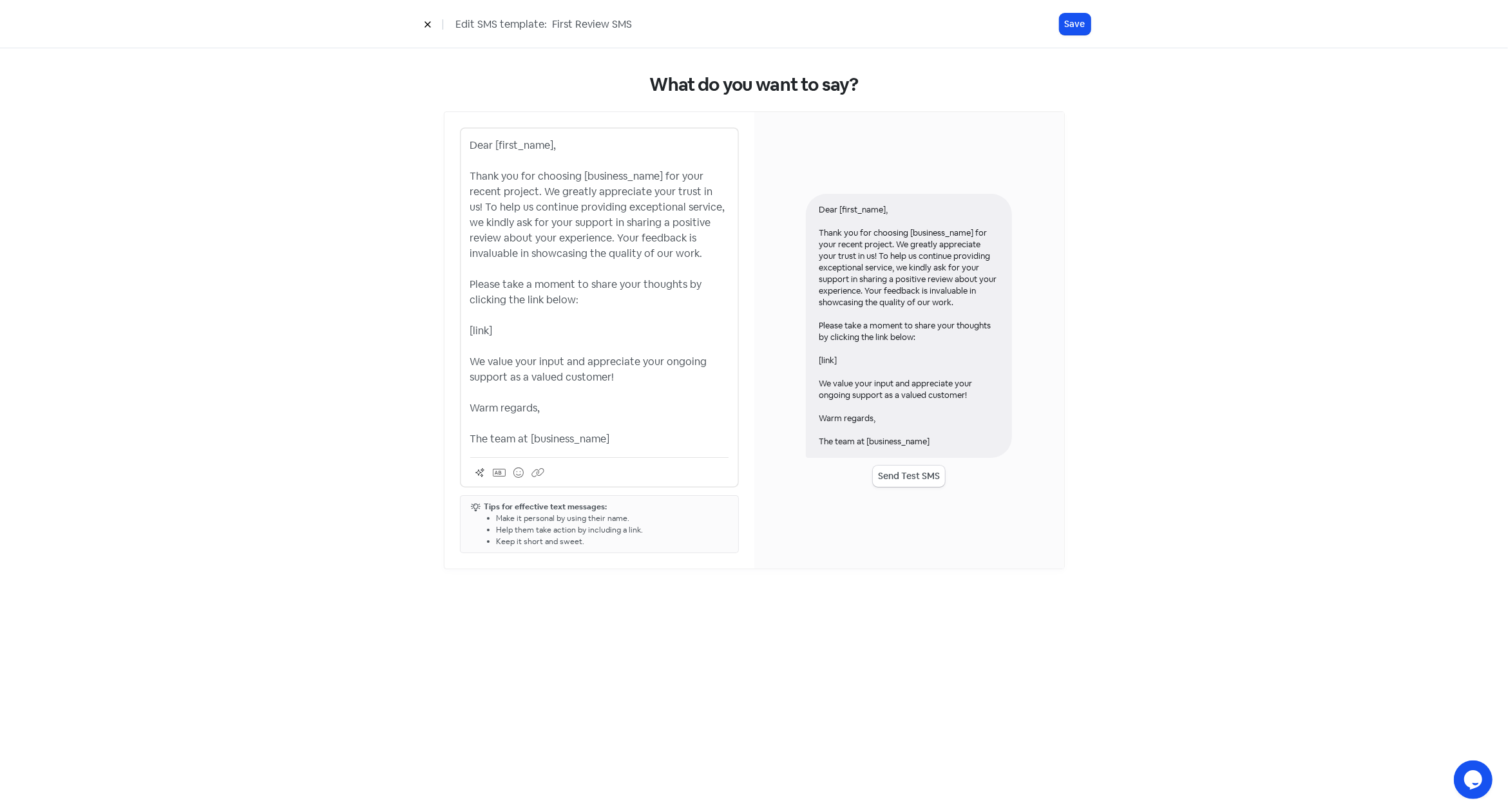
click at [432, 24] on button at bounding box center [427, 24] width 19 height 23
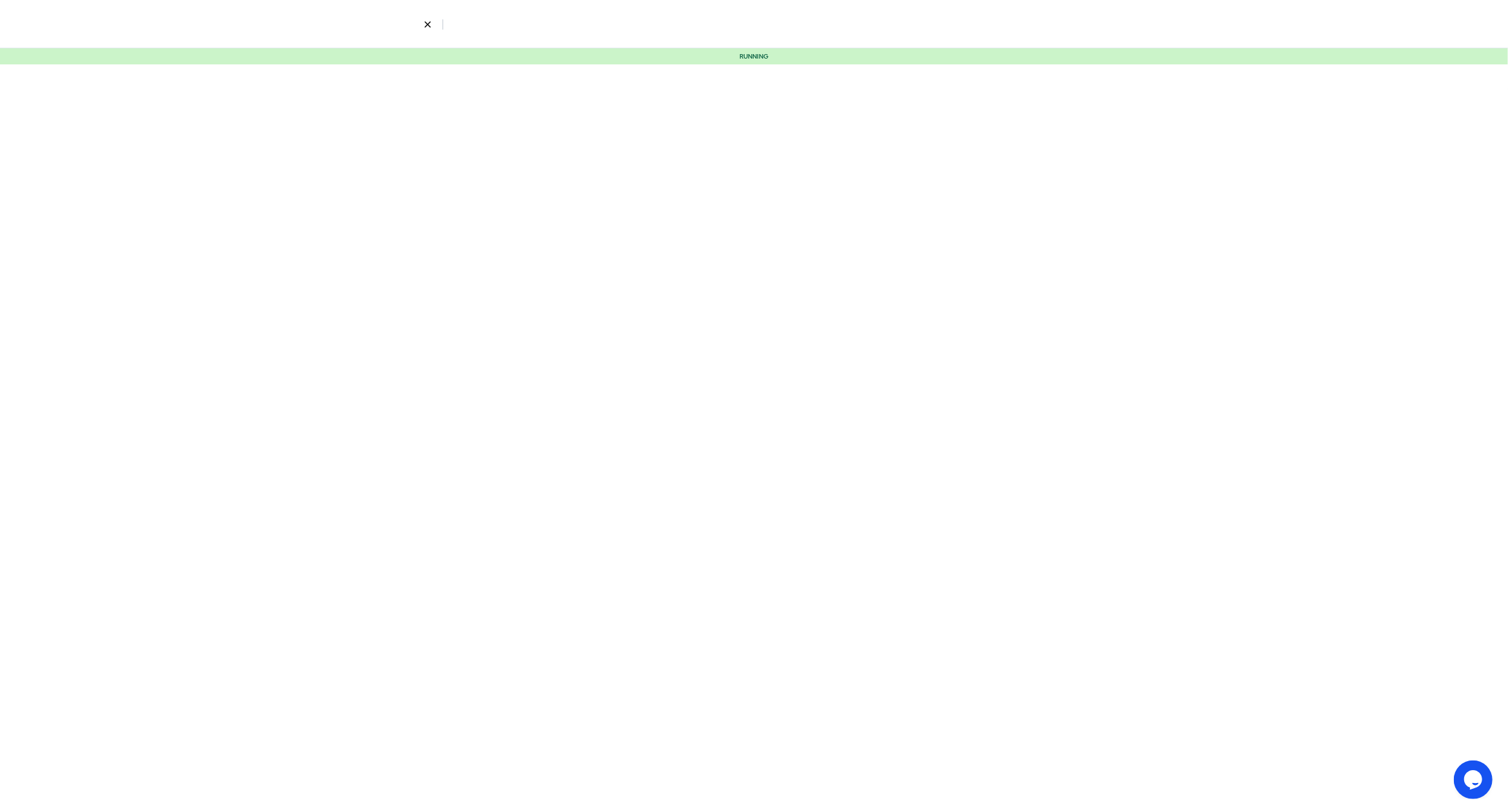
select select "5"
select select "9"
select select "10"
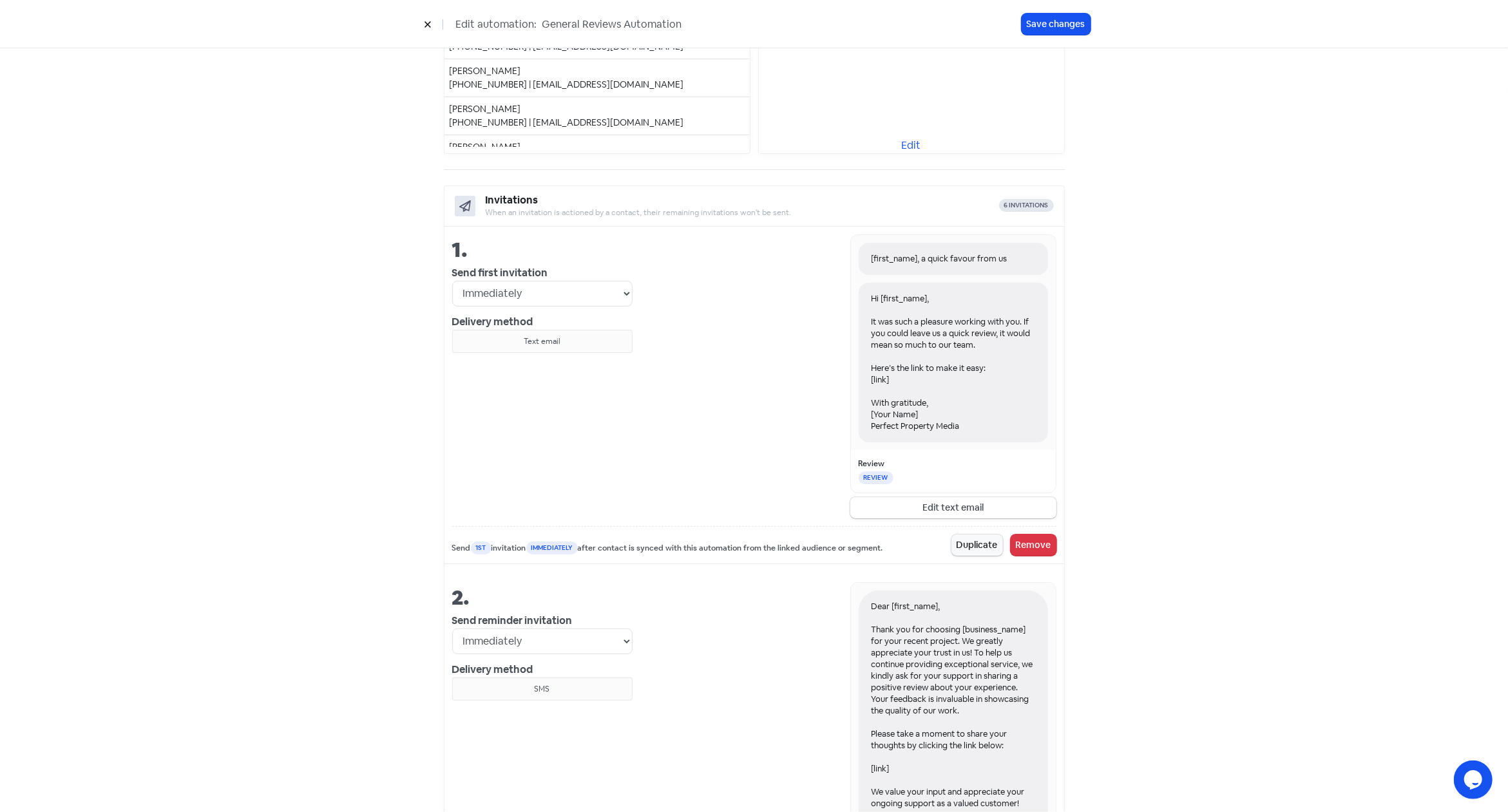
scroll to position [399, 0]
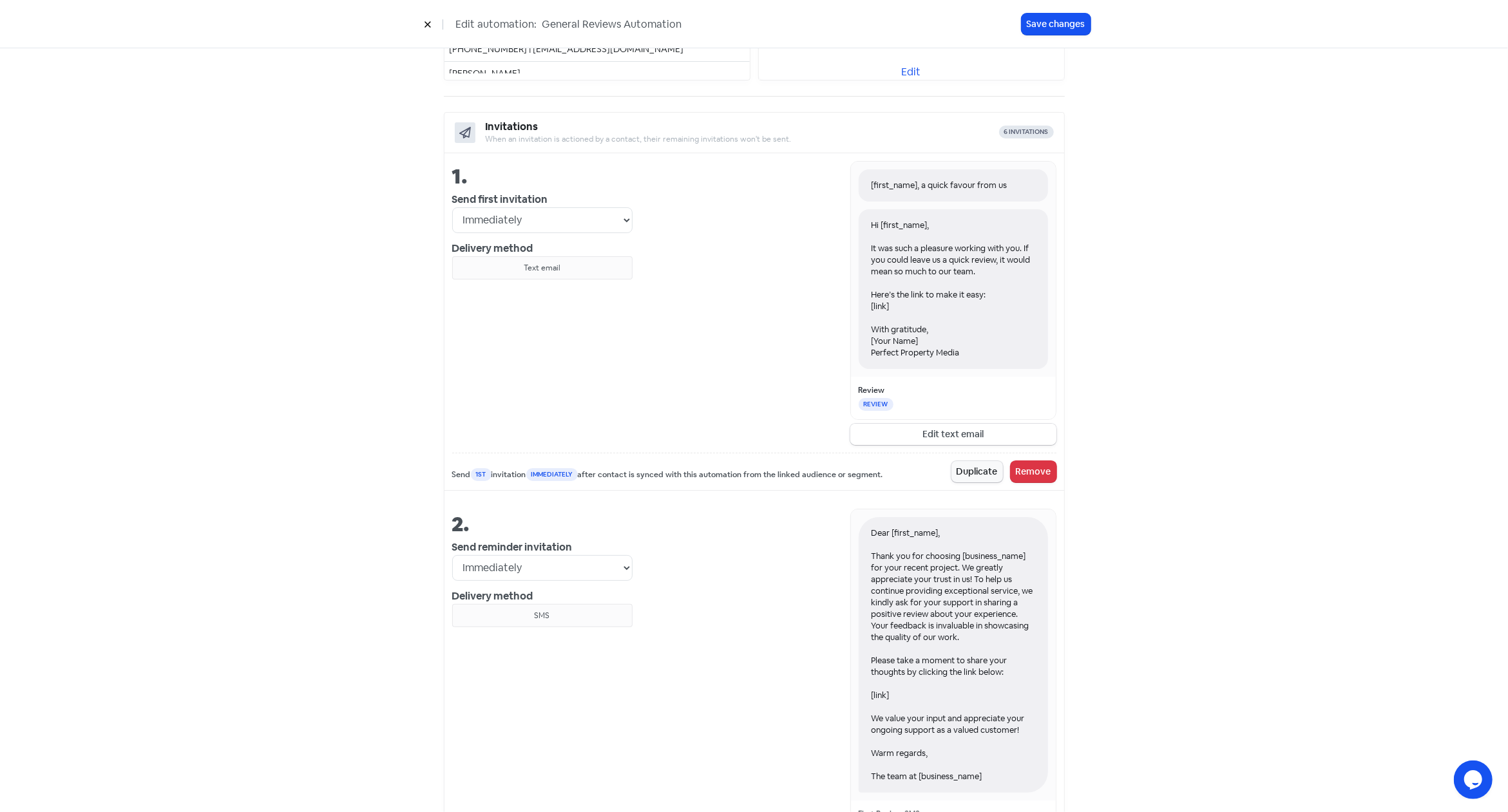
click at [967, 432] on button "Edit text email" at bounding box center [954, 434] width 206 height 21
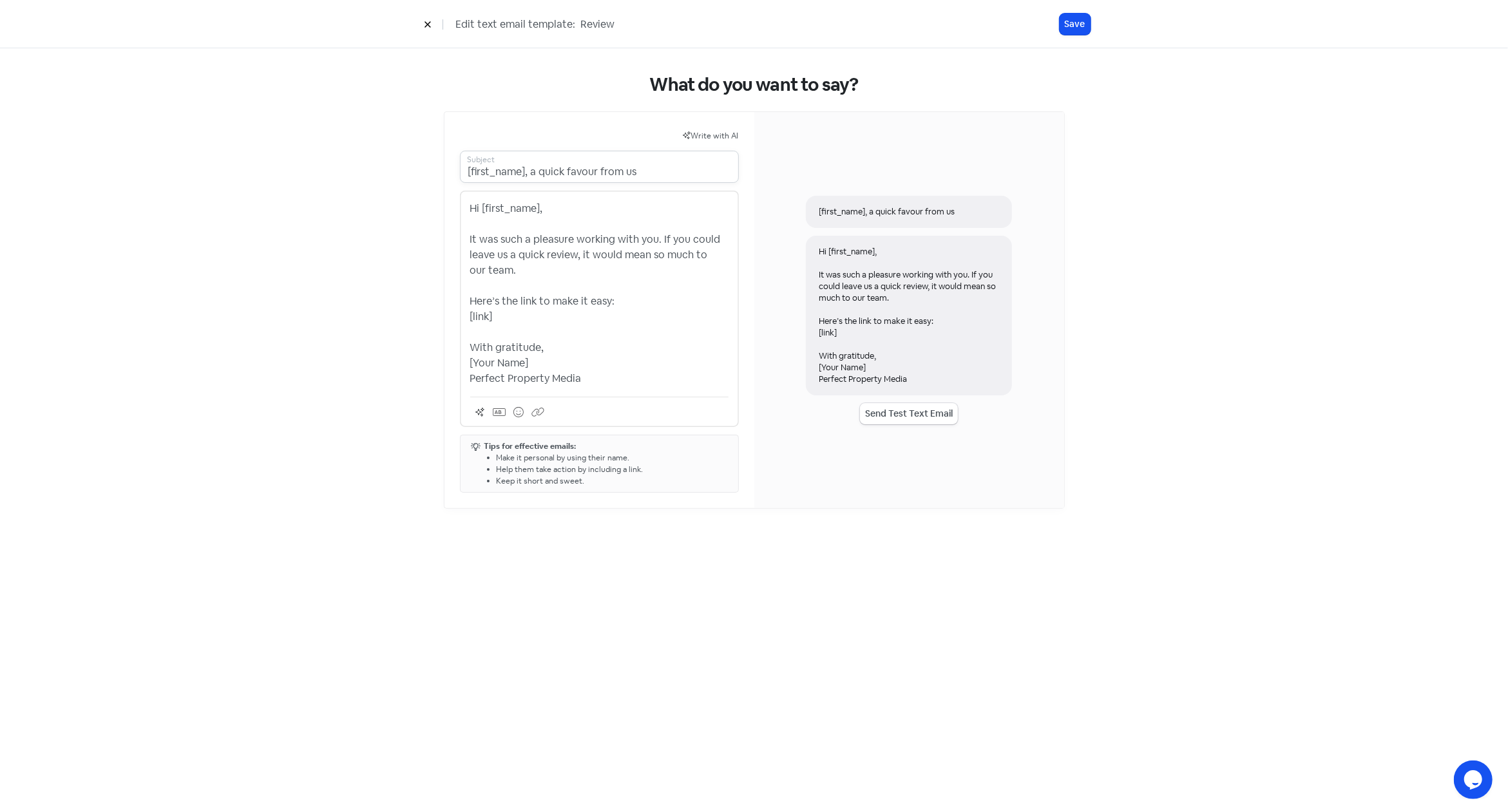
drag, startPoint x: 651, startPoint y: 175, endPoint x: 431, endPoint y: 173, distance: 220.0
click at [460, 173] on input "[first_name], a quick favour from us" at bounding box center [599, 167] width 279 height 32
paste input "thanks for giving us a shot"
type input "[first_name], thanks for giving us a shot"
click at [610, 369] on p "Hi [first_name], It was such a pleasure working with you. If you could leave us…" at bounding box center [599, 294] width 259 height 186
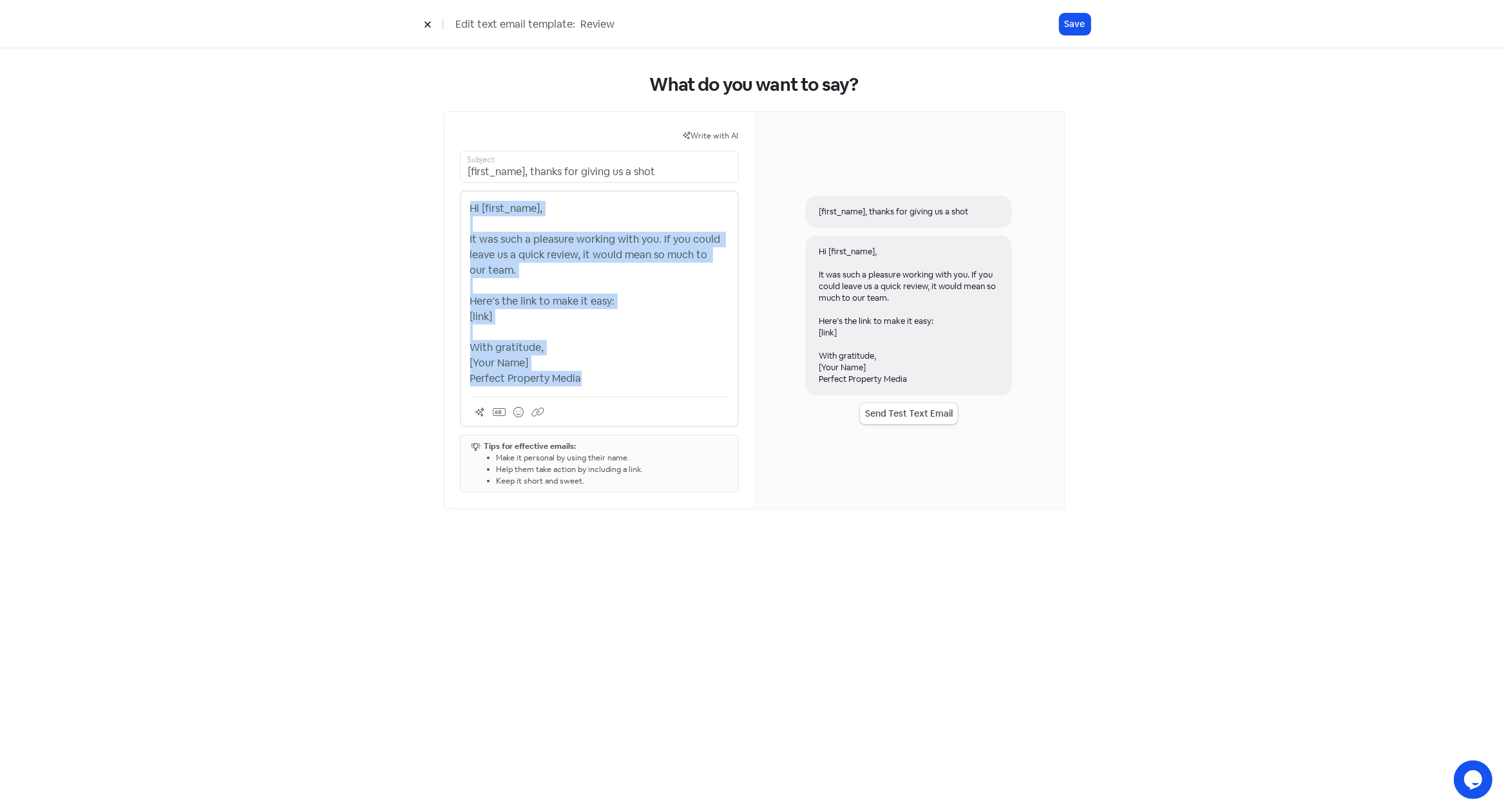
drag, startPoint x: 624, startPoint y: 379, endPoint x: 458, endPoint y: 199, distance: 244.9
click at [458, 199] on div "Write with AI [first_name], thanks for giving us a shot Subject Hi [first_name]…" at bounding box center [599, 310] width 310 height 396
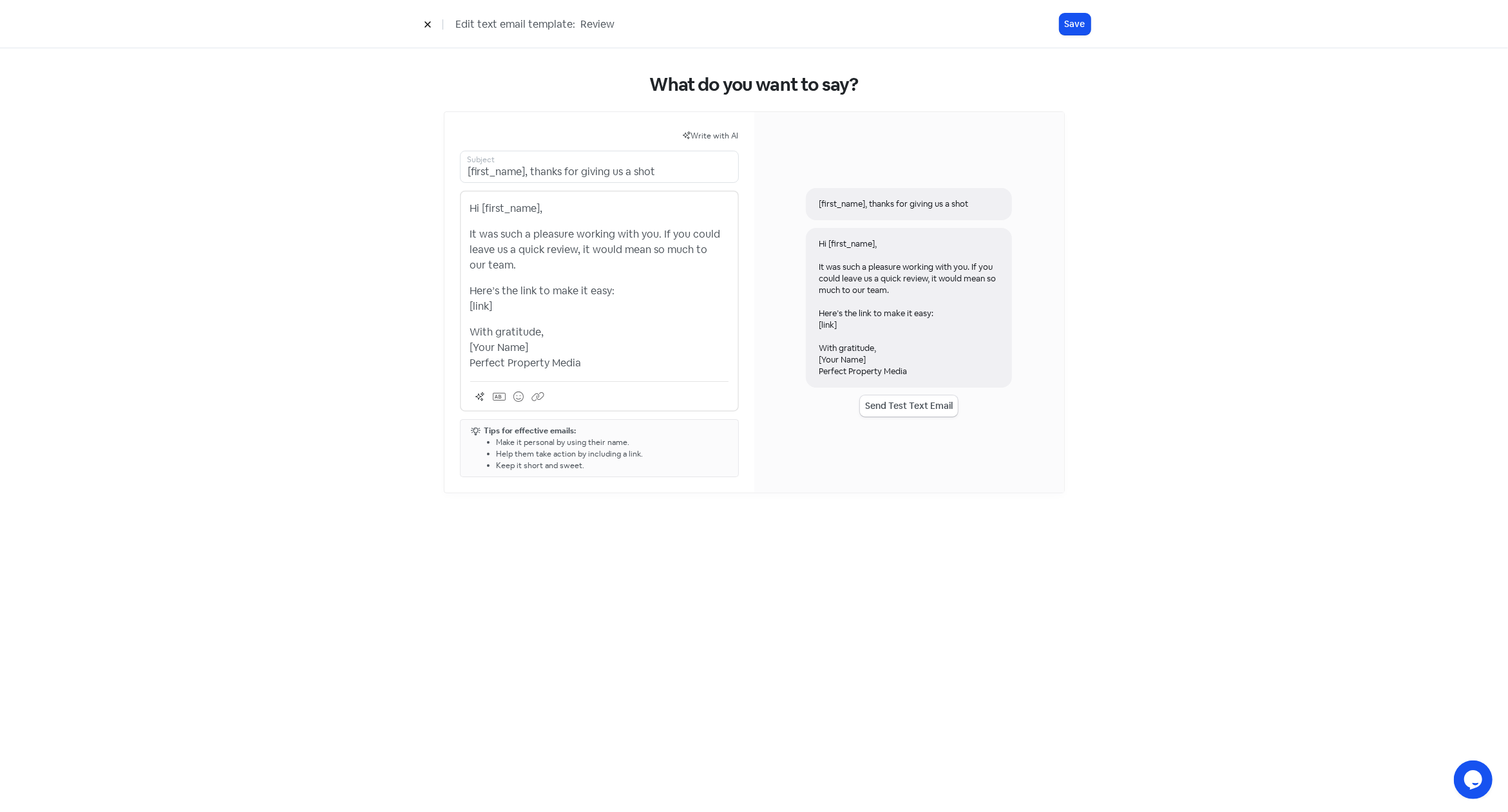
click at [586, 343] on p "With gratitude, [Your Name] Perfect Property Media" at bounding box center [599, 348] width 259 height 46
click at [1075, 25] on button "Save" at bounding box center [1075, 24] width 31 height 21
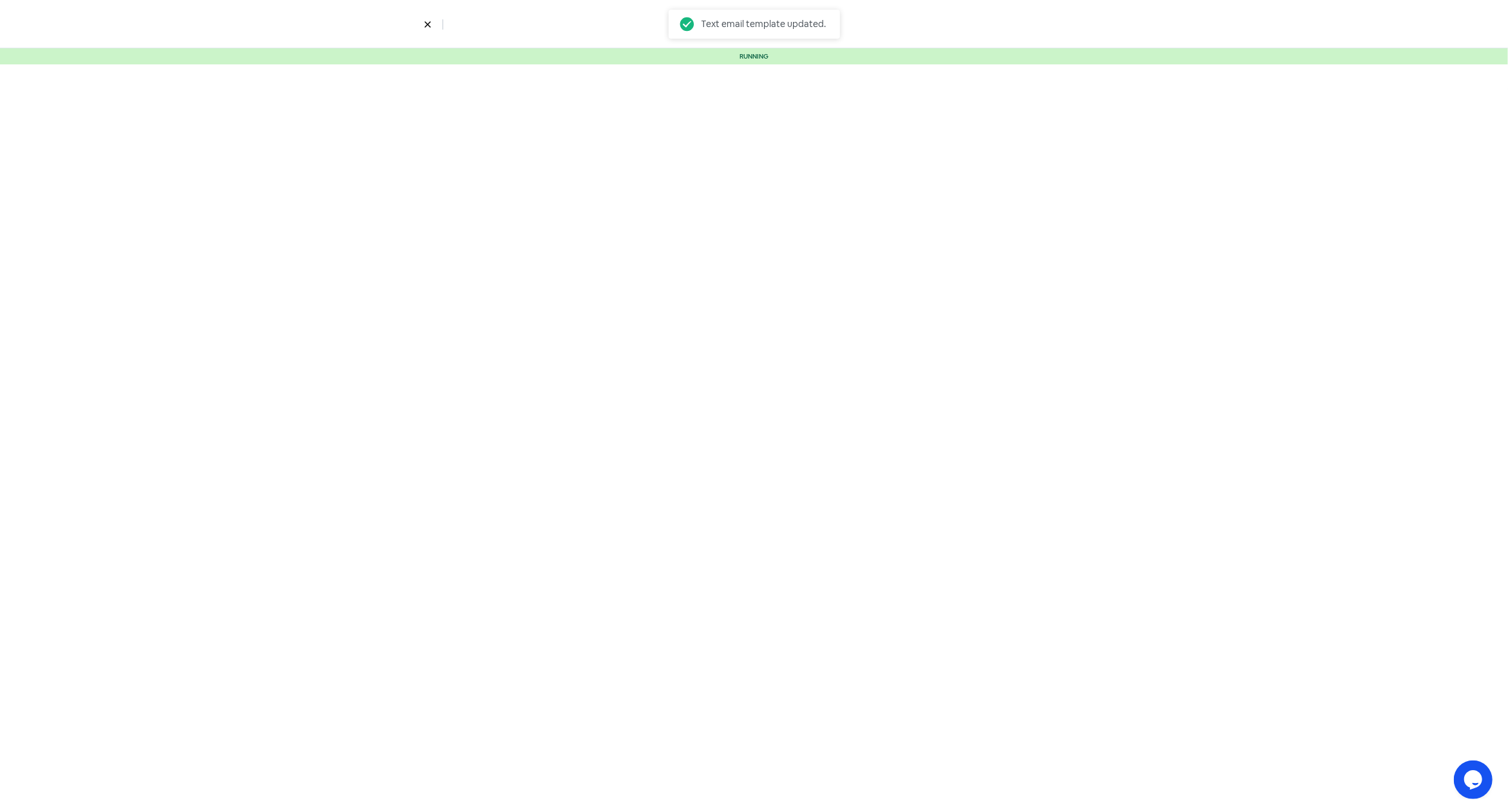
select select "5"
select select "9"
select select "10"
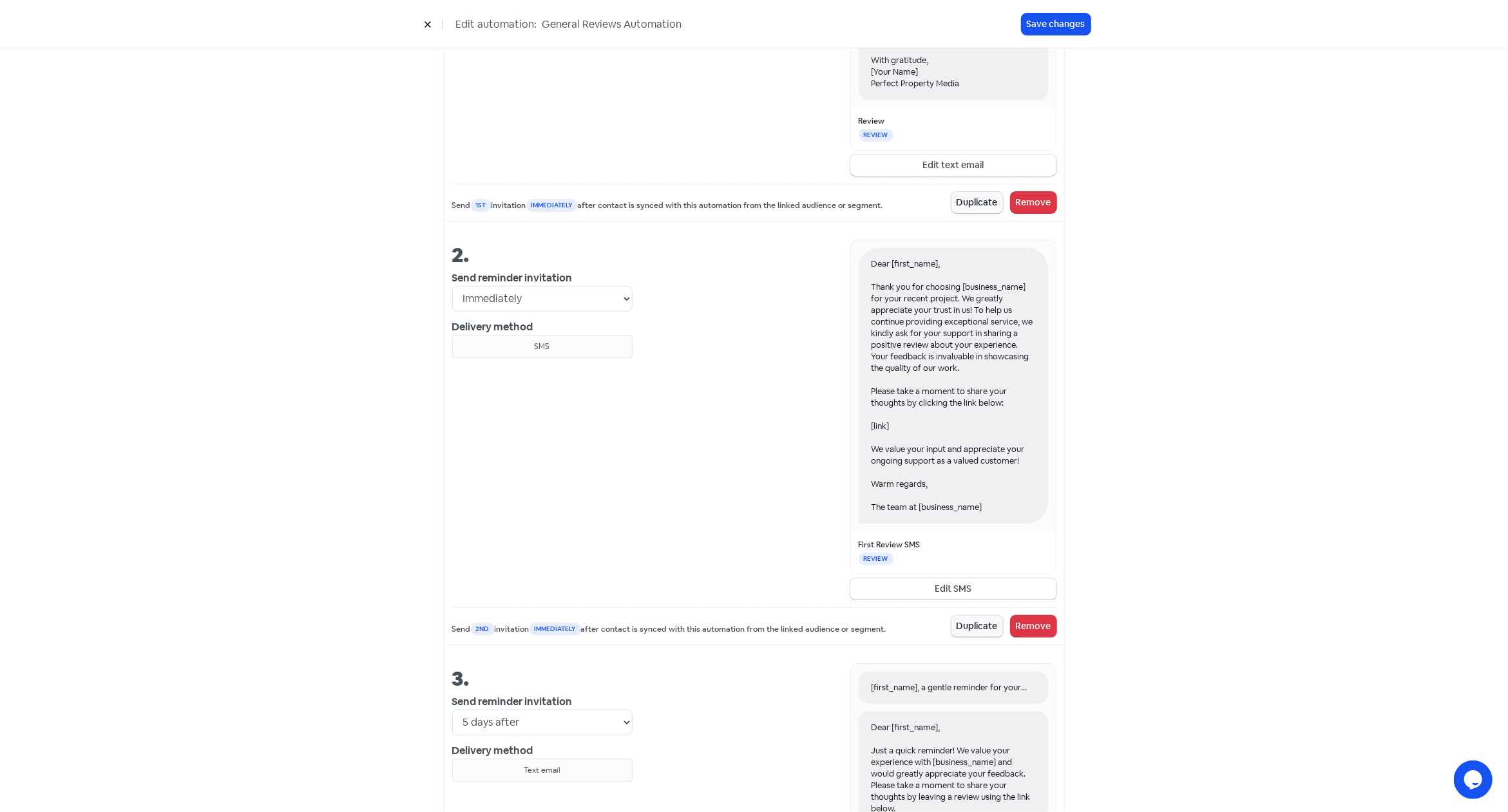
scroll to position [719, 0]
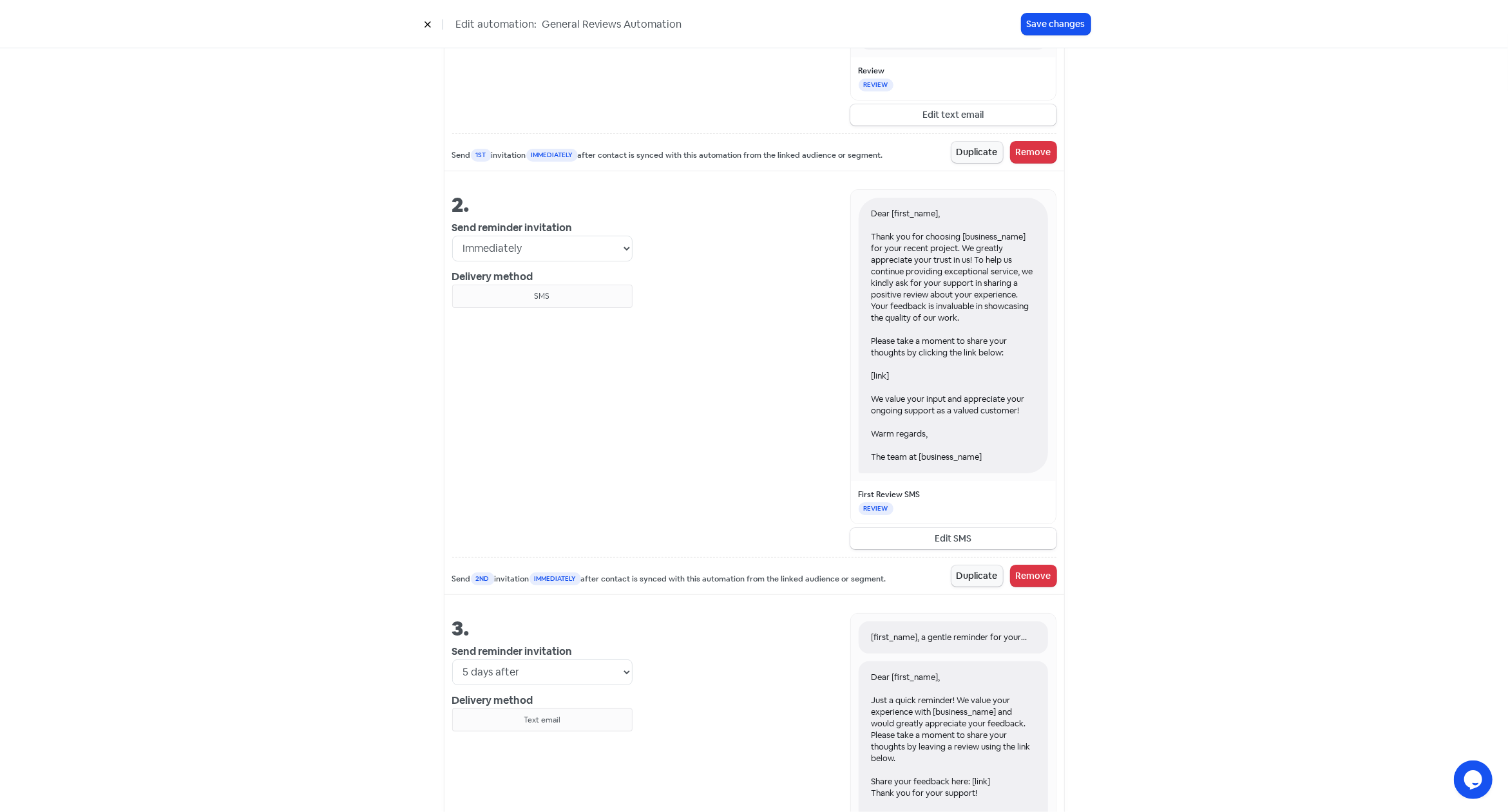
click at [945, 536] on button "Edit SMS" at bounding box center [954, 538] width 206 height 21
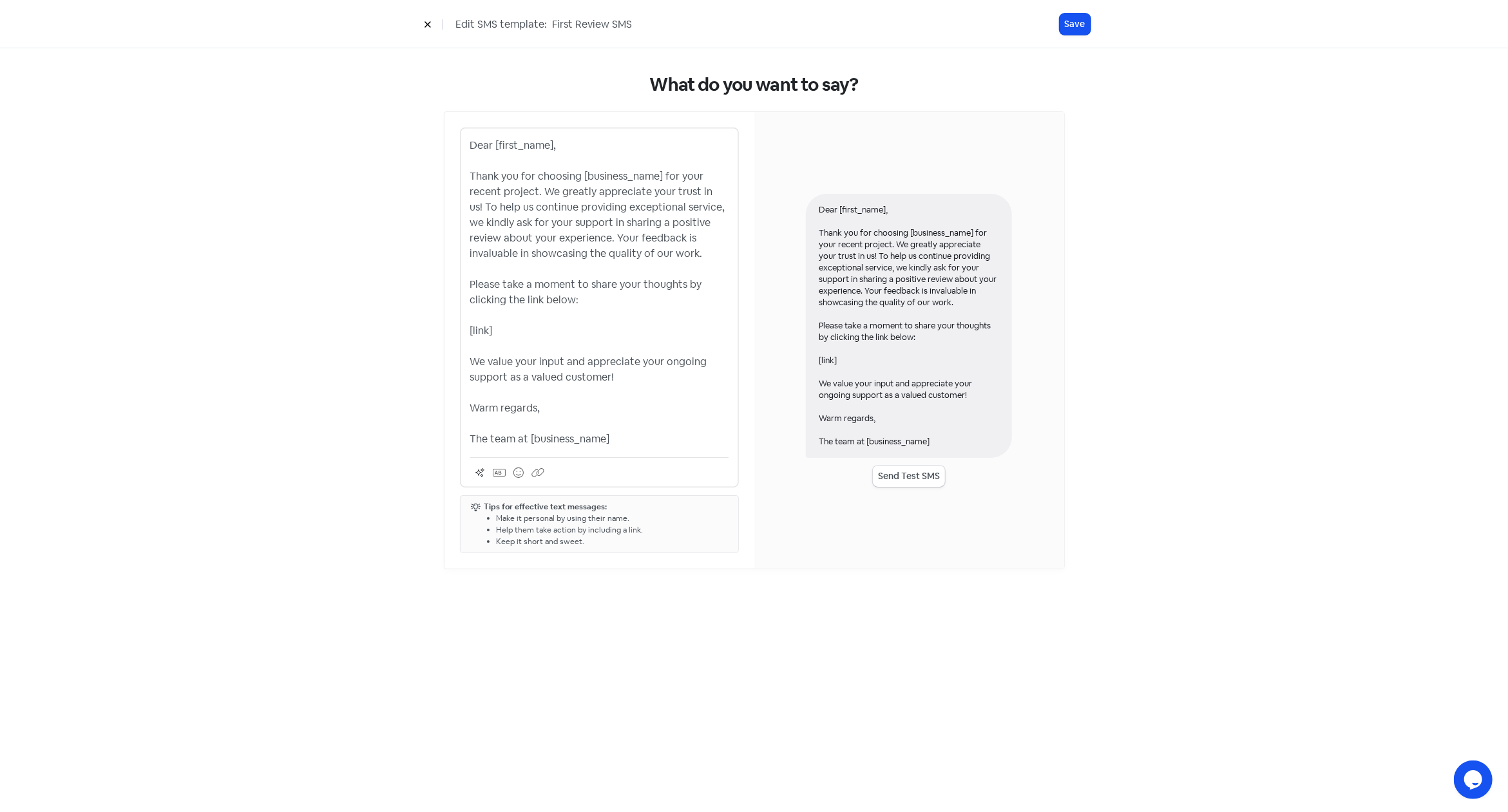
click at [653, 414] on p "Dear [first_name], Thank you for choosing [business_name] for your recent proje…" at bounding box center [599, 293] width 259 height 309
click at [426, 26] on icon at bounding box center [427, 24] width 6 height 6
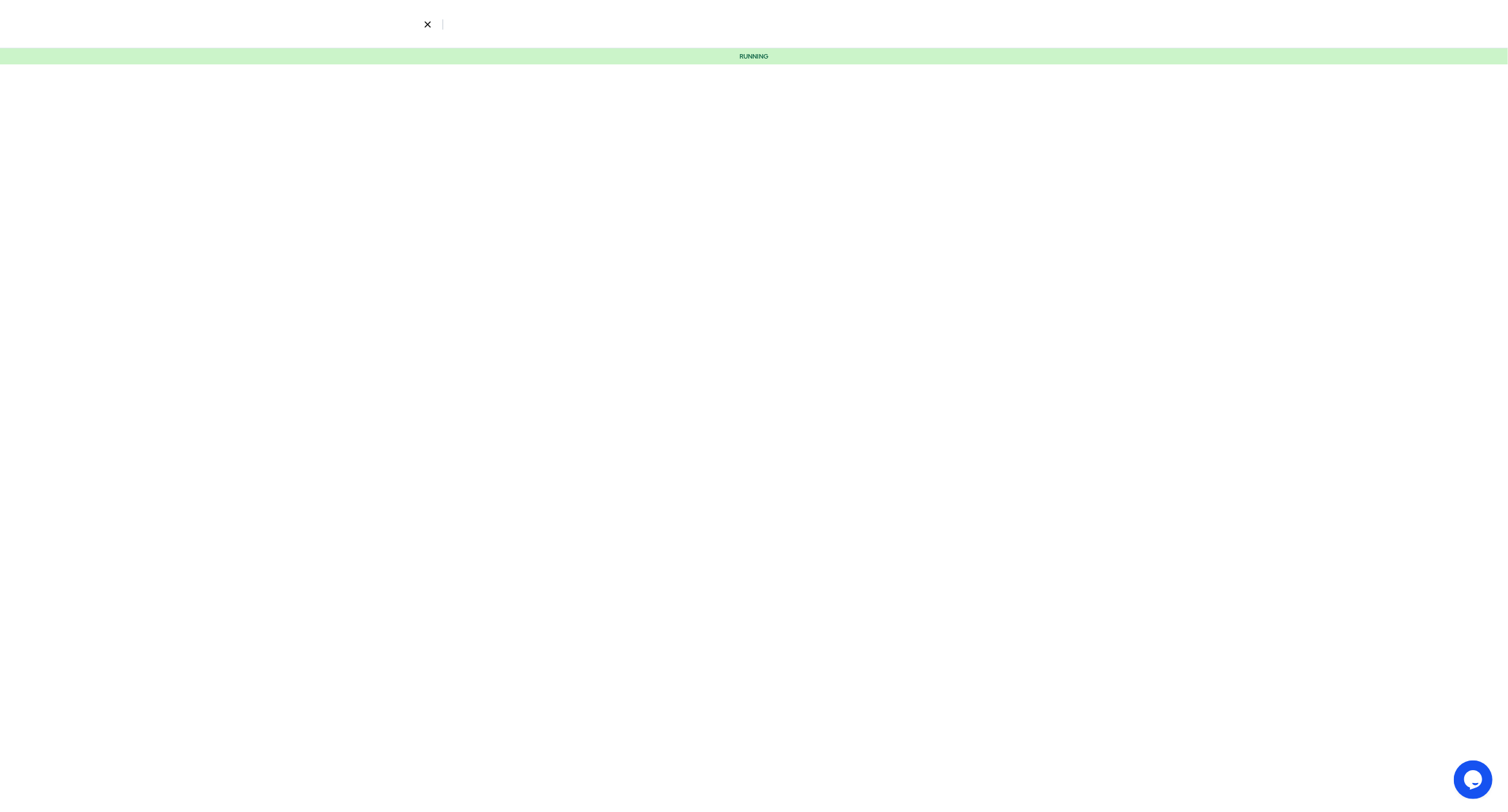
select select "5"
select select "9"
select select "10"
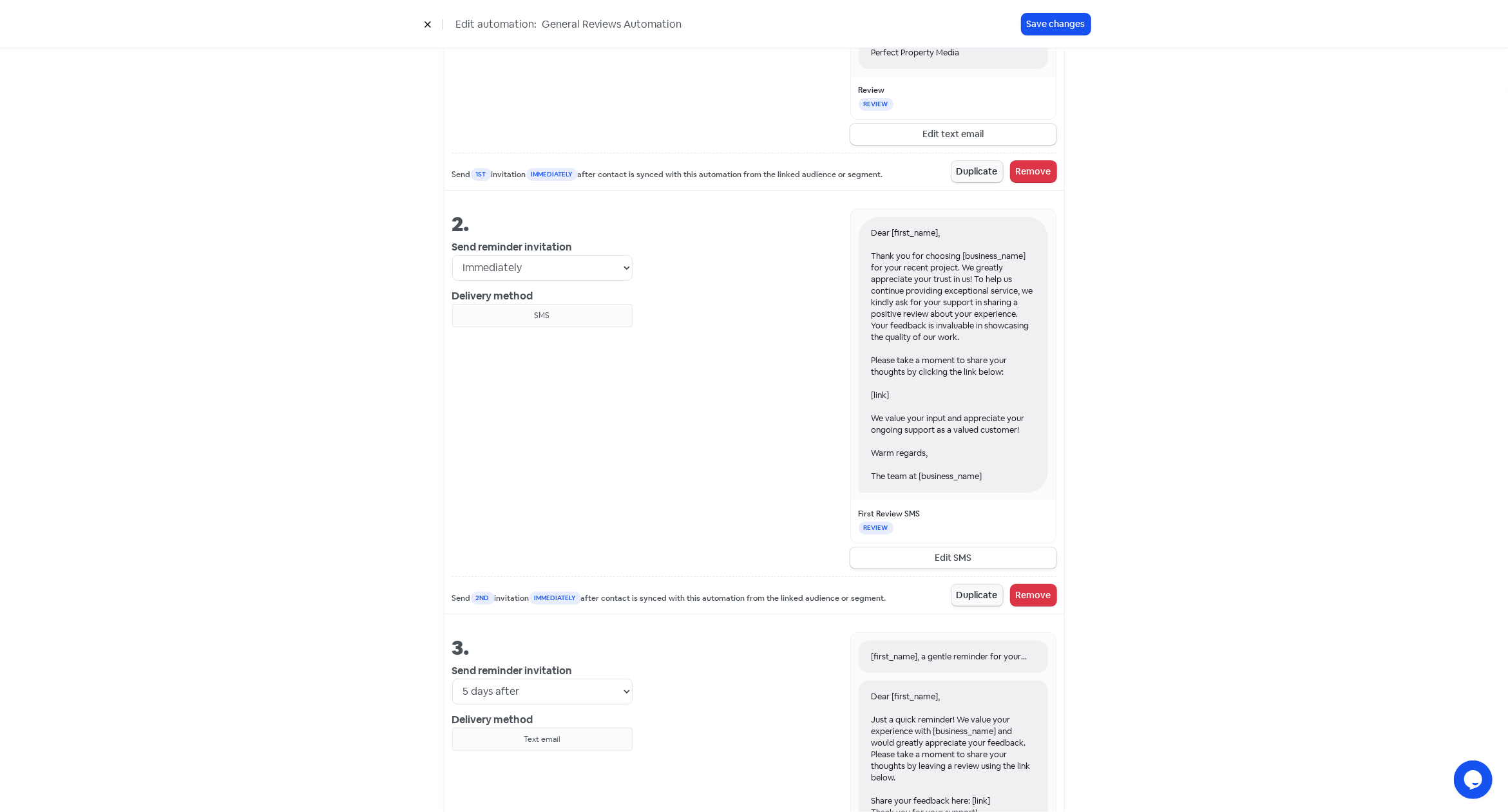
scroll to position [719, 0]
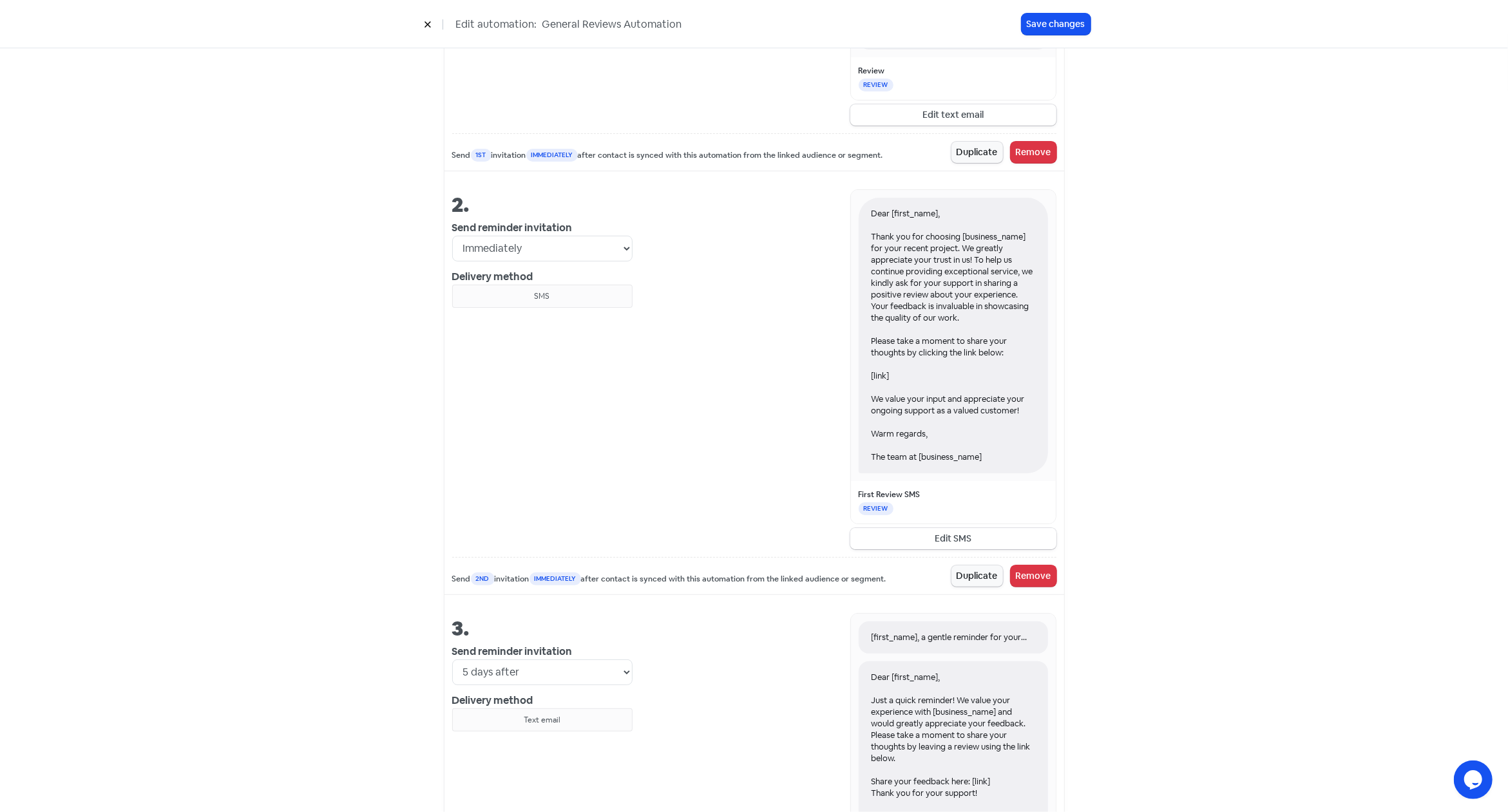
click at [952, 534] on button "Edit SMS" at bounding box center [954, 538] width 206 height 21
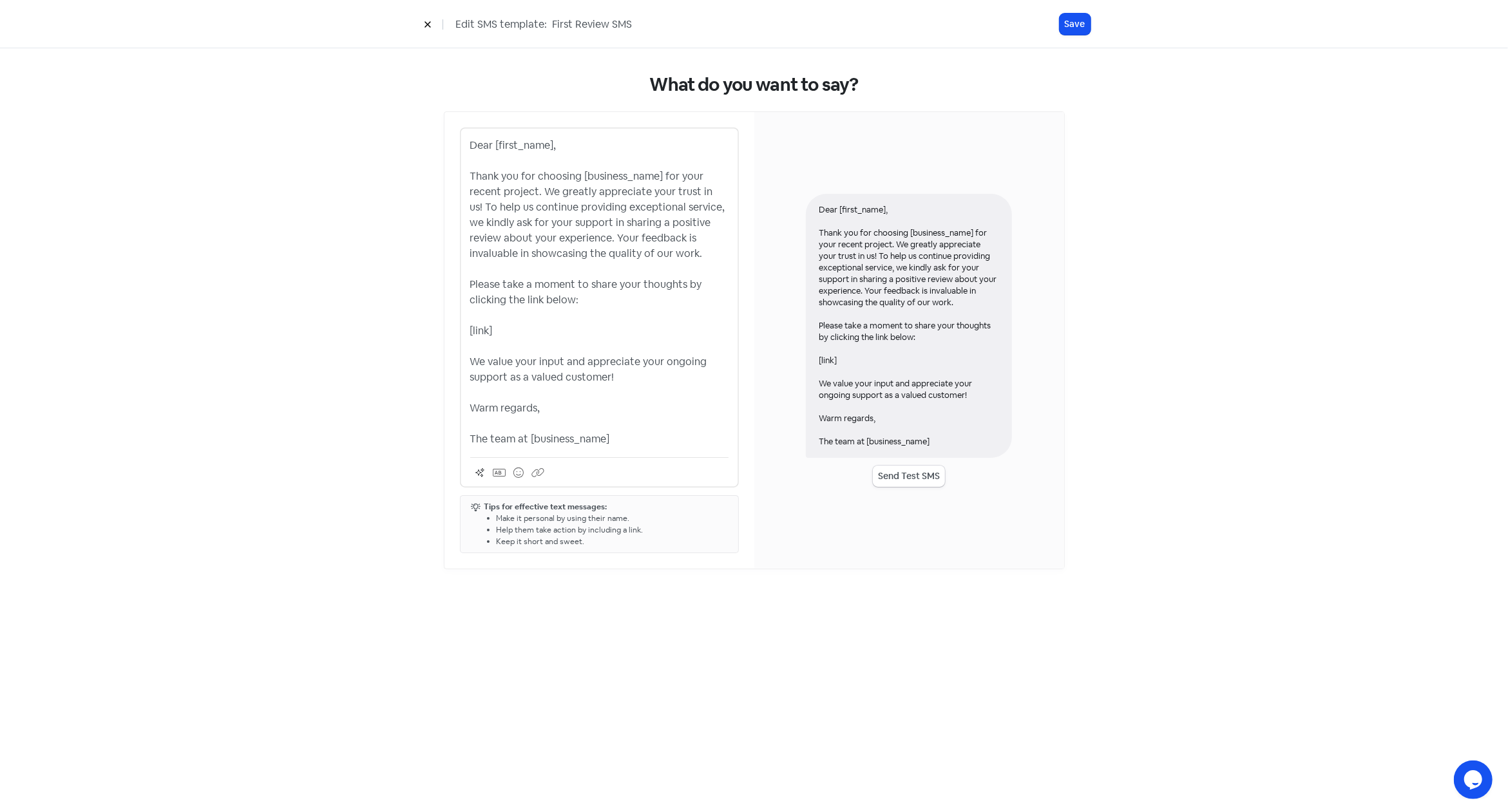
click at [638, 369] on p "Dear [first_name], Thank you for choosing [business_name] for your recent proje…" at bounding box center [599, 293] width 259 height 309
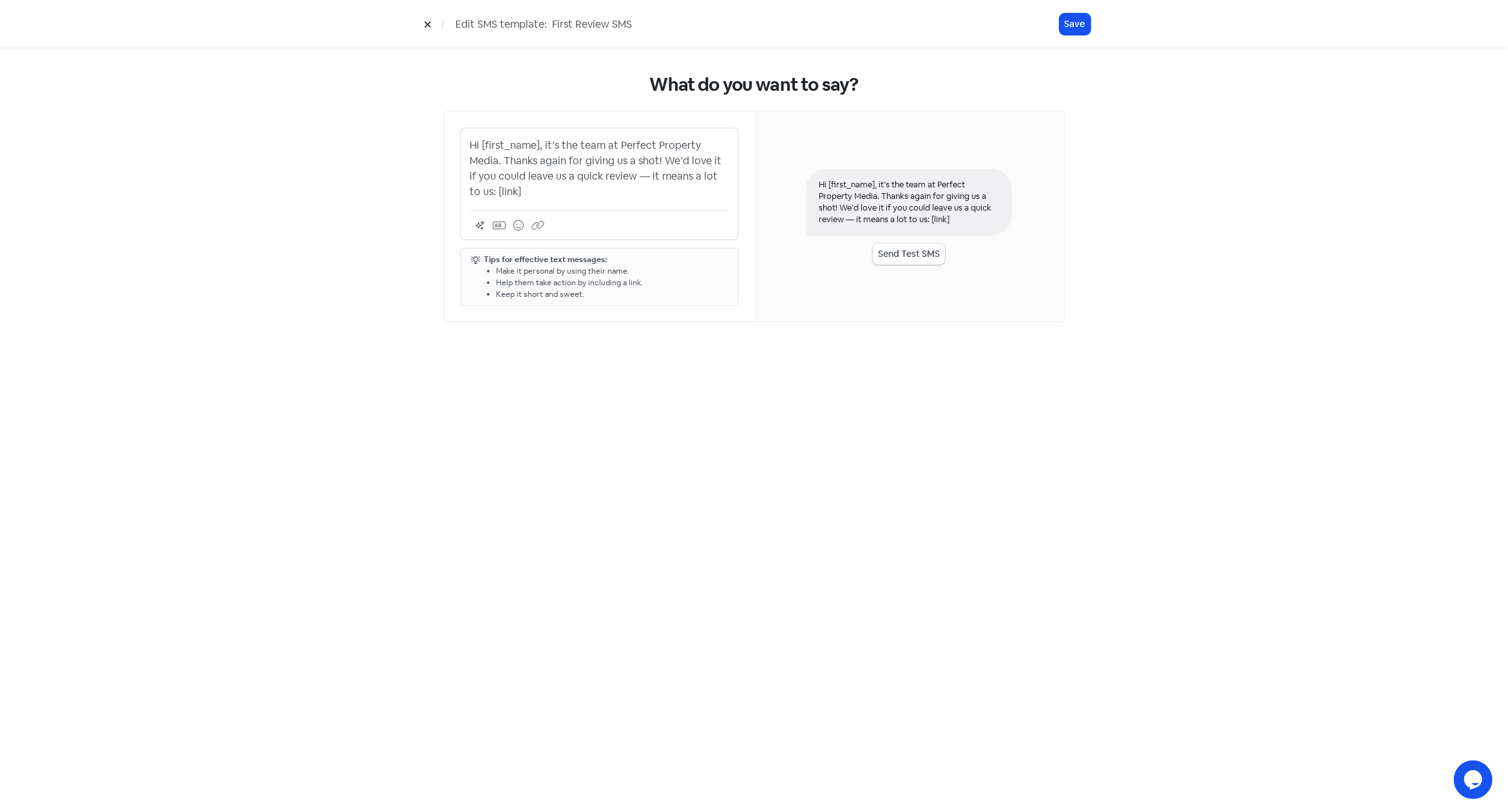
click at [578, 169] on p "Hi [first_name], it’s the team at Perfect Property Media. Thanks again for givi…" at bounding box center [599, 169] width 259 height 62
click at [1081, 21] on button "Save" at bounding box center [1075, 24] width 31 height 21
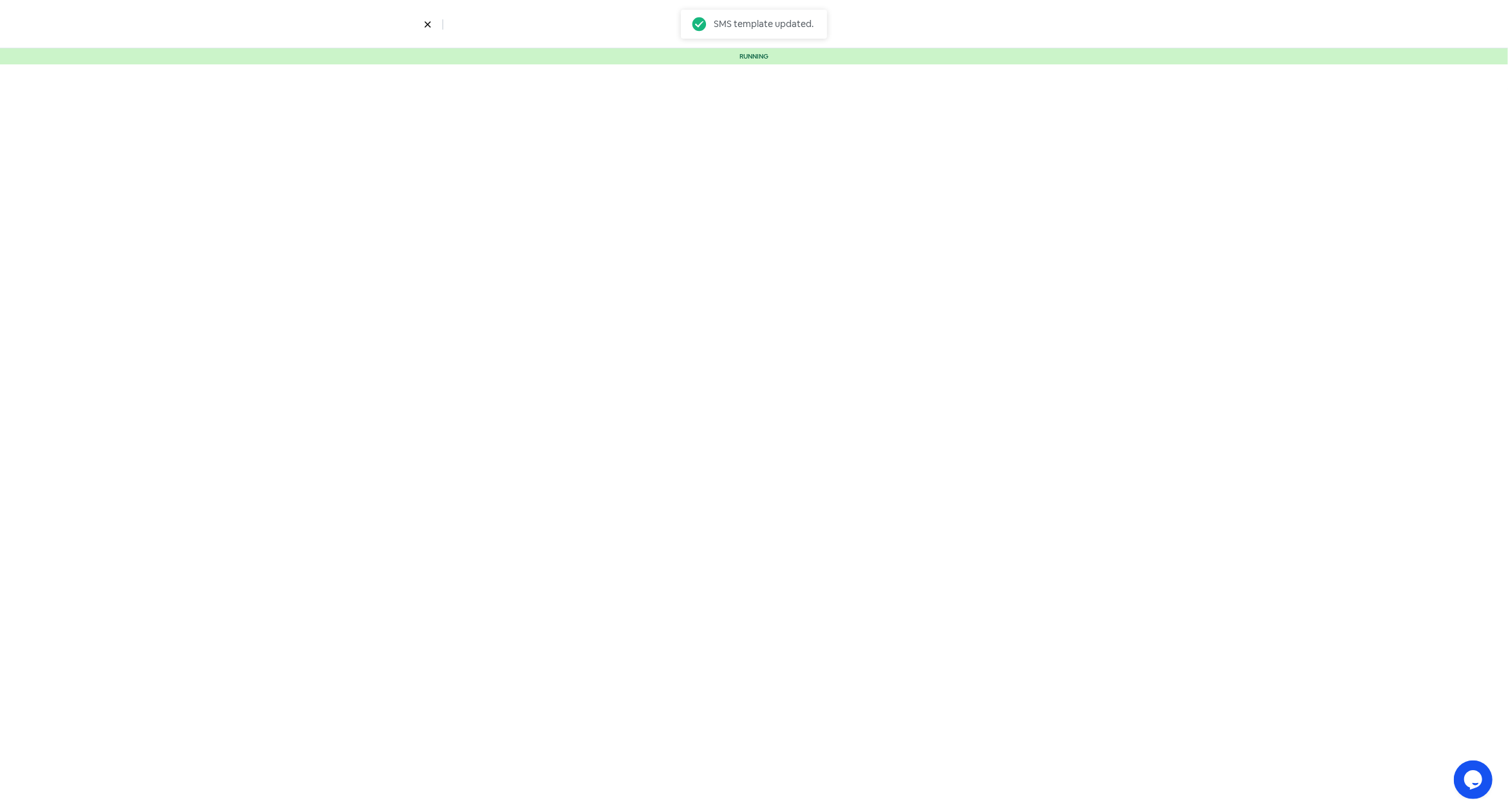
select select "5"
select select "9"
select select "10"
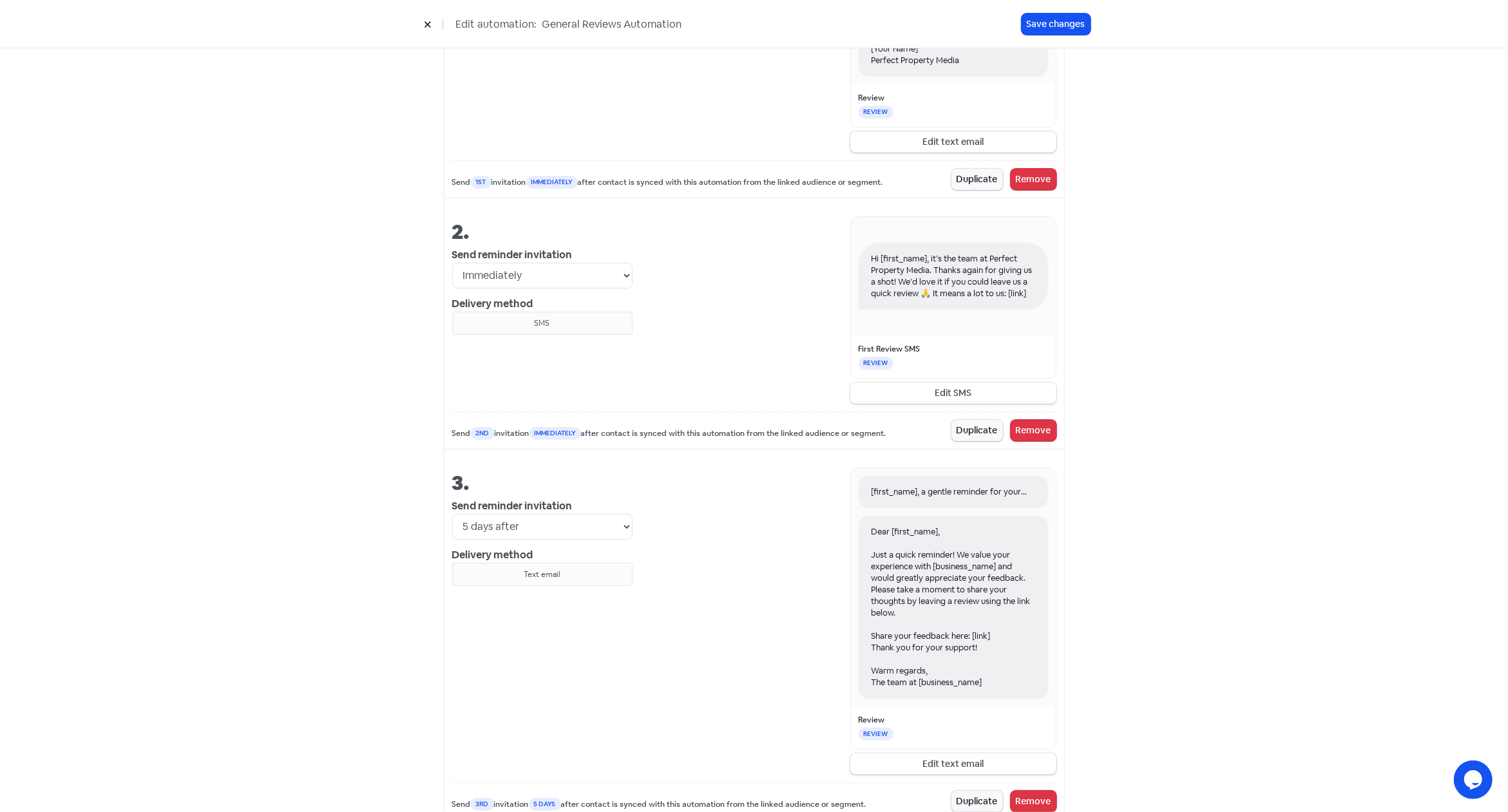
scroll to position [719, 0]
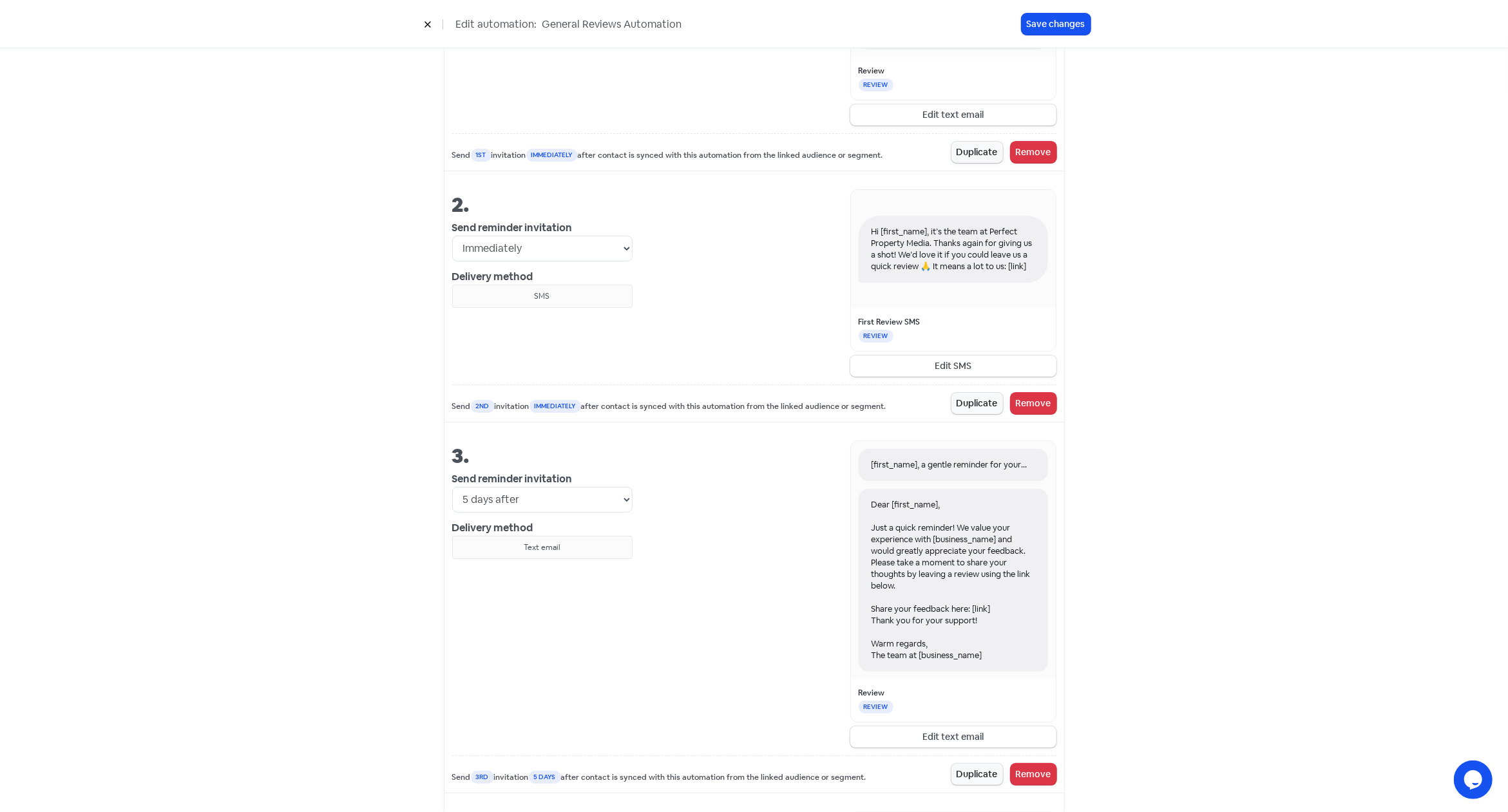
click at [966, 363] on button "Edit SMS" at bounding box center [954, 365] width 206 height 21
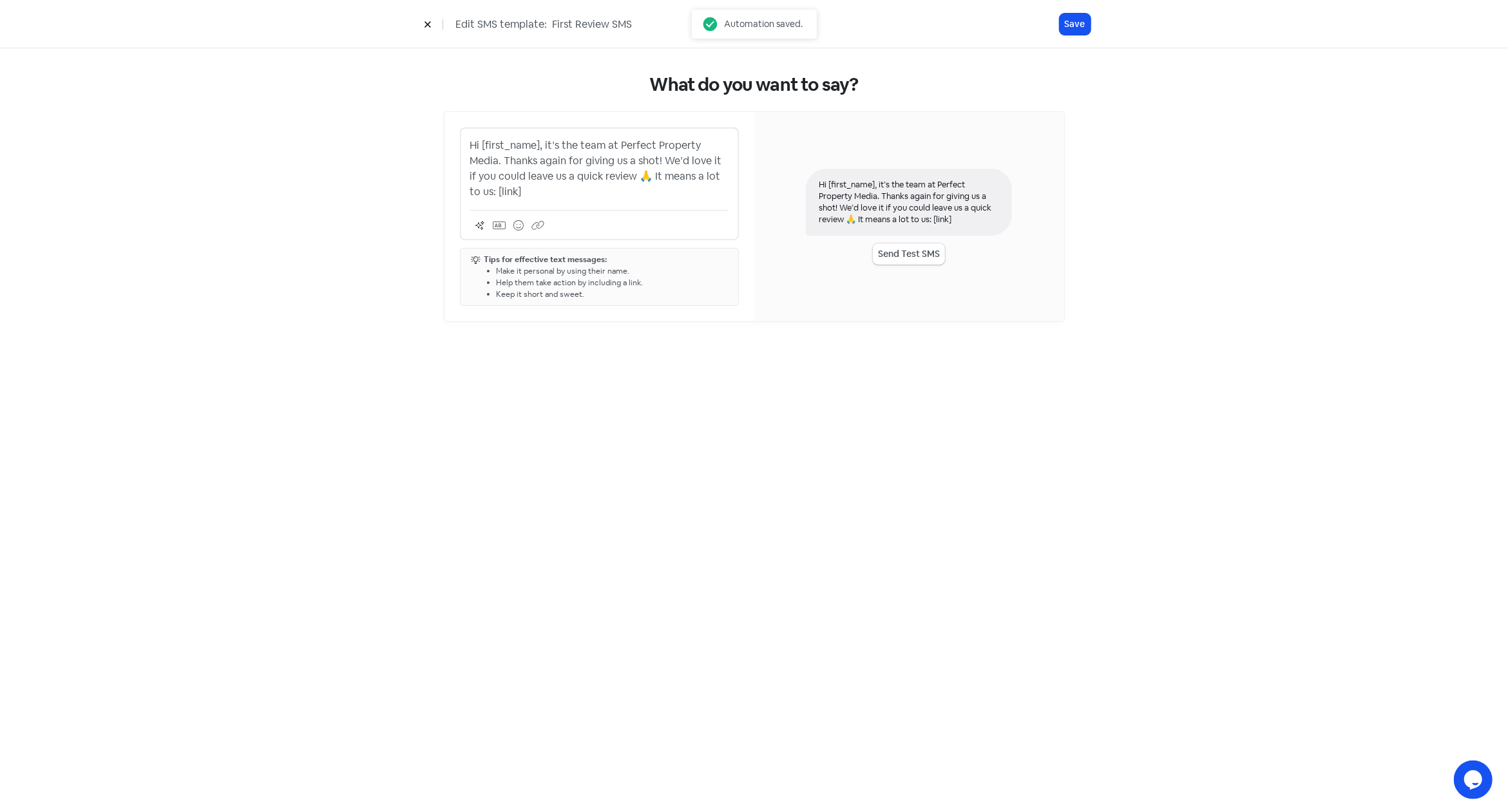
click at [620, 198] on p "Hi [first_name], it’s the team at Perfect Property Media. Thanks again for givi…" at bounding box center [599, 169] width 259 height 62
click at [617, 191] on p "Hi [first_name], it’s the team at Perfect Property Media. Thanks again for givi…" at bounding box center [599, 169] width 259 height 62
click at [1082, 24] on button "Save" at bounding box center [1075, 24] width 31 height 21
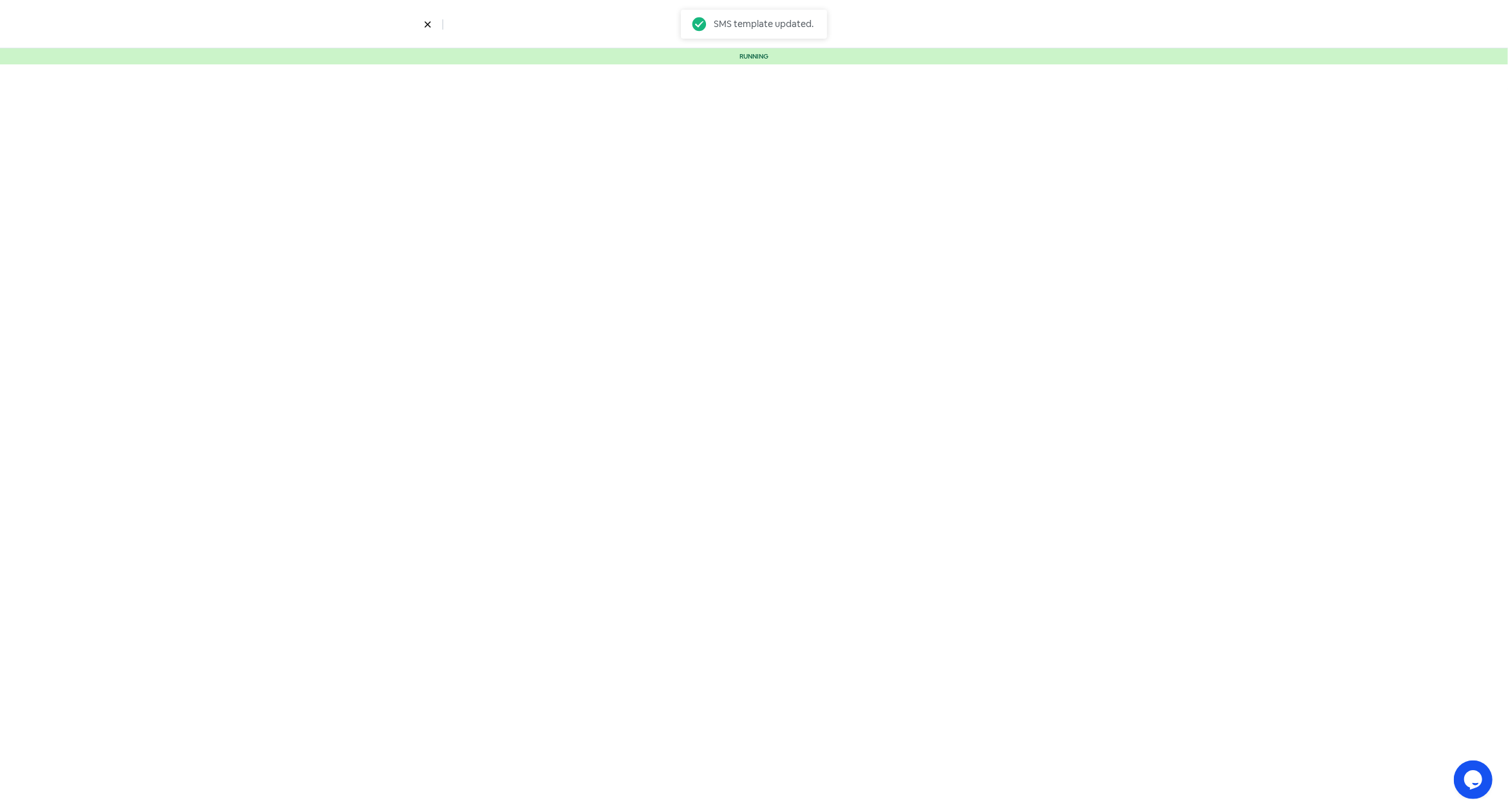
select select "5"
select select "9"
select select "10"
